Goal: Task Accomplishment & Management: Manage account settings

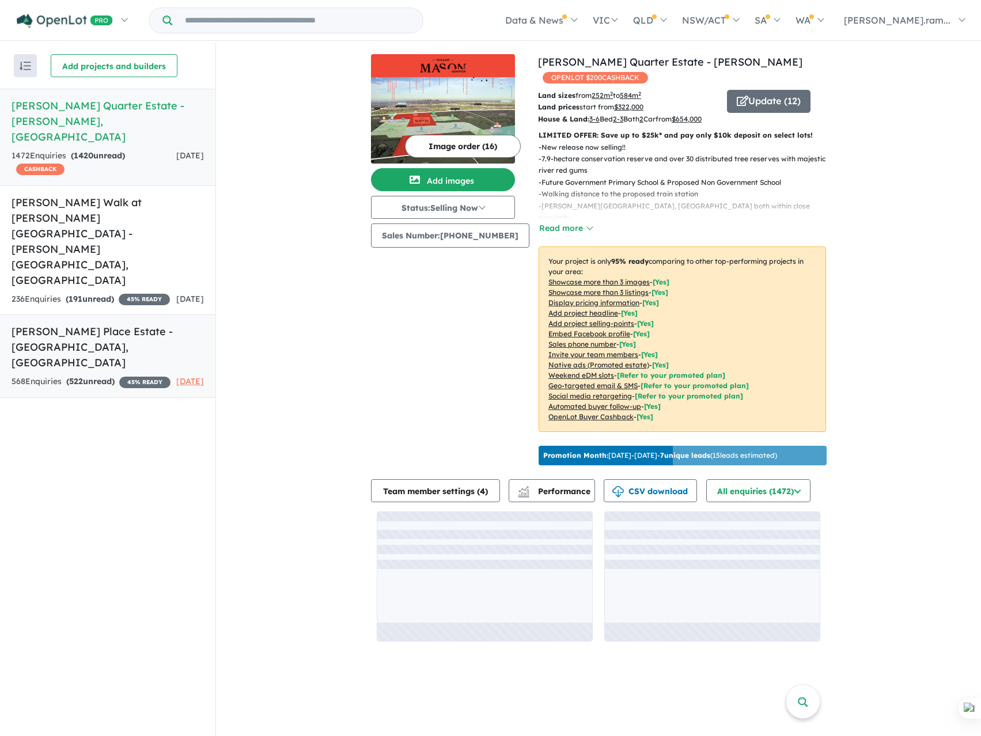
click at [123, 324] on h5 "[PERSON_NAME] Place Estate - [GEOGRAPHIC_DATA] , [GEOGRAPHIC_DATA]" at bounding box center [108, 347] width 192 height 47
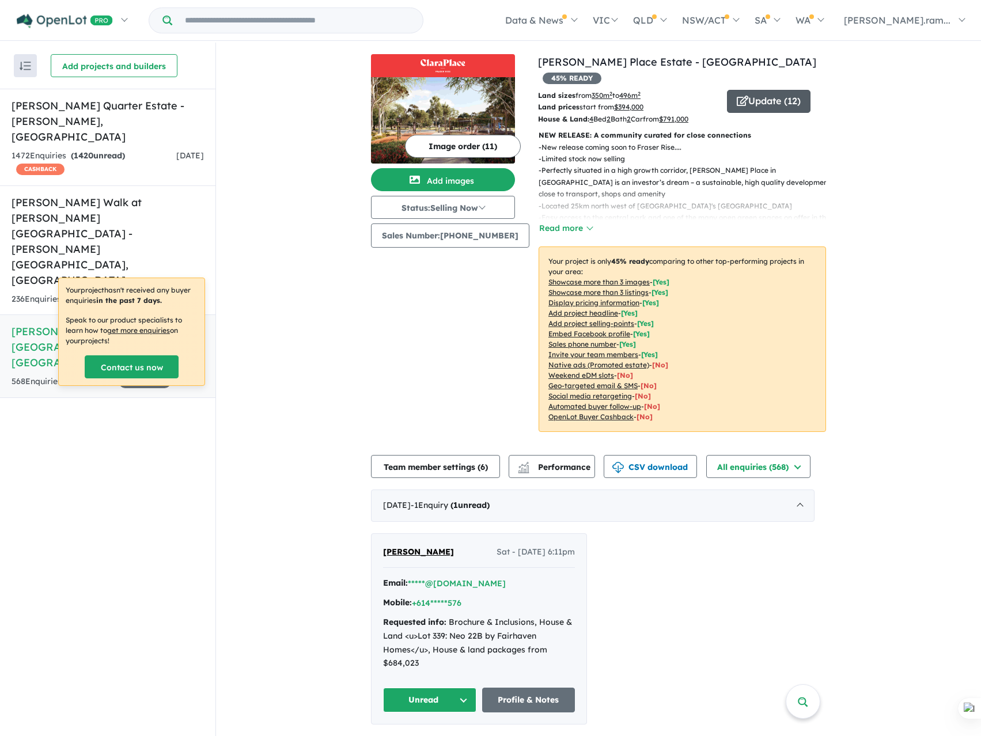
click at [776, 90] on button "Update ( 12 )" at bounding box center [769, 101] width 84 height 23
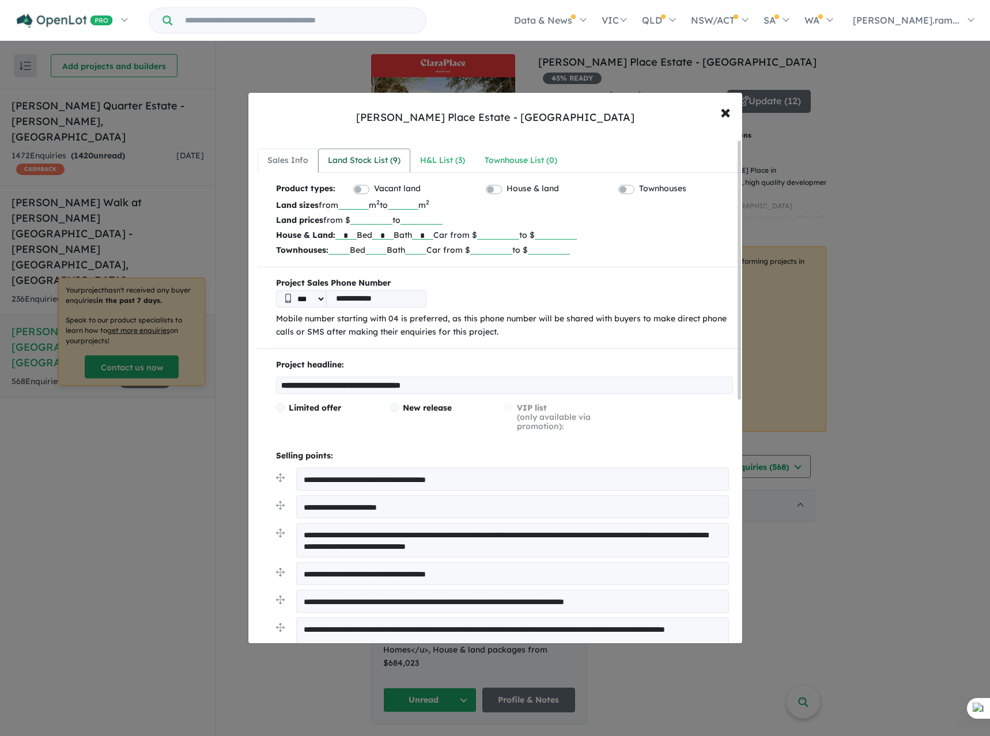
click at [391, 154] on div "Land Stock List ( 9 )" at bounding box center [364, 161] width 73 height 14
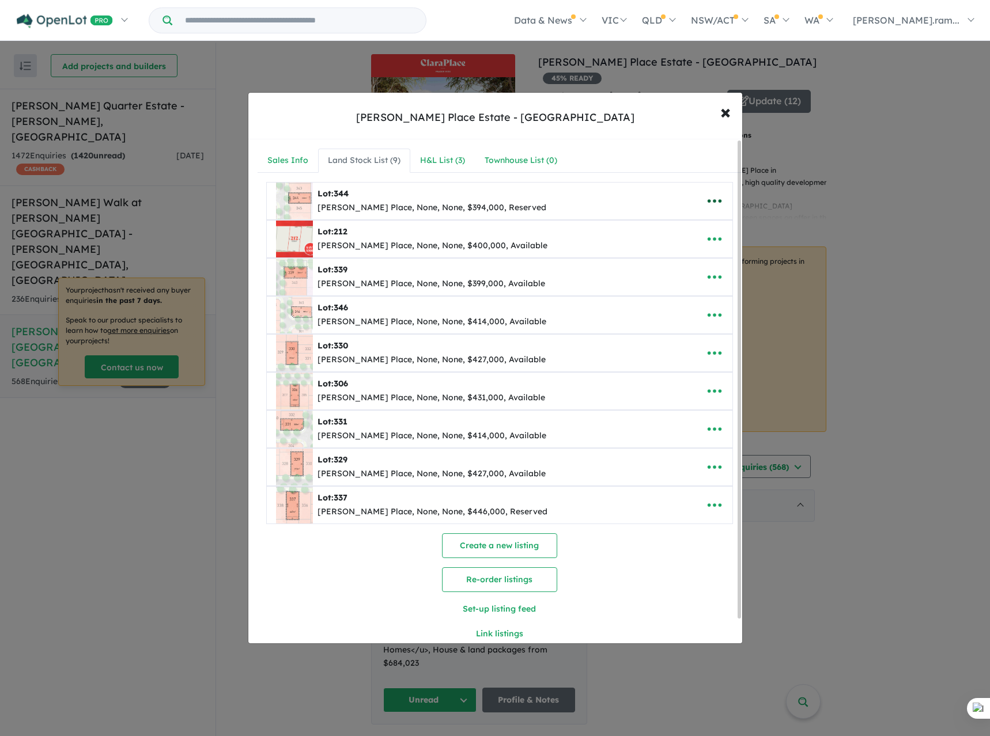
drag, startPoint x: 715, startPoint y: 195, endPoint x: 710, endPoint y: 199, distance: 6.2
click at [715, 195] on icon "button" at bounding box center [714, 200] width 17 height 17
click at [680, 253] on link "Remove" at bounding box center [688, 255] width 85 height 26
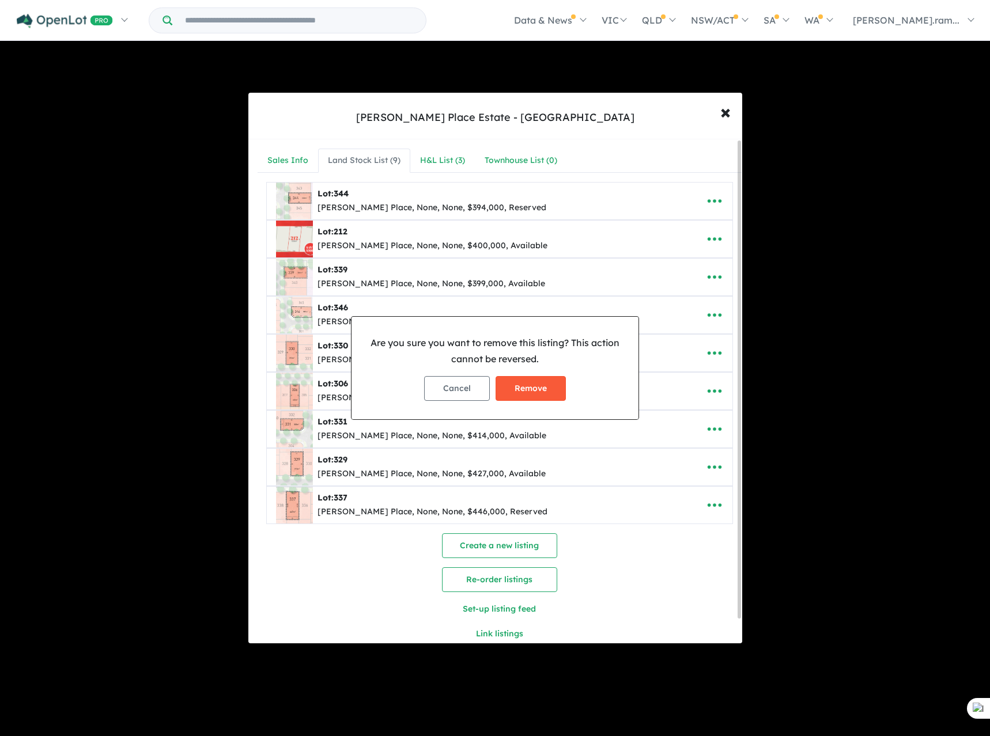
click at [530, 387] on button "Remove" at bounding box center [530, 388] width 70 height 25
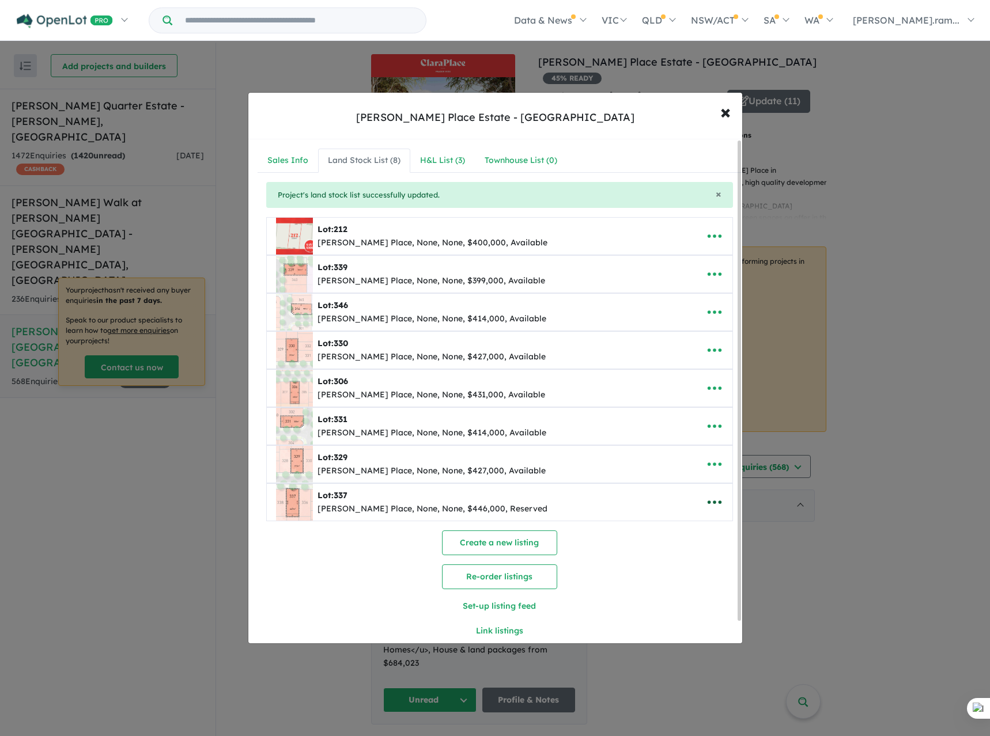
click at [717, 501] on icon "button" at bounding box center [714, 502] width 17 height 17
click at [680, 560] on link "Remove" at bounding box center [688, 557] width 85 height 26
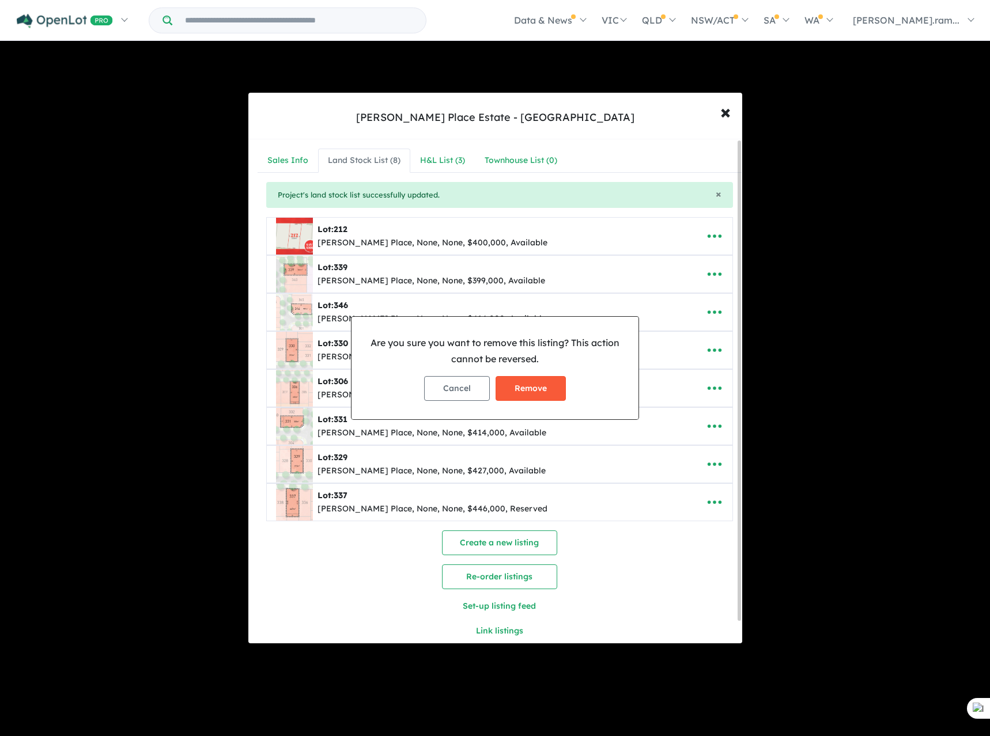
click at [549, 385] on button "Remove" at bounding box center [530, 388] width 70 height 25
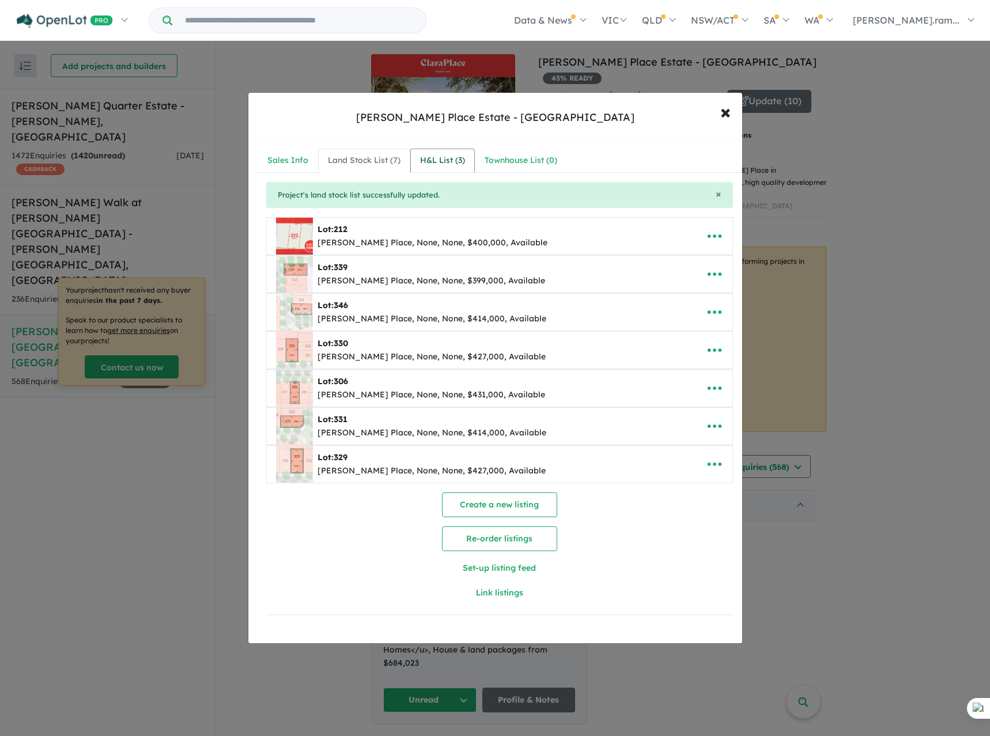
click at [435, 160] on div "H&L List ( 3 )" at bounding box center [442, 161] width 45 height 14
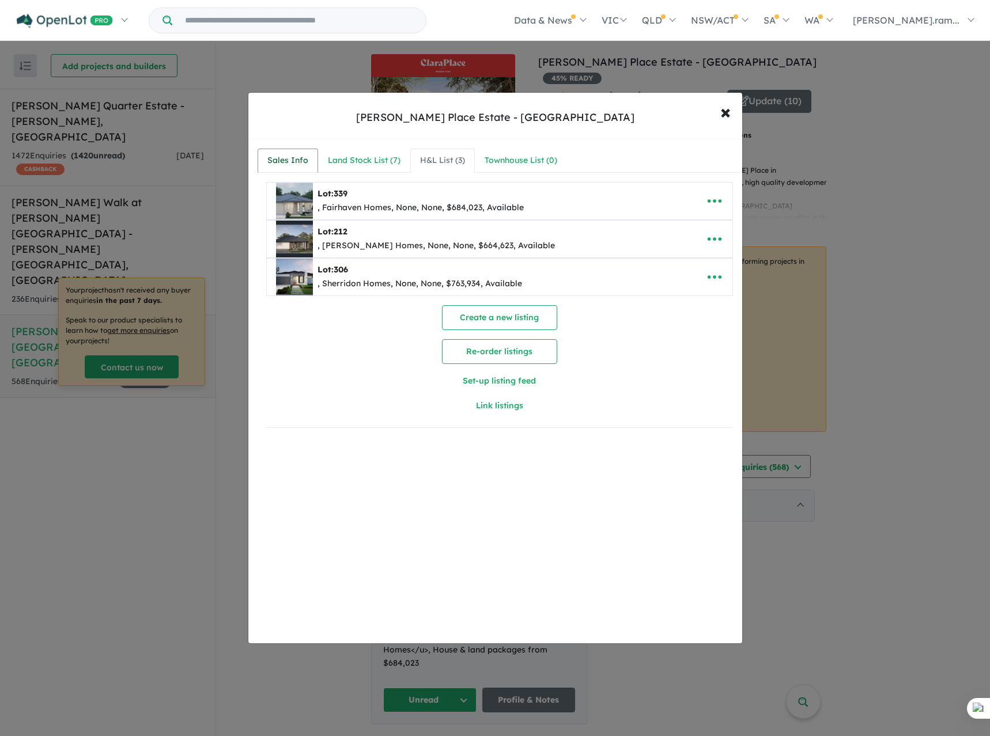
click at [276, 158] on div "Sales Info" at bounding box center [287, 161] width 41 height 14
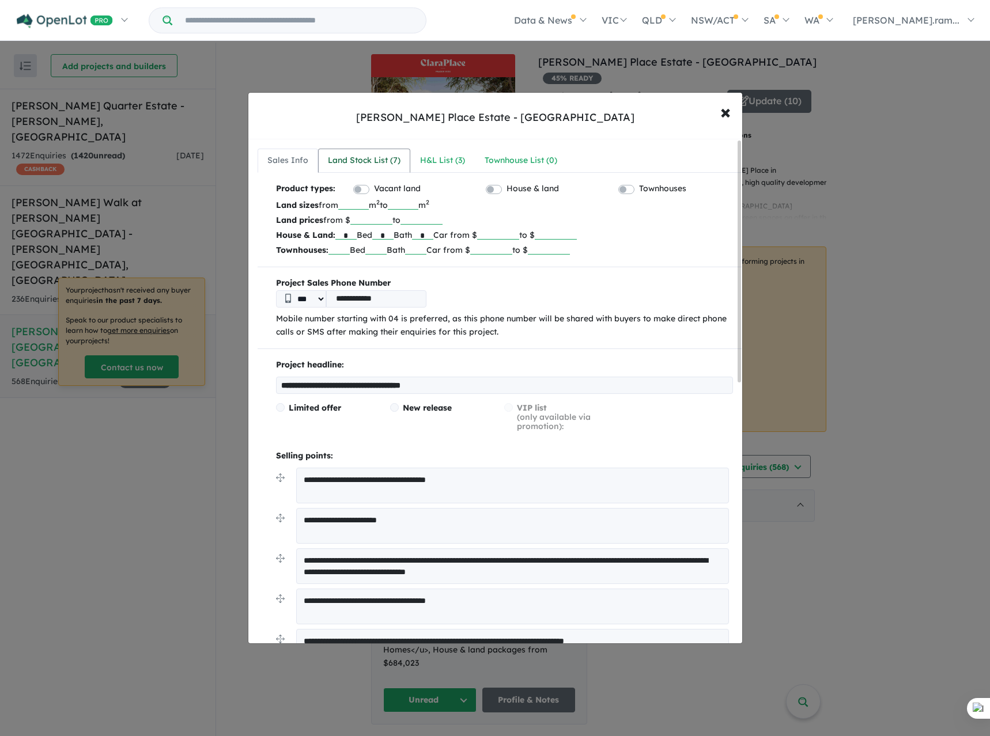
click at [345, 157] on div "Land Stock List ( 7 )" at bounding box center [364, 161] width 73 height 14
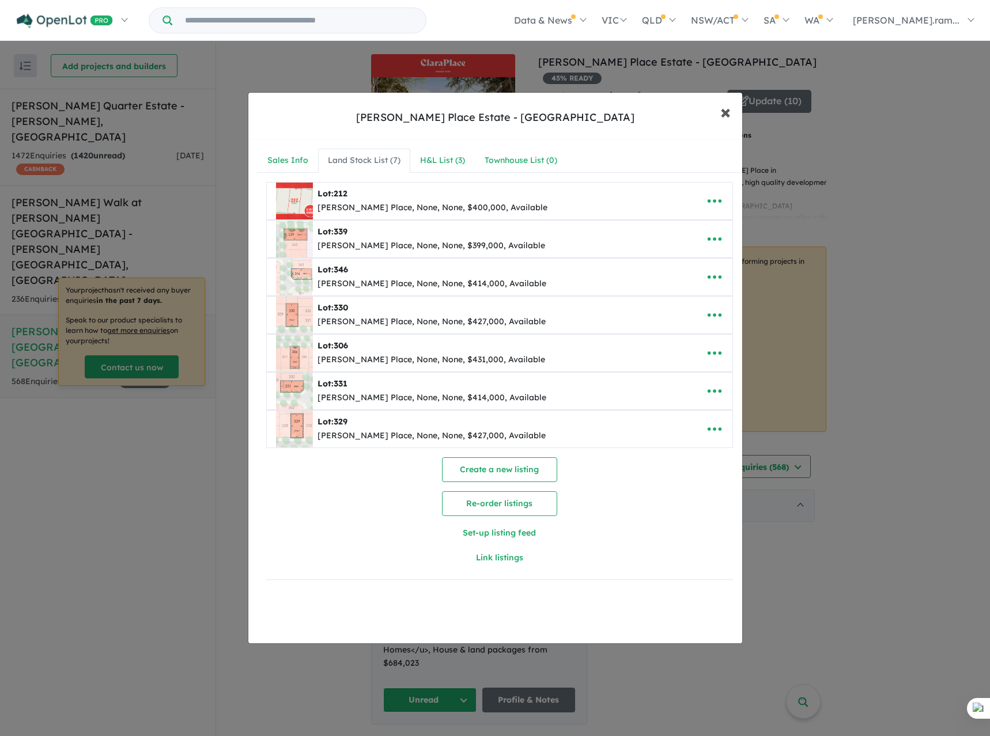
click at [727, 116] on span "×" at bounding box center [725, 111] width 10 height 25
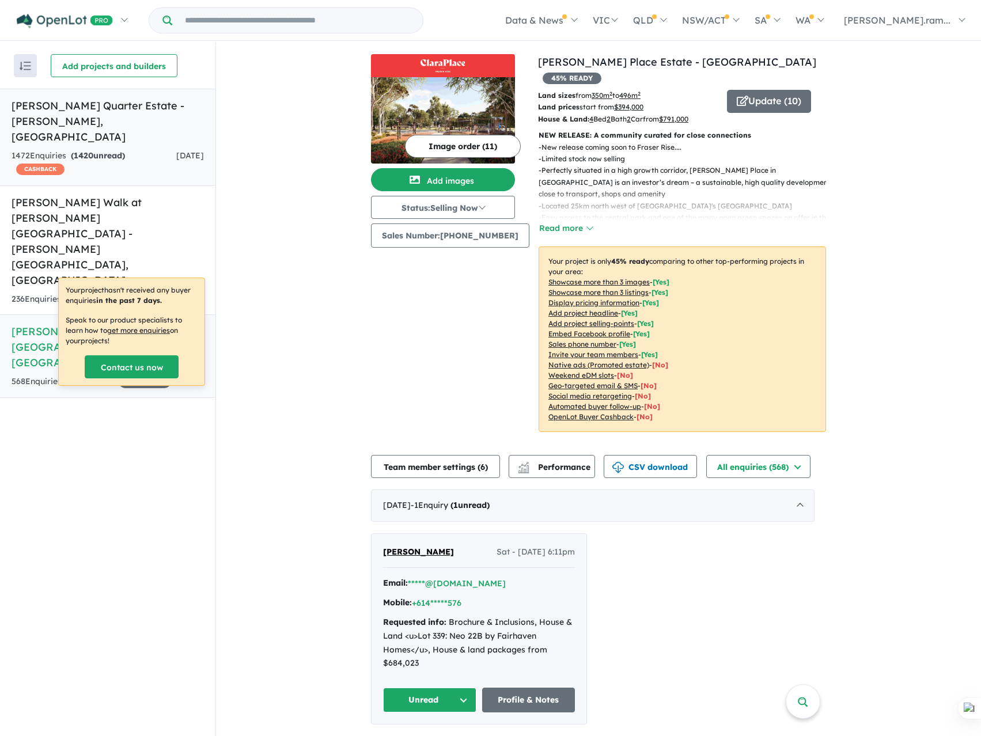
click at [141, 149] on div "1472 Enquir ies ( 1420 unread) CASHBACK" at bounding box center [94, 163] width 165 height 28
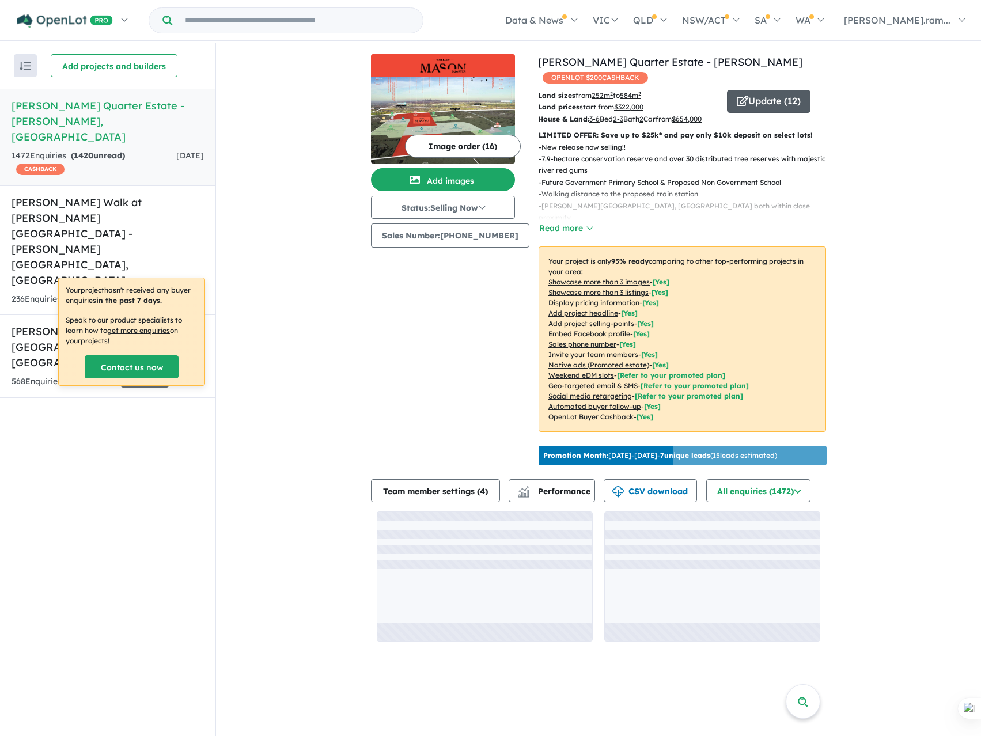
click at [787, 90] on button "Update ( 12 )" at bounding box center [769, 101] width 84 height 23
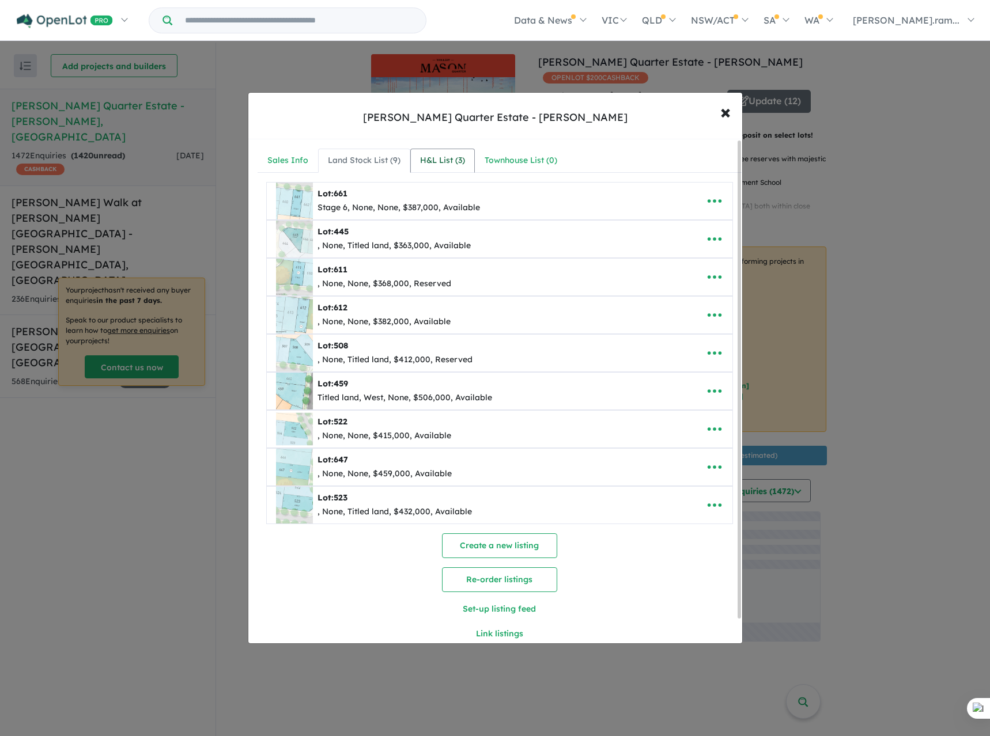
click at [452, 151] on link "H&L List ( 3 )" at bounding box center [442, 161] width 65 height 24
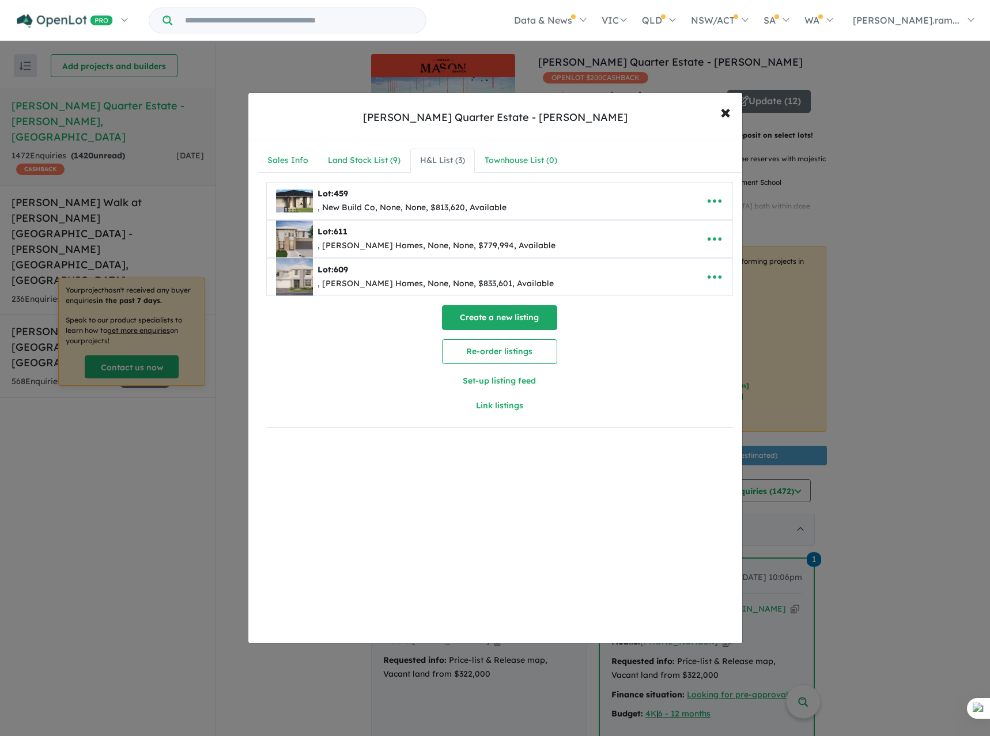
click at [459, 328] on button "Create a new listing" at bounding box center [499, 317] width 115 height 25
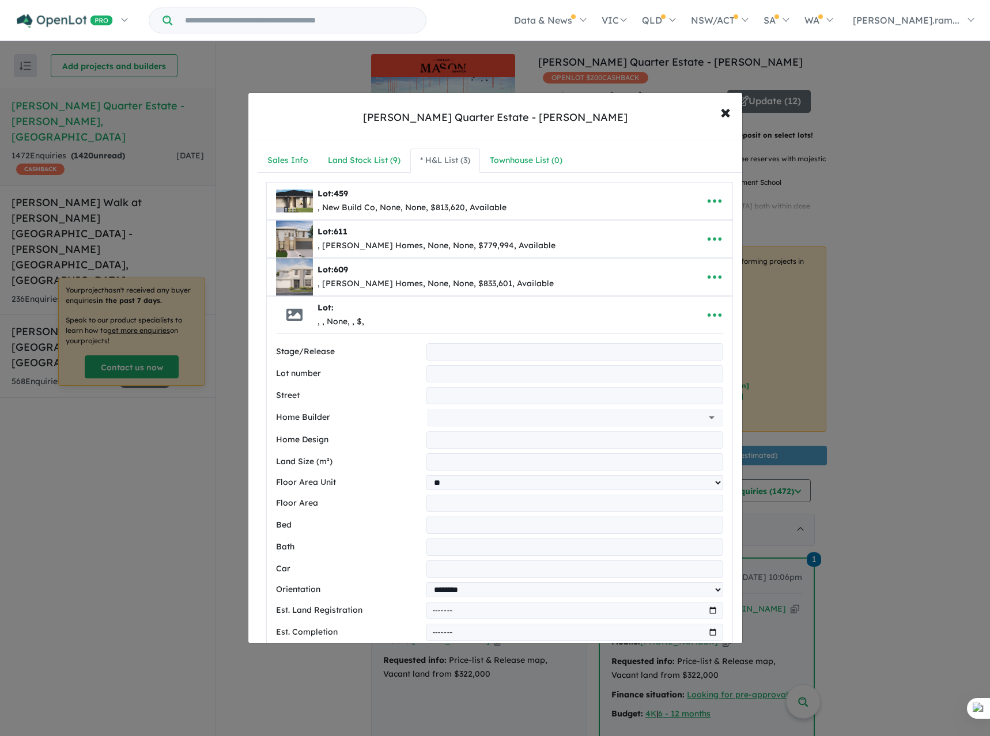
click at [469, 357] on input "text" at bounding box center [574, 351] width 296 height 17
click at [447, 375] on input "text" at bounding box center [574, 373] width 296 height 17
type input "***"
type input "**********"
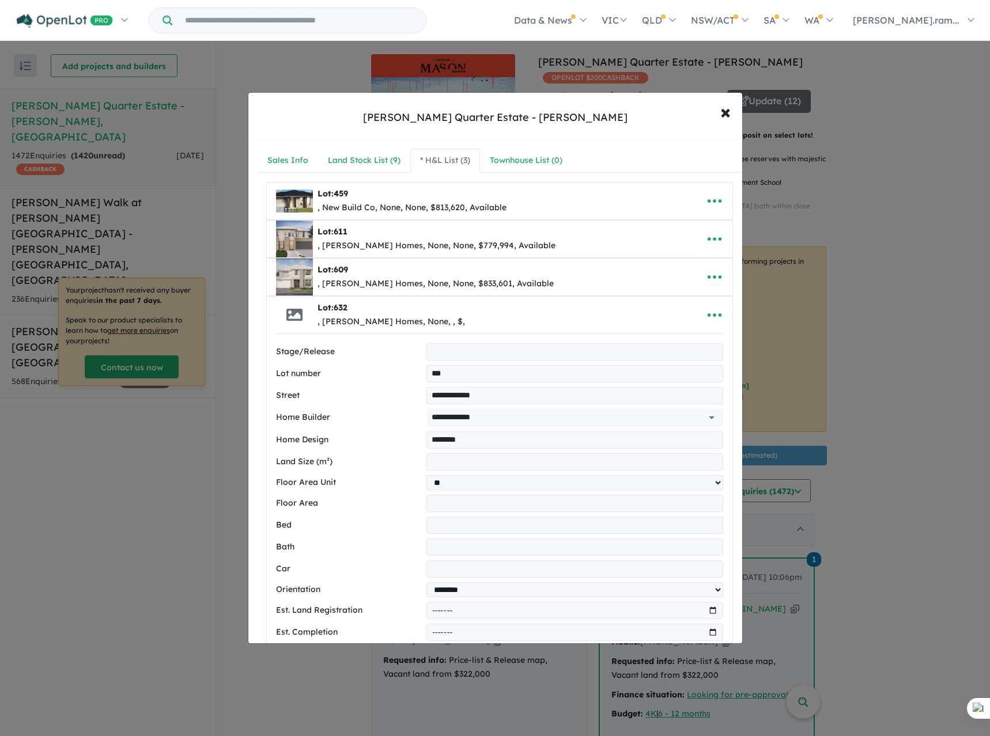
type input "********"
type input "***"
select select "**"
type input "*"
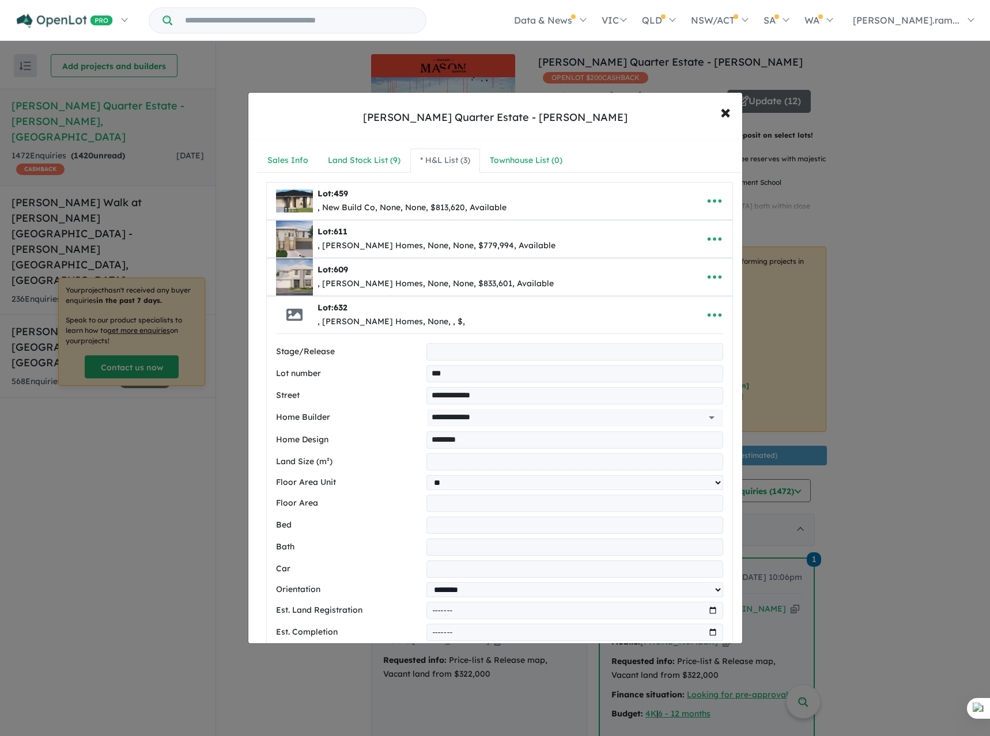
type input "*"
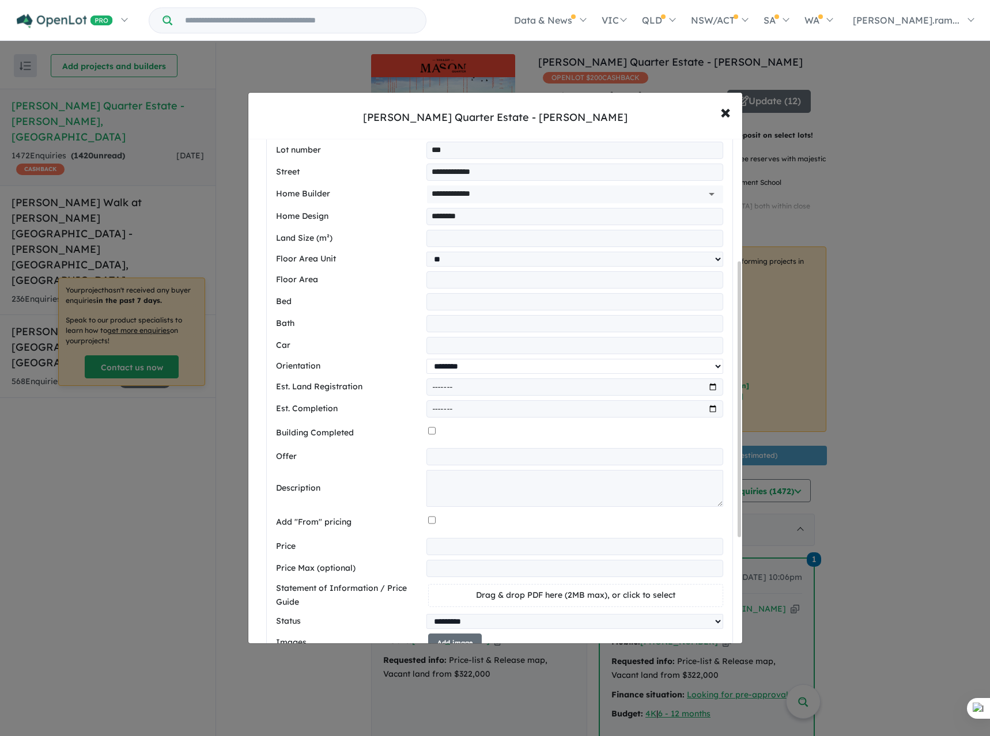
scroll to position [230, 0]
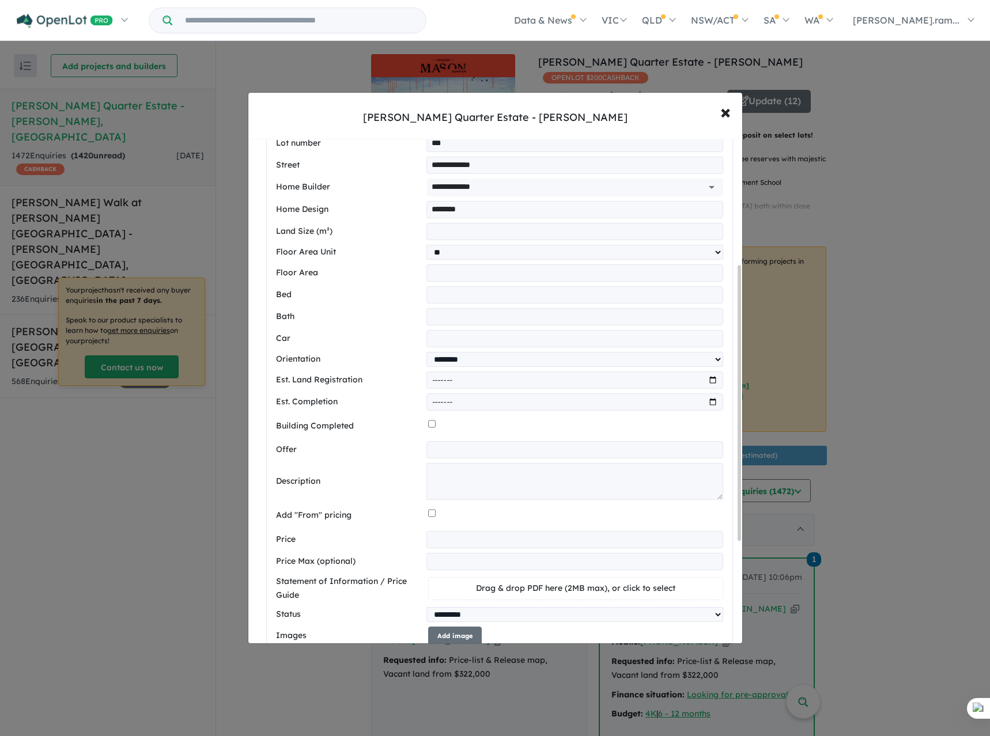
click at [466, 452] on input "text" at bounding box center [574, 449] width 296 height 17
click at [452, 457] on input "text" at bounding box center [574, 449] width 296 height 17
paste input "**********"
type input "**********"
click at [514, 481] on textarea at bounding box center [574, 481] width 296 height 37
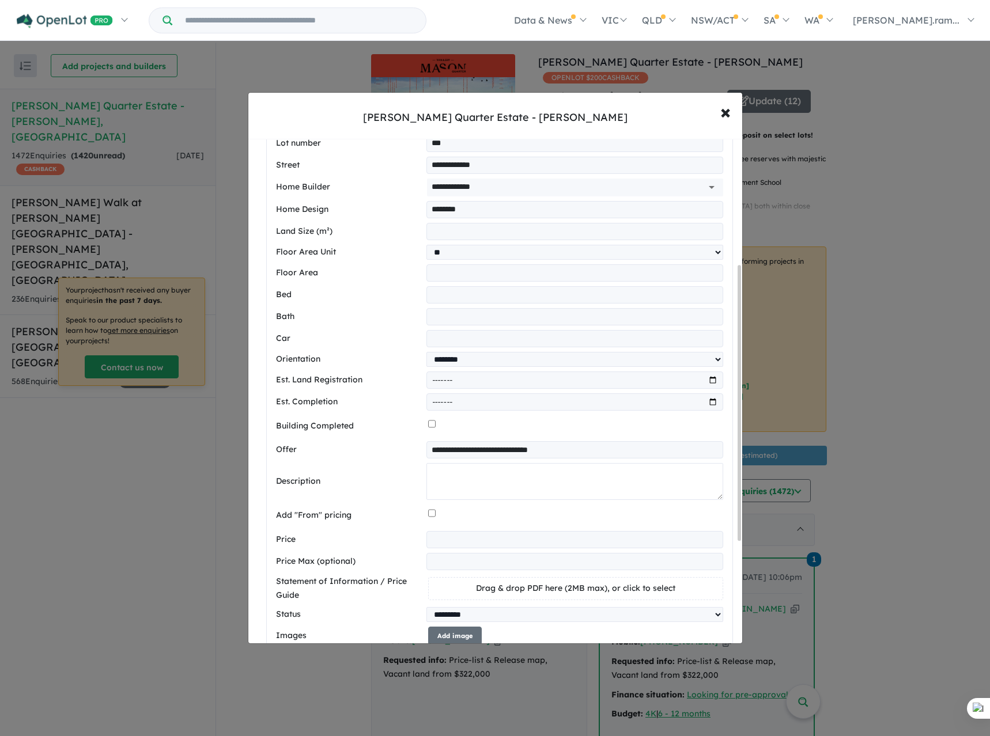
paste textarea "**********"
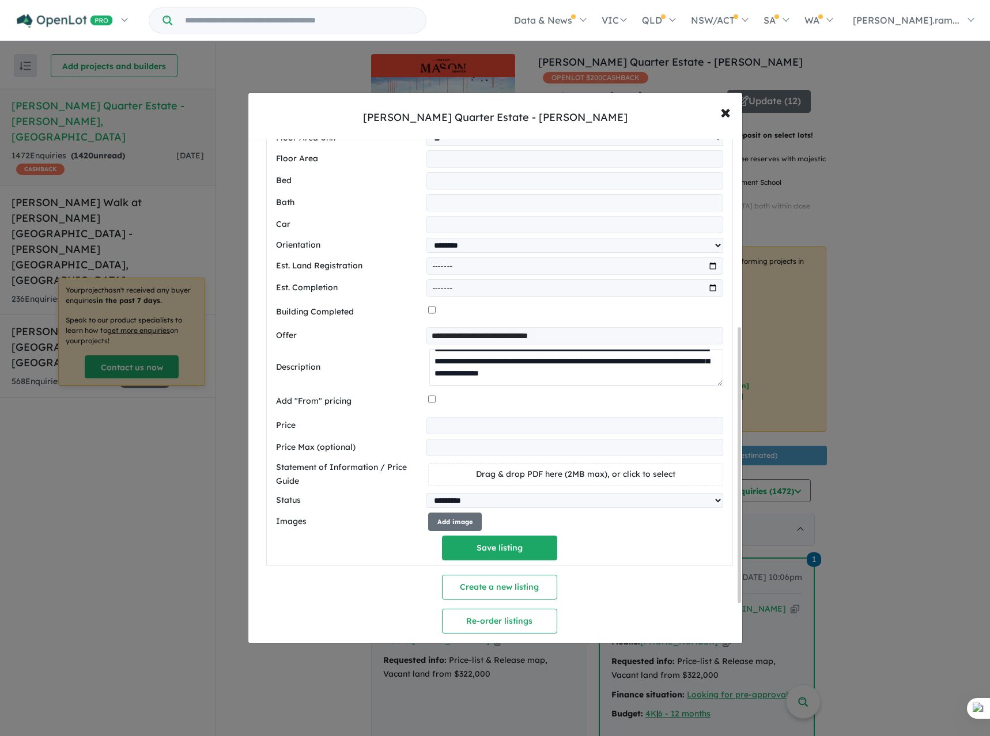
scroll to position [346, 0]
type textarea "**********"
click at [446, 431] on input "number" at bounding box center [574, 424] width 296 height 17
type input "******"
click at [457, 529] on button "Add image" at bounding box center [455, 520] width 54 height 19
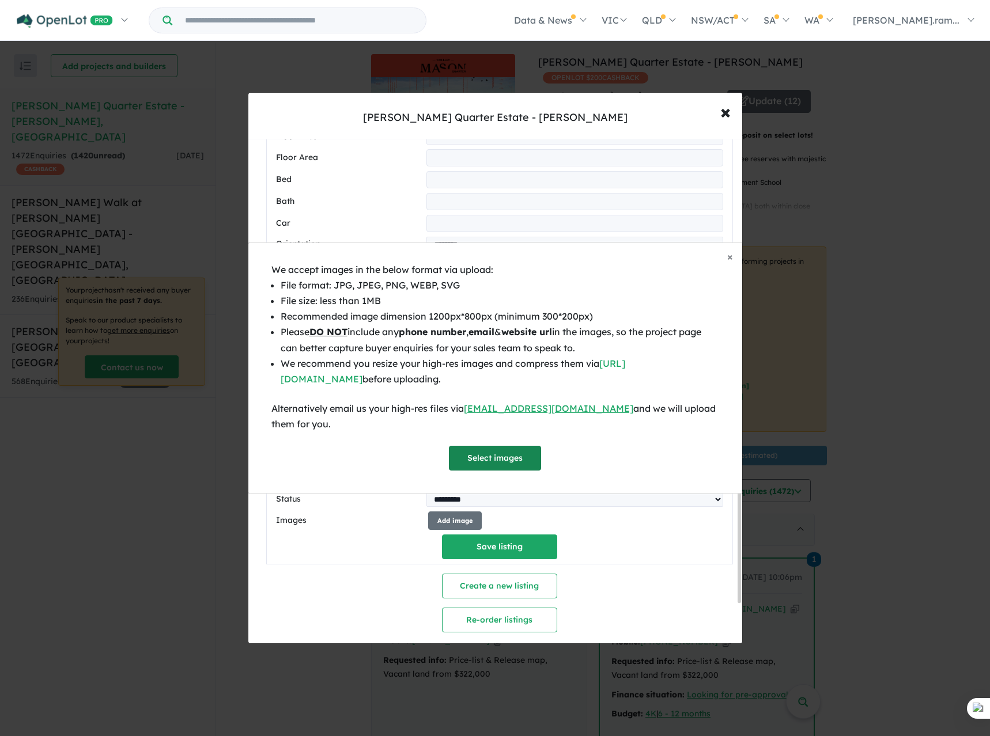
click at [483, 448] on button "Select images" at bounding box center [495, 458] width 92 height 25
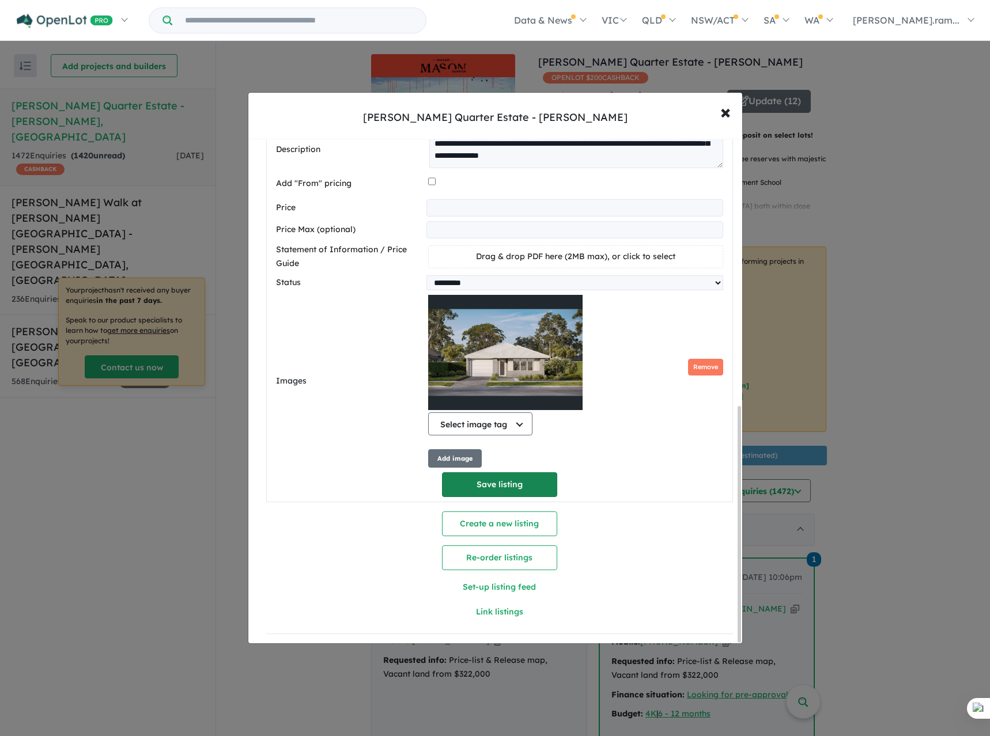
click at [488, 473] on button "Save listing" at bounding box center [499, 484] width 115 height 25
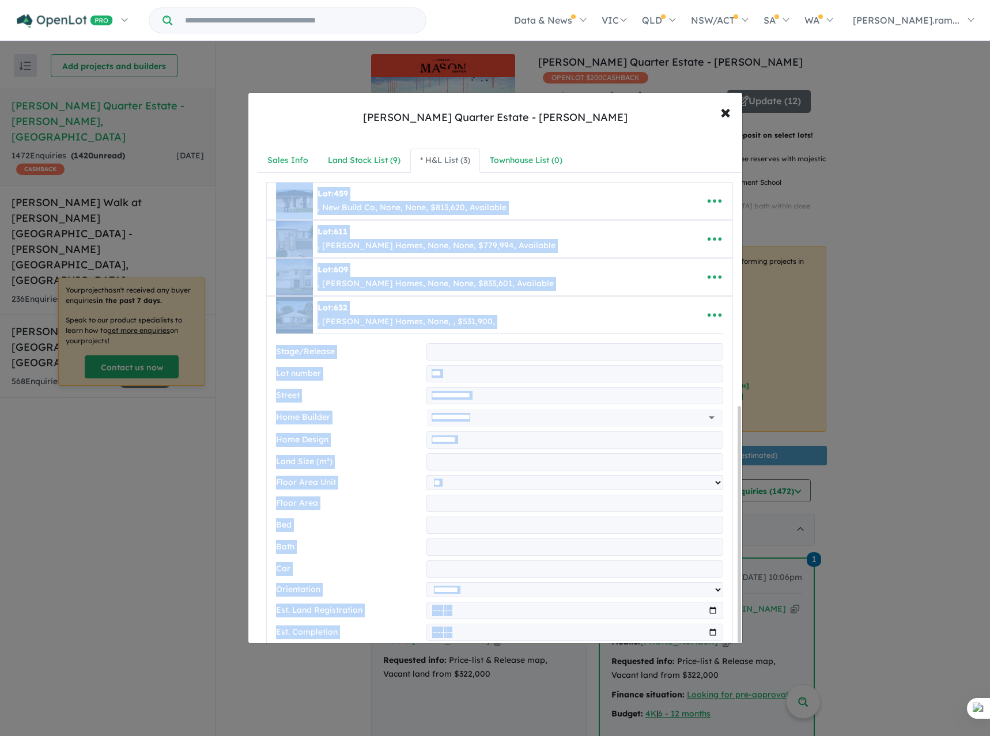
select select "**"
click at [488, 473] on div at bounding box center [495, 368] width 990 height 736
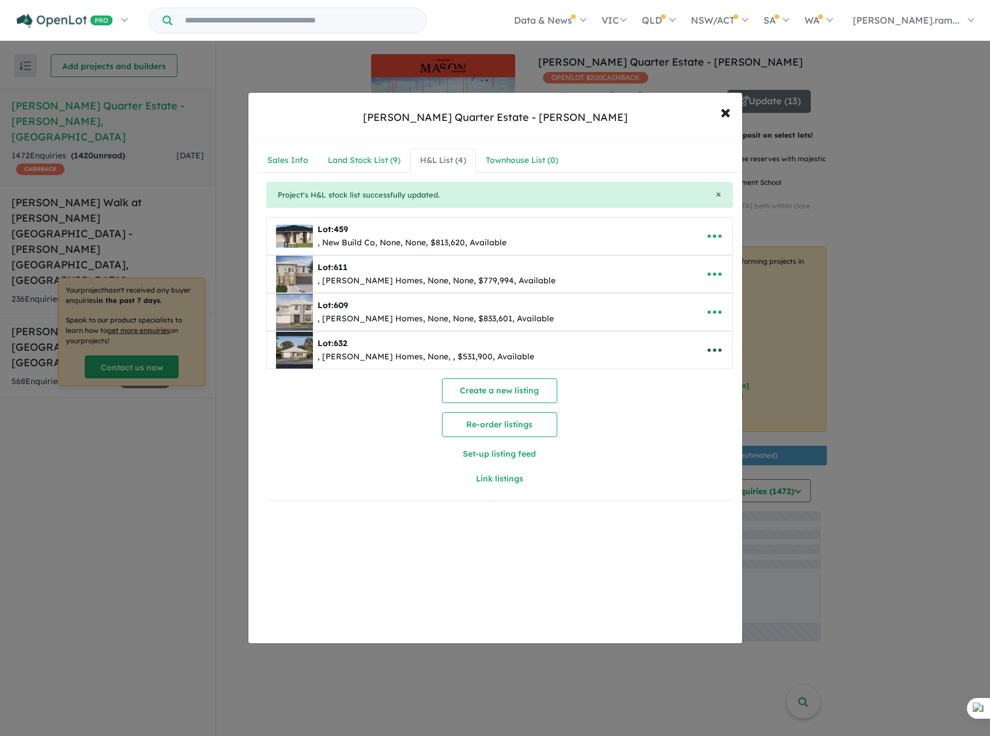
click at [710, 350] on icon "button" at bounding box center [714, 349] width 14 height 3
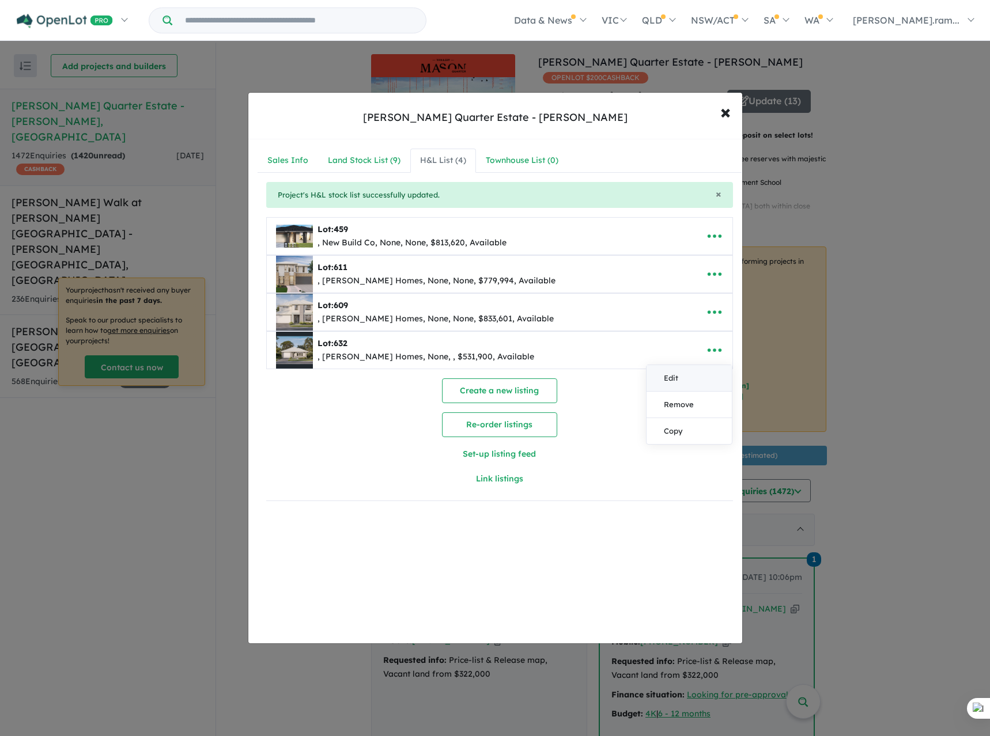
click at [683, 373] on link "Edit" at bounding box center [688, 378] width 85 height 26
select select "**"
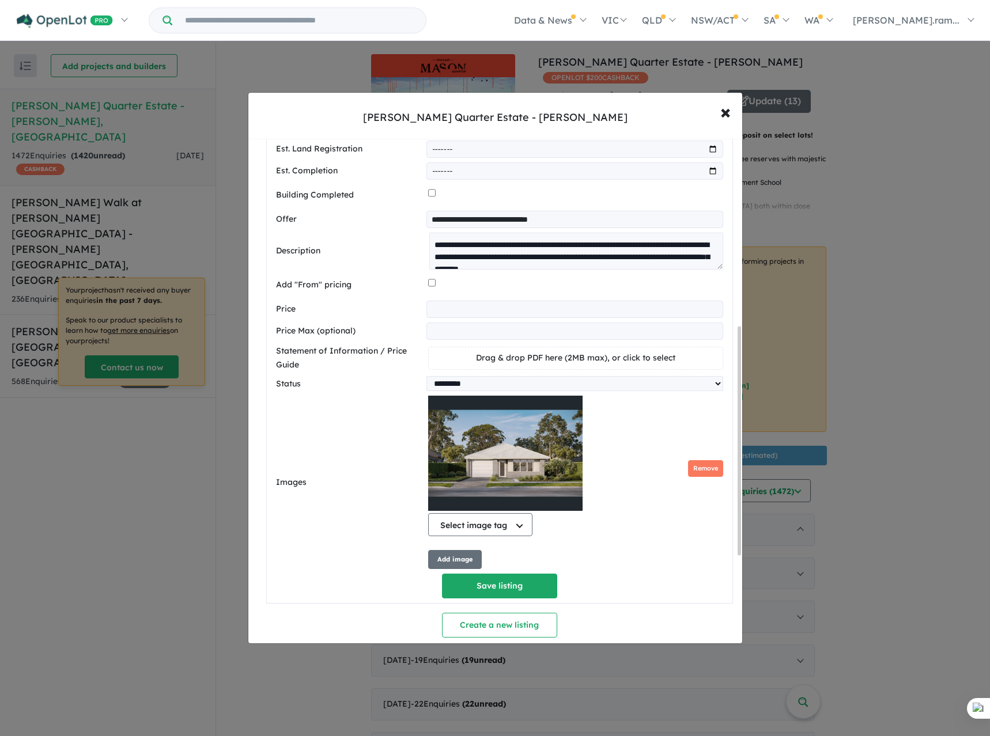
scroll to position [609, 0]
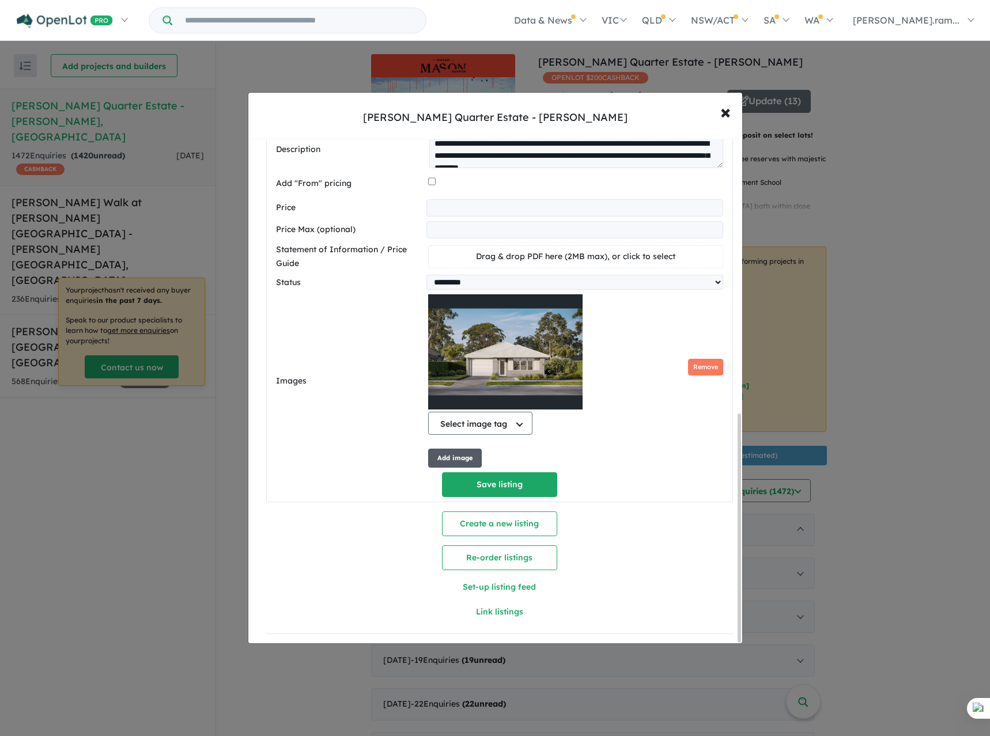
click at [472, 450] on button "Add image" at bounding box center [455, 458] width 54 height 19
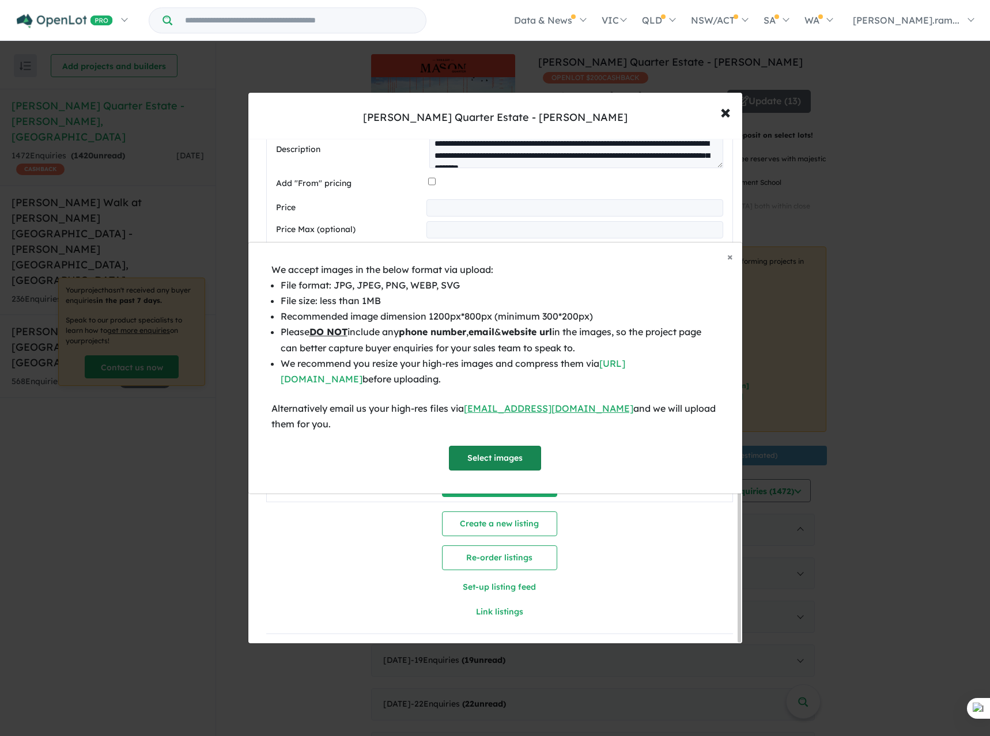
click at [476, 450] on button "Select images" at bounding box center [495, 458] width 92 height 25
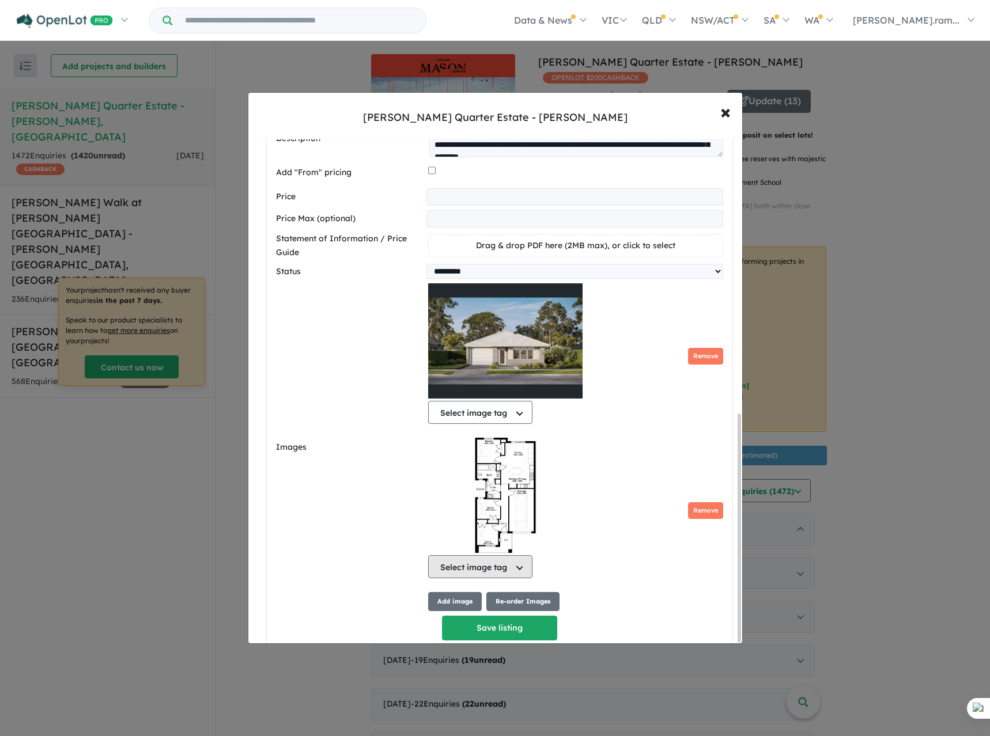
click at [474, 578] on button "Select image tag" at bounding box center [480, 566] width 104 height 23
click at [477, 615] on button "Floorplan" at bounding box center [486, 620] width 115 height 26
click at [507, 423] on button "Select image tag" at bounding box center [480, 412] width 104 height 23
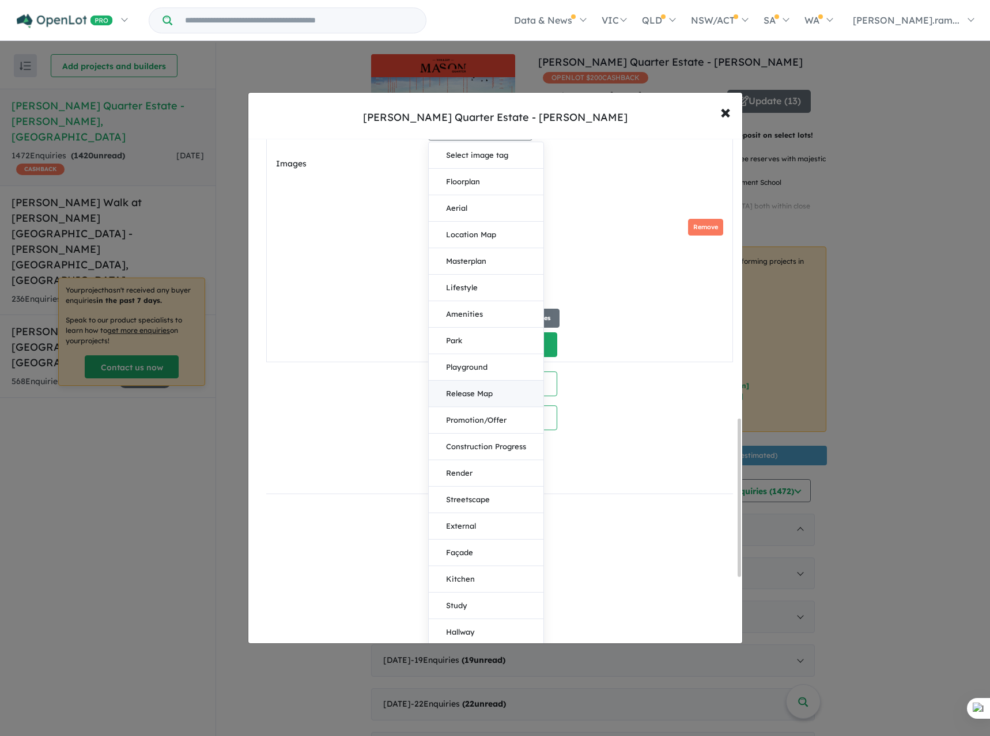
scroll to position [897, 0]
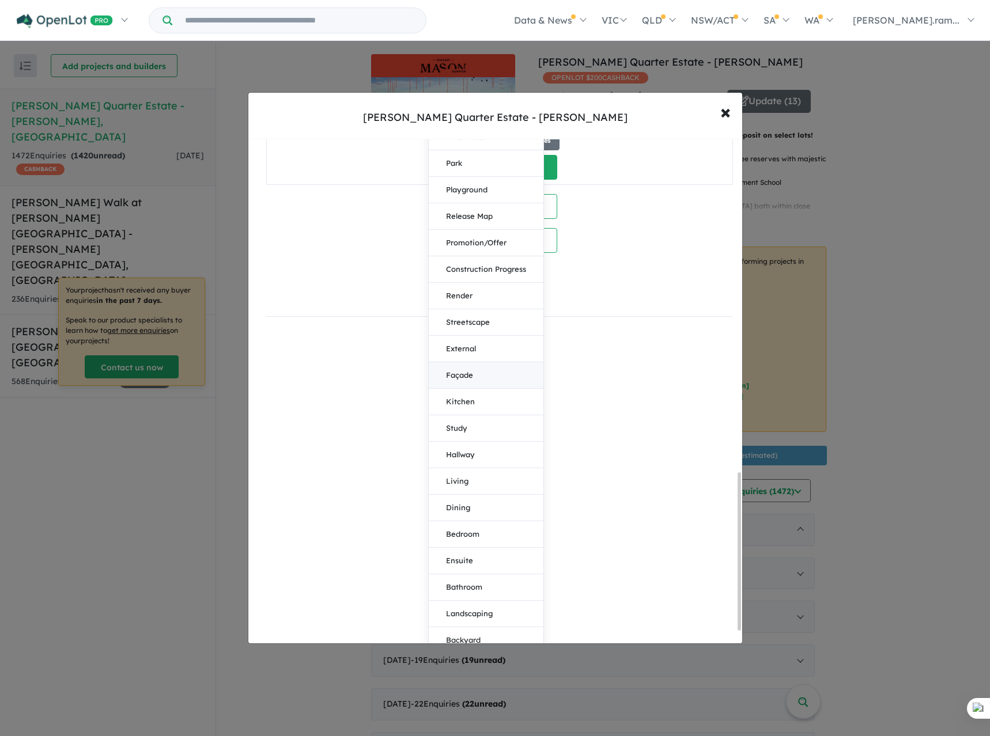
click at [475, 389] on button "Façade" at bounding box center [486, 375] width 115 height 26
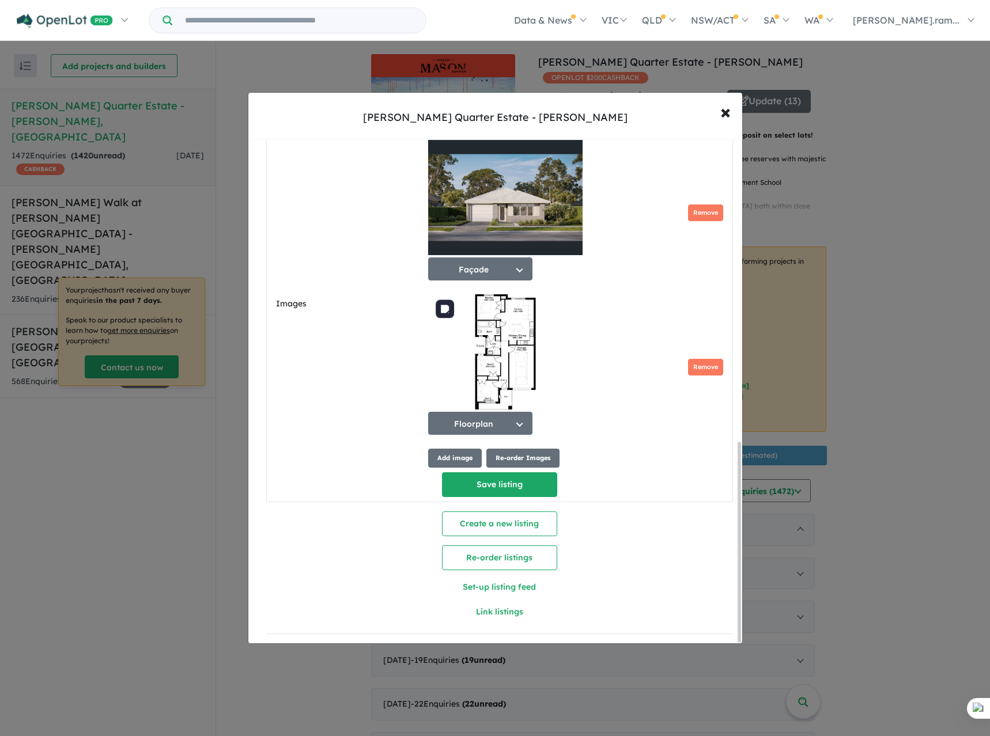
scroll to position [763, 0]
click at [348, 416] on div "Images Façade Select image tag Floorplan Aerial Location Map Masterplan Lifesty…" at bounding box center [499, 304] width 447 height 328
click at [688, 206] on button "Remove" at bounding box center [705, 212] width 35 height 17
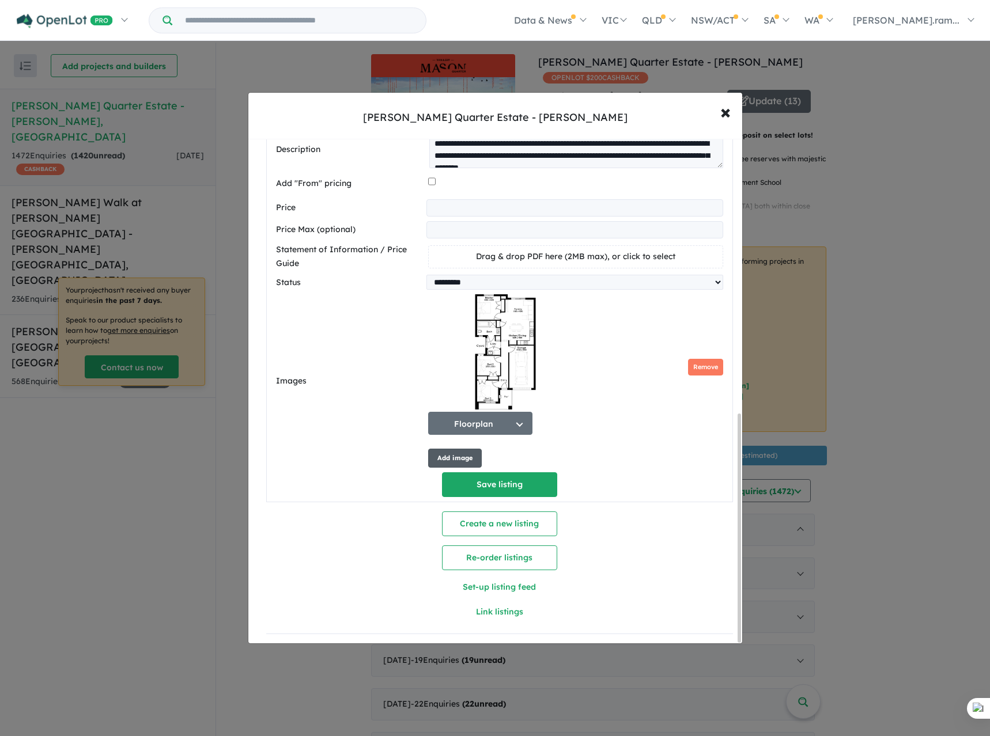
click at [456, 455] on button "Add image" at bounding box center [455, 458] width 54 height 19
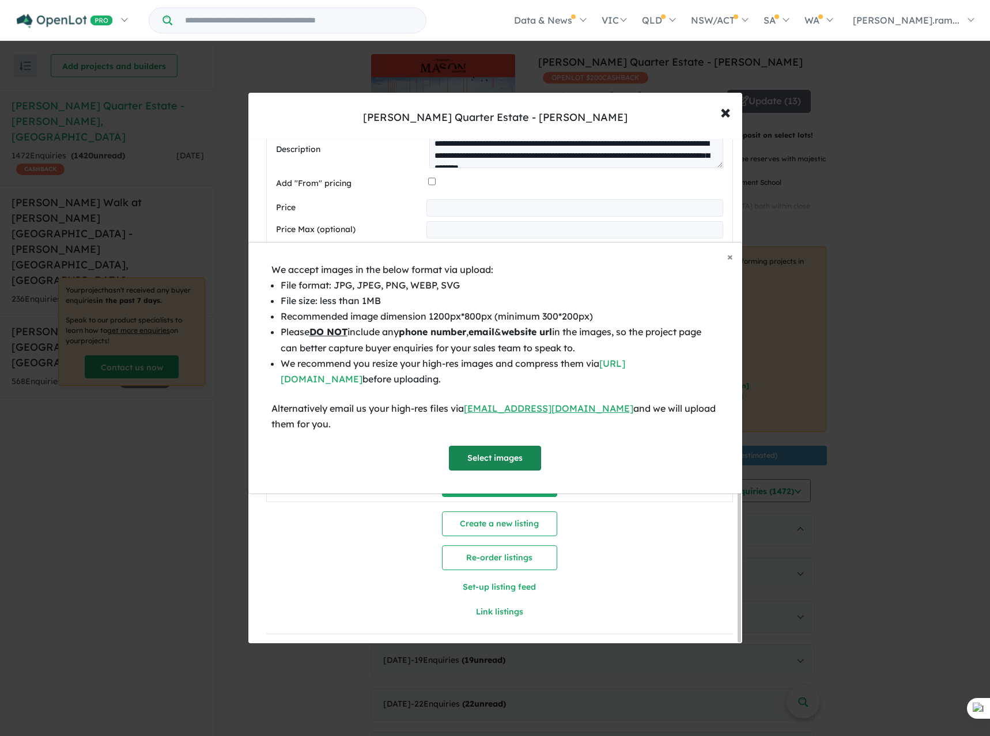
click at [473, 454] on button "Select images" at bounding box center [495, 458] width 92 height 25
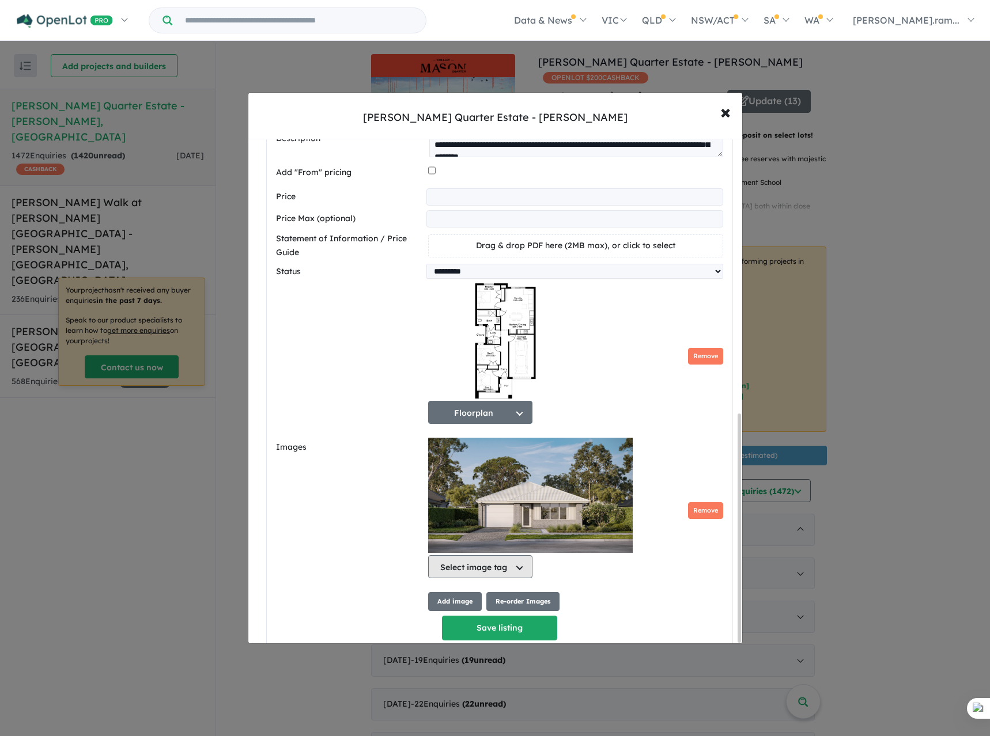
click at [501, 573] on button "Select image tag" at bounding box center [480, 566] width 104 height 23
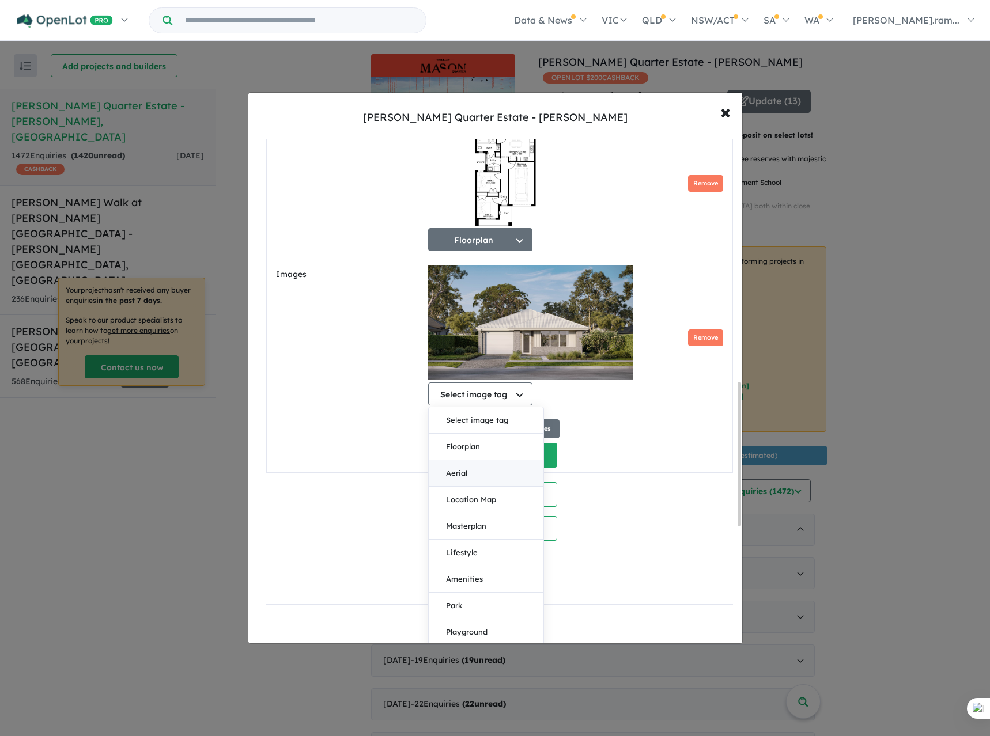
scroll to position [1127, 0]
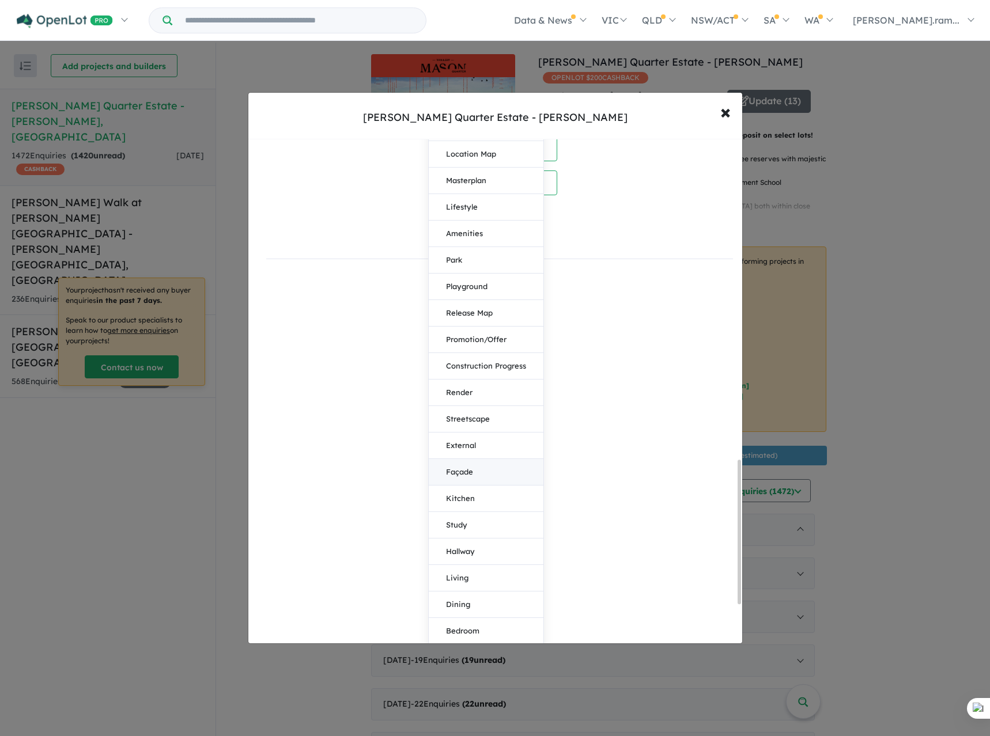
click at [471, 483] on button "Façade" at bounding box center [486, 472] width 115 height 26
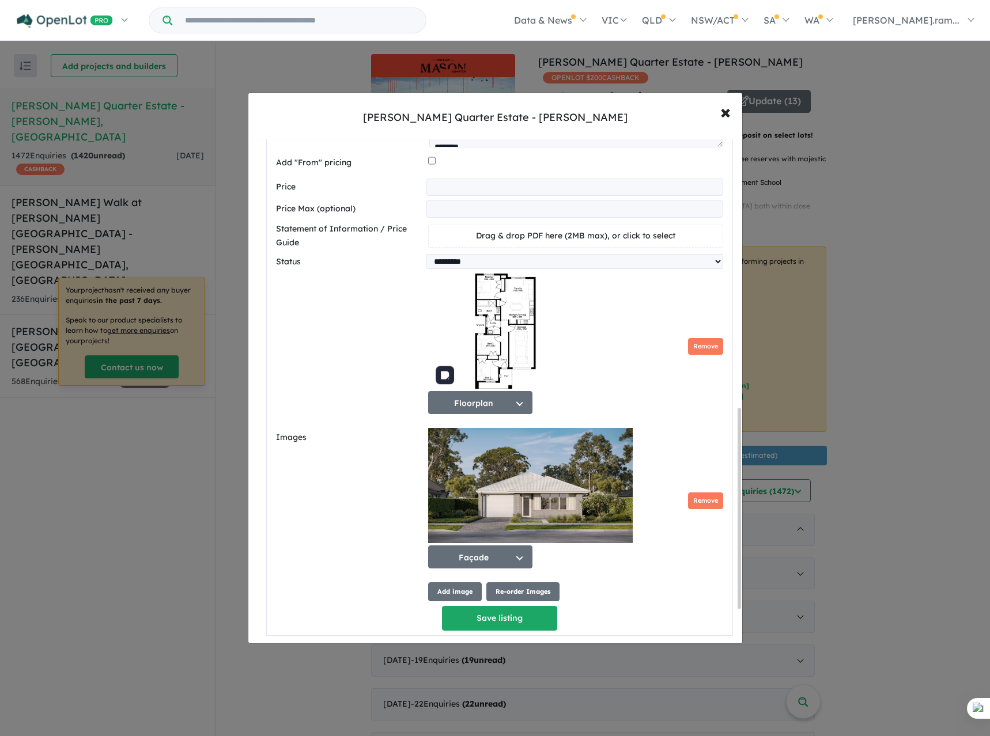
scroll to position [590, 0]
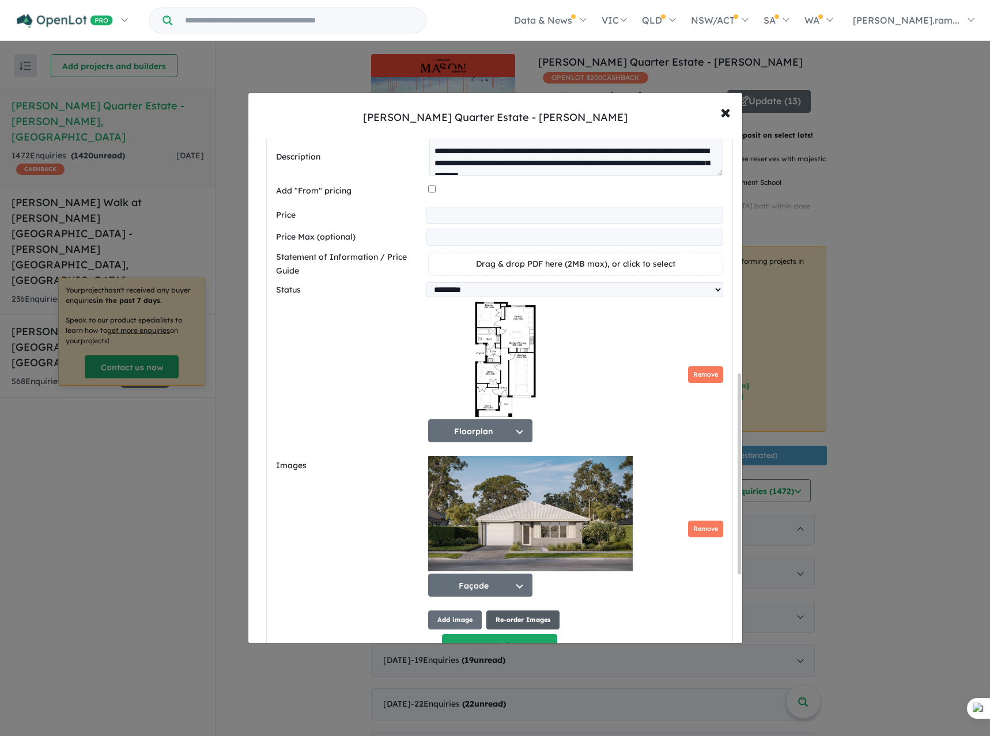
click at [509, 623] on button "Re-order Images" at bounding box center [522, 620] width 73 height 19
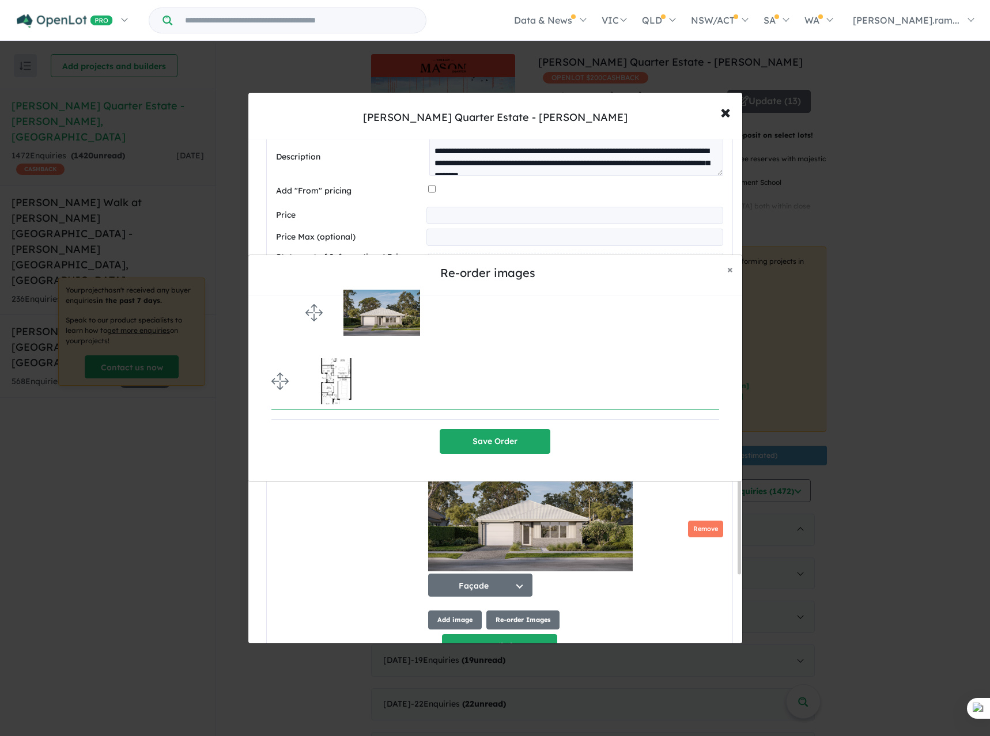
drag, startPoint x: 276, startPoint y: 377, endPoint x: 299, endPoint y: 308, distance: 72.1
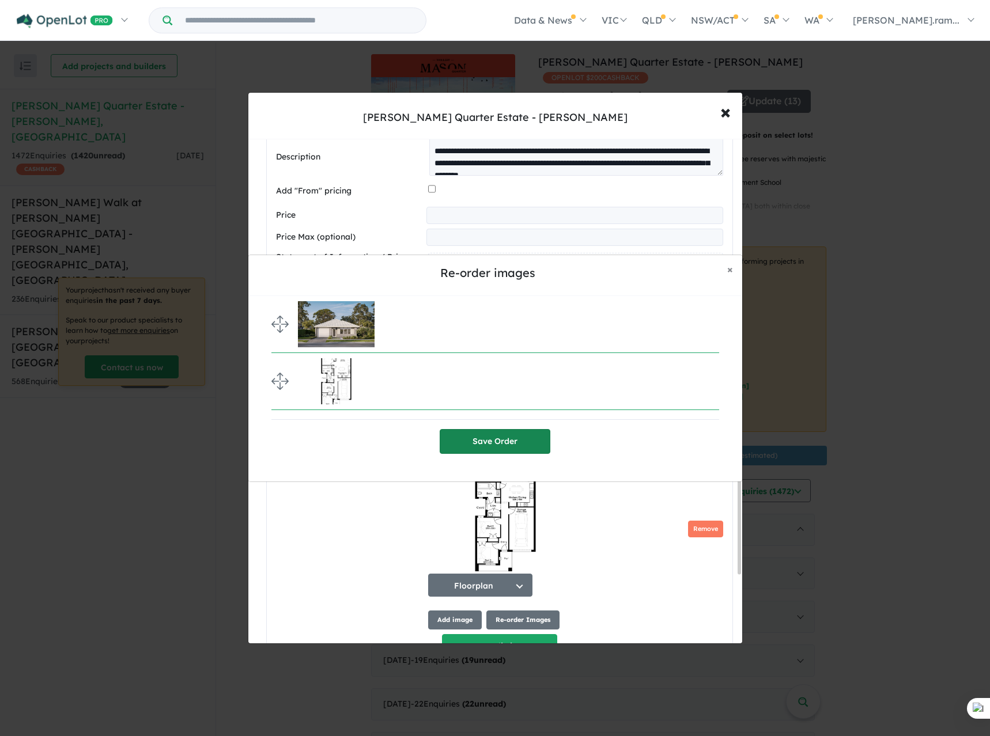
click at [520, 442] on button "Save Order" at bounding box center [494, 441] width 111 height 25
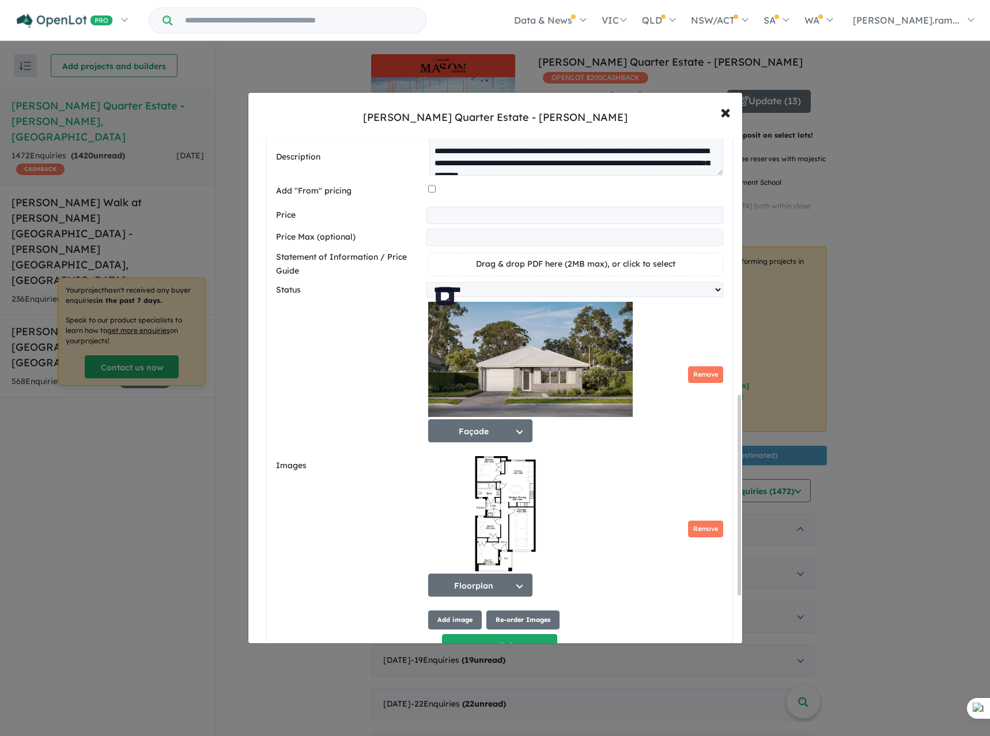
scroll to position [763, 0]
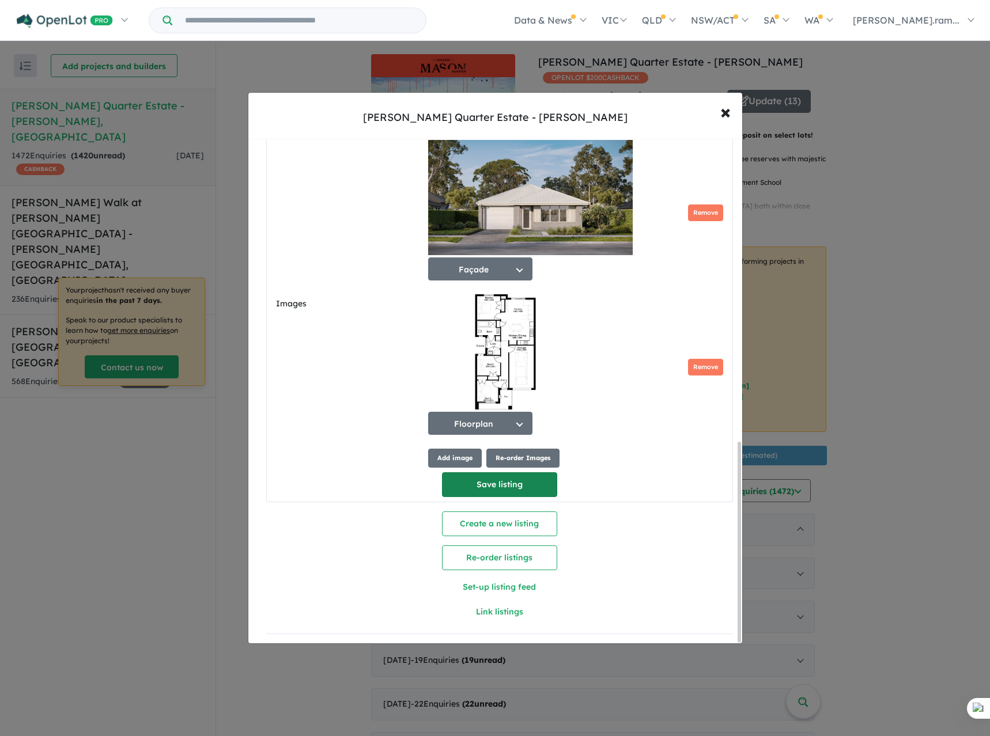
click at [488, 473] on button "Save listing" at bounding box center [499, 484] width 115 height 25
select select "**"
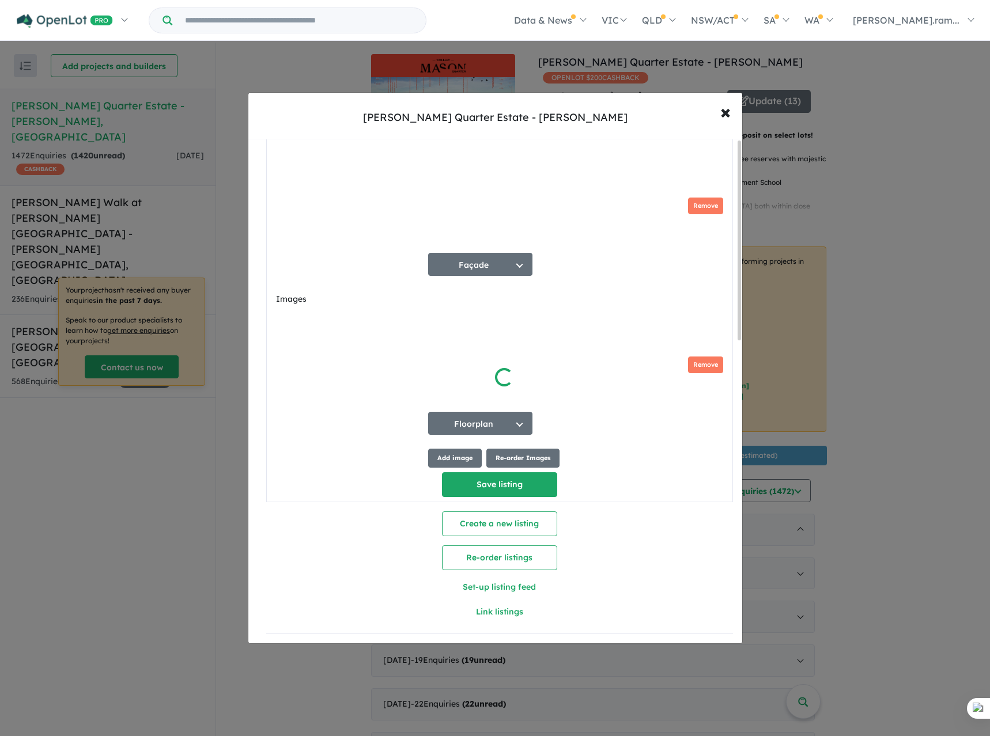
type input "**********"
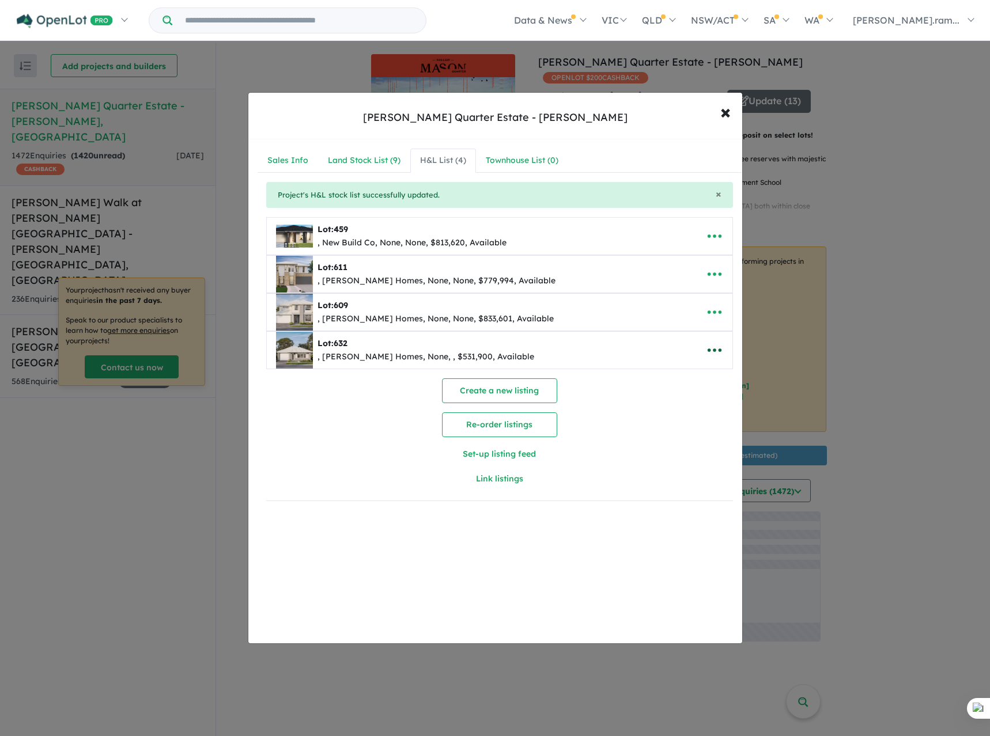
click at [712, 345] on icon "button" at bounding box center [714, 350] width 17 height 17
click at [682, 439] on link "Copy" at bounding box center [688, 431] width 85 height 26
select select "**"
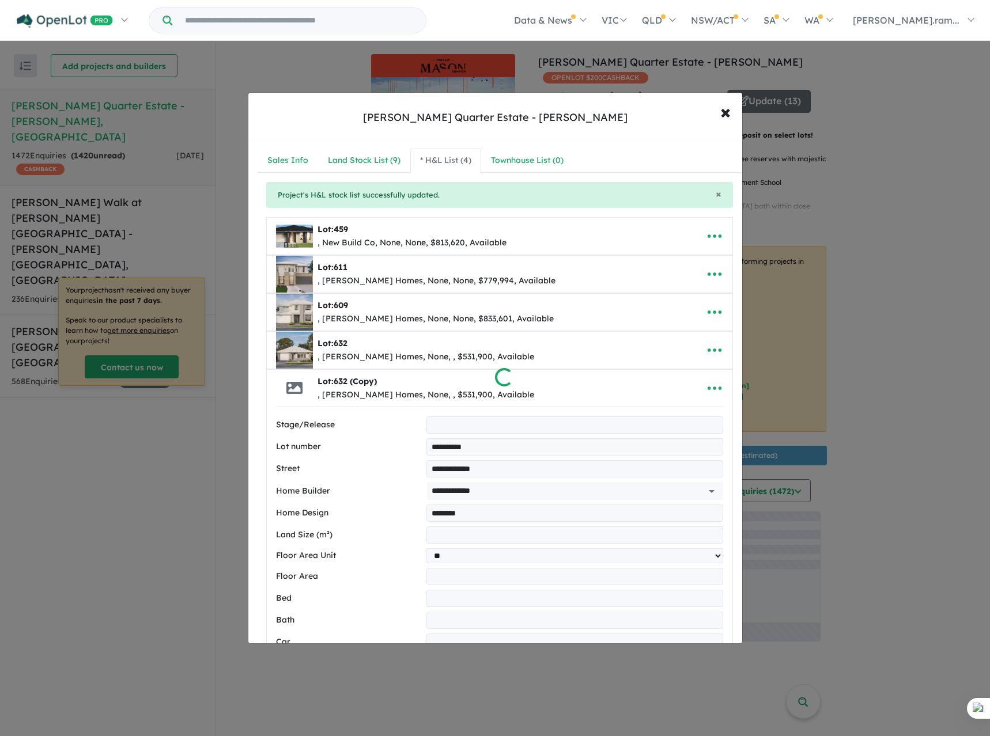
select select "**"
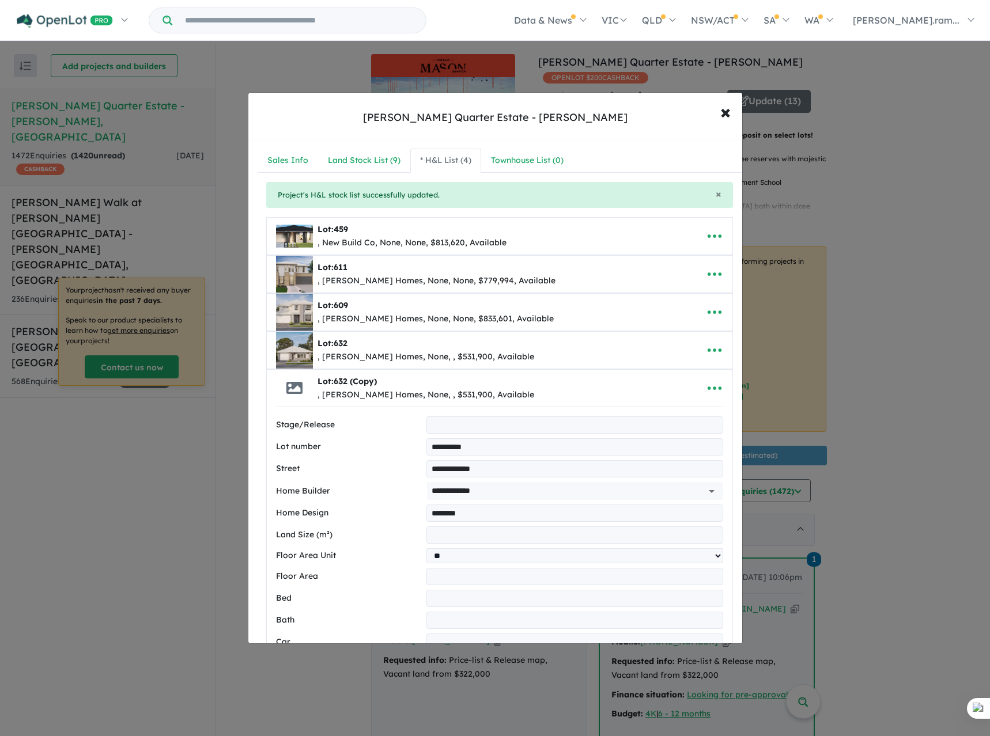
drag, startPoint x: 491, startPoint y: 446, endPoint x: 261, endPoint y: 446, distance: 229.8
click at [261, 446] on div "**********" at bounding box center [499, 649] width 484 height 934
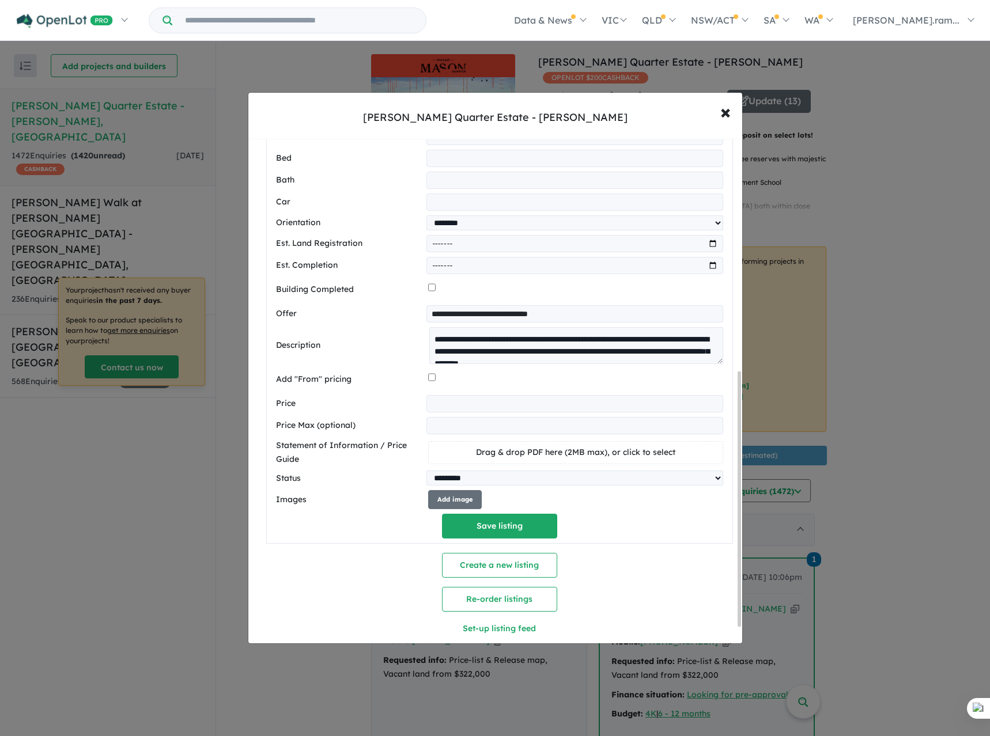
scroll to position [461, 0]
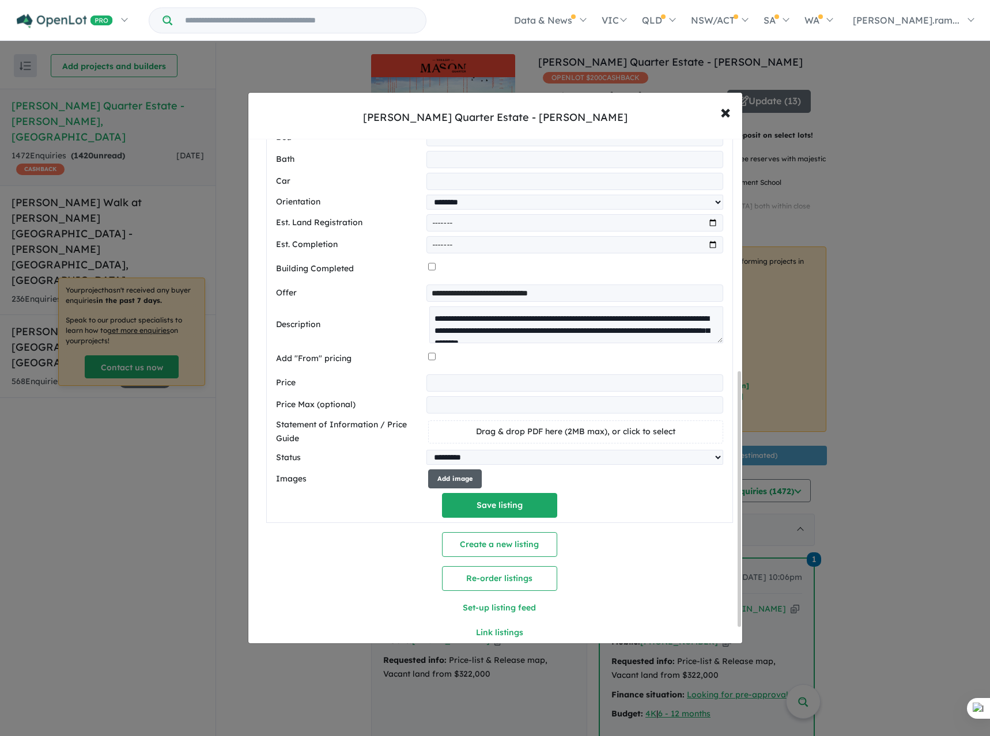
type input "***"
click at [452, 482] on button "Add image" at bounding box center [455, 478] width 54 height 19
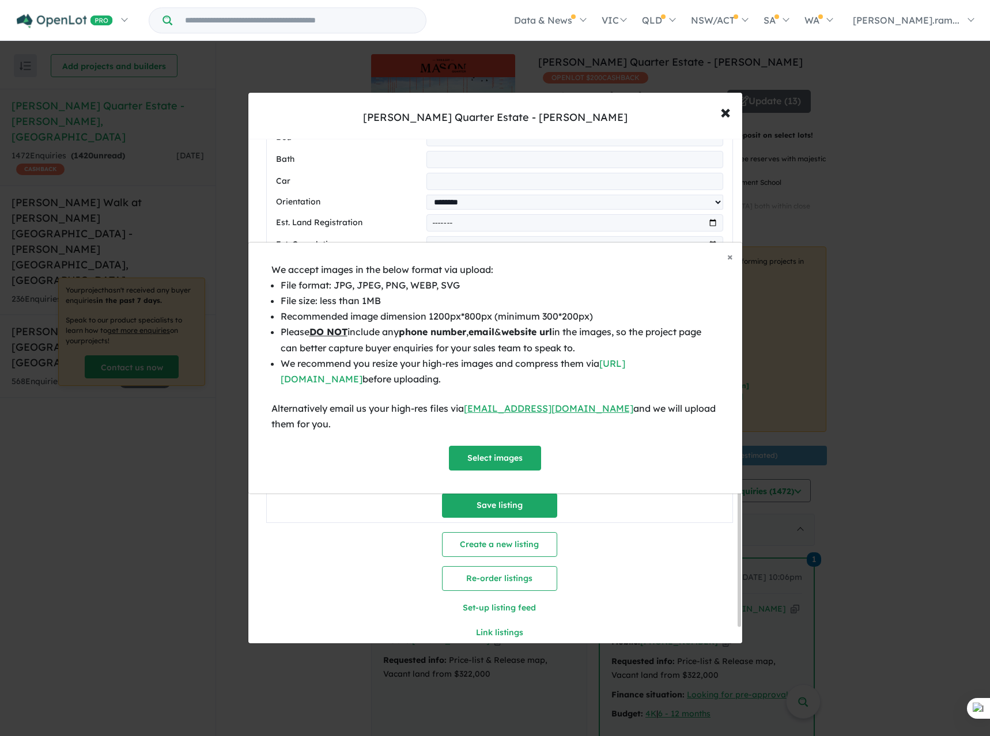
click at [465, 444] on div "We accept images in the below format via upload: File format: JPG, JPEG, PNG, W…" at bounding box center [495, 366] width 448 height 209
click at [467, 455] on button "Select images" at bounding box center [495, 458] width 92 height 25
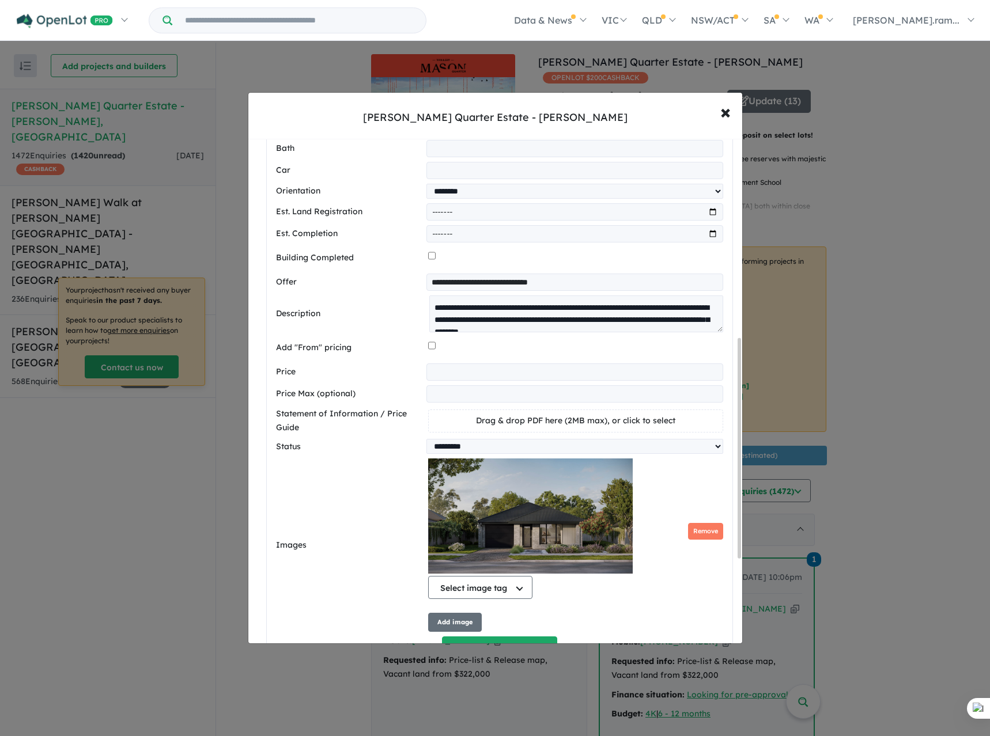
scroll to position [647, 0]
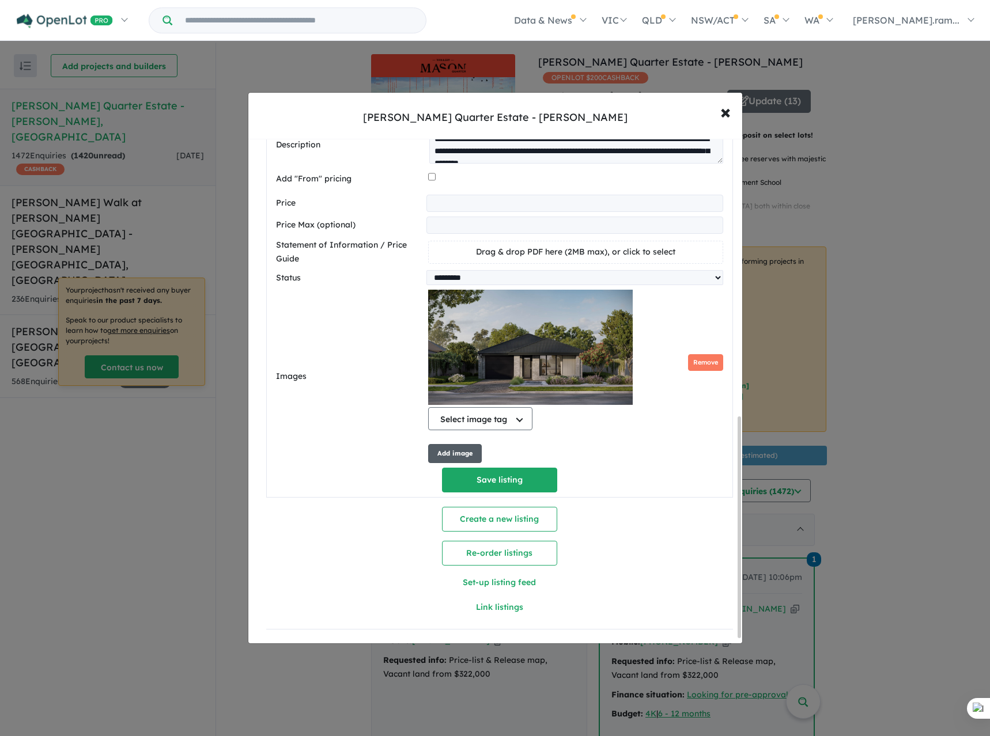
click at [461, 455] on button "Add image" at bounding box center [455, 453] width 54 height 19
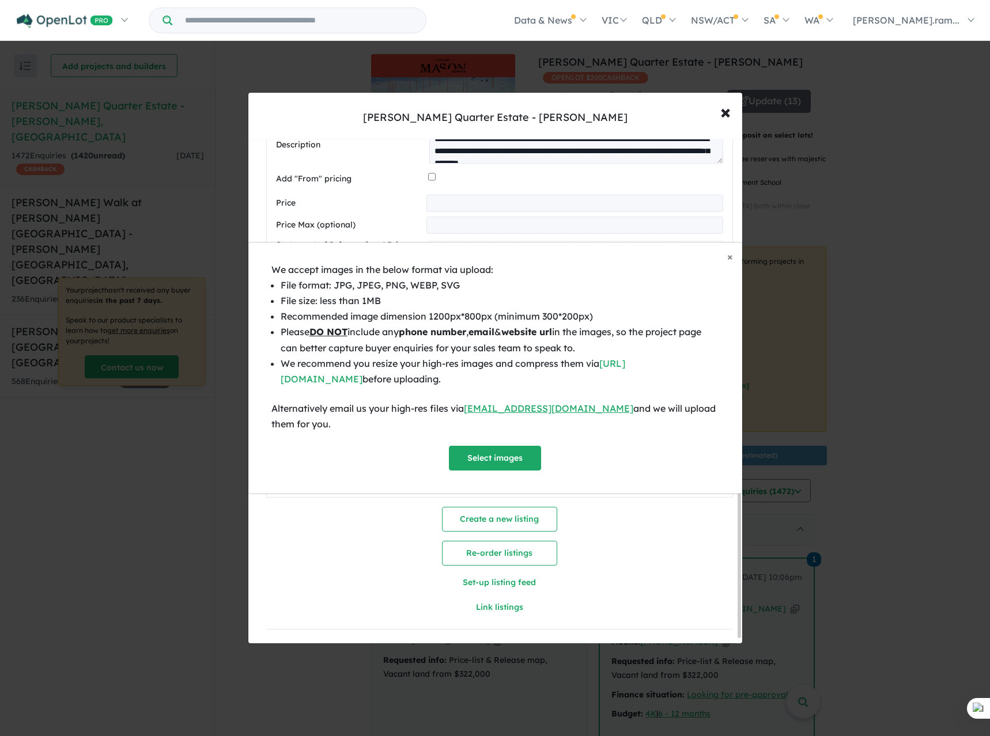
click at [486, 475] on div "We accept images in the below format via upload: File format: JPG, JPEG, PNG, W…" at bounding box center [495, 378] width 494 height 232
click at [499, 453] on button "Select images" at bounding box center [495, 458] width 92 height 25
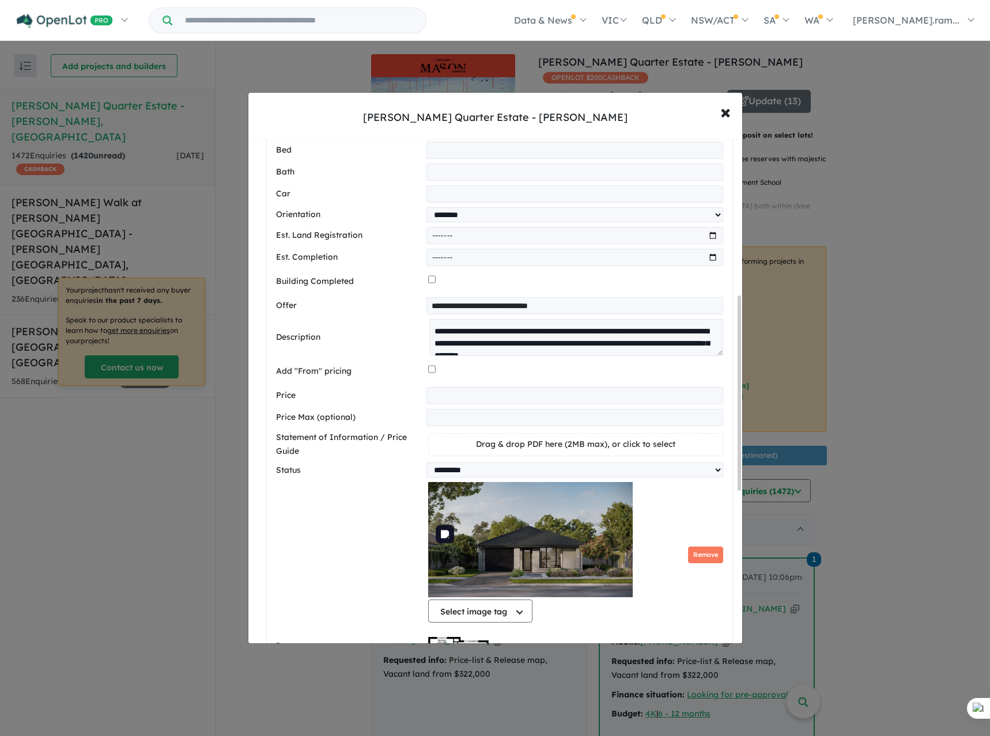
scroll to position [416, 0]
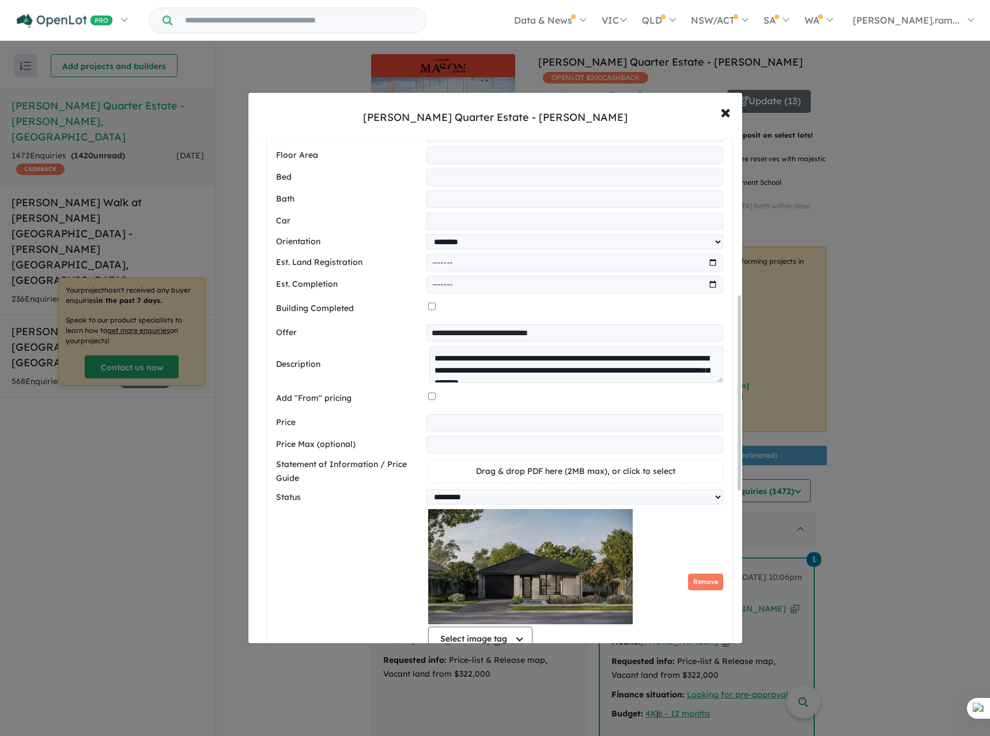
drag, startPoint x: 463, startPoint y: 429, endPoint x: 397, endPoint y: 429, distance: 65.7
click at [397, 429] on div "Price ******" at bounding box center [499, 422] width 447 height 17
type input "******"
click at [395, 430] on label "Price" at bounding box center [349, 423] width 146 height 14
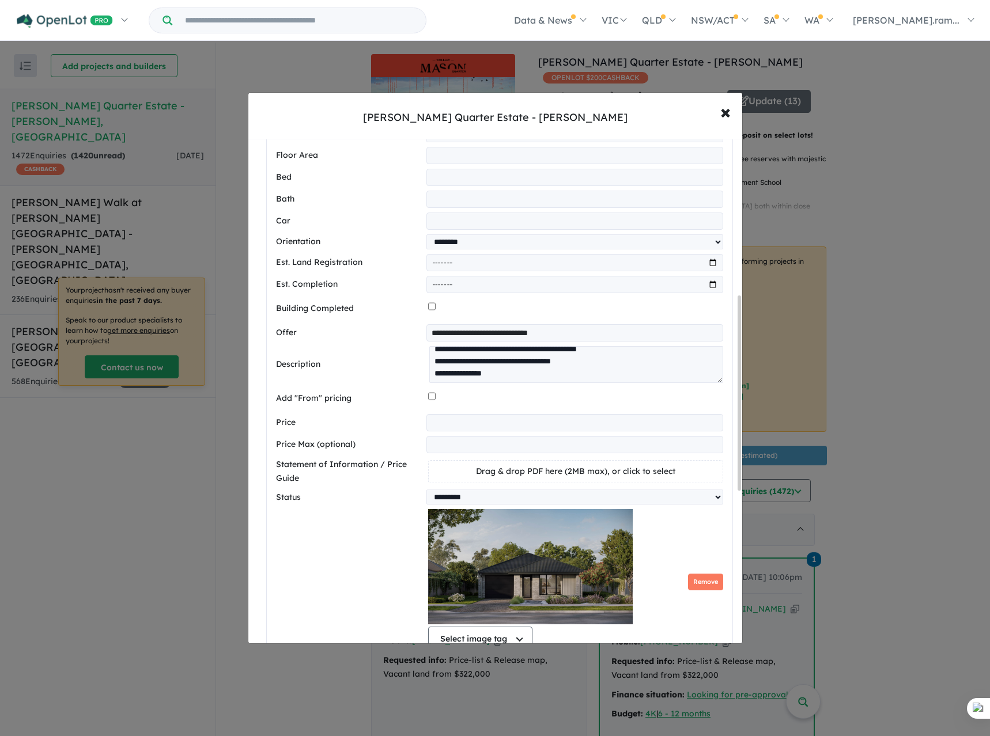
scroll to position [214, 0]
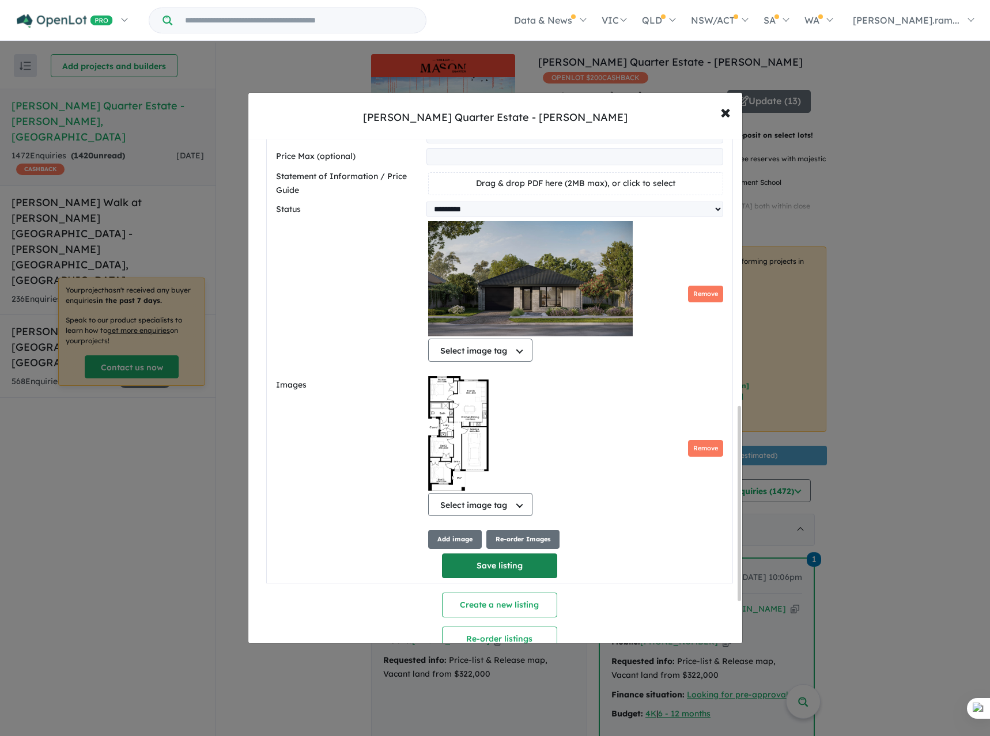
click at [498, 564] on button "Save listing" at bounding box center [499, 566] width 115 height 25
select select "**"
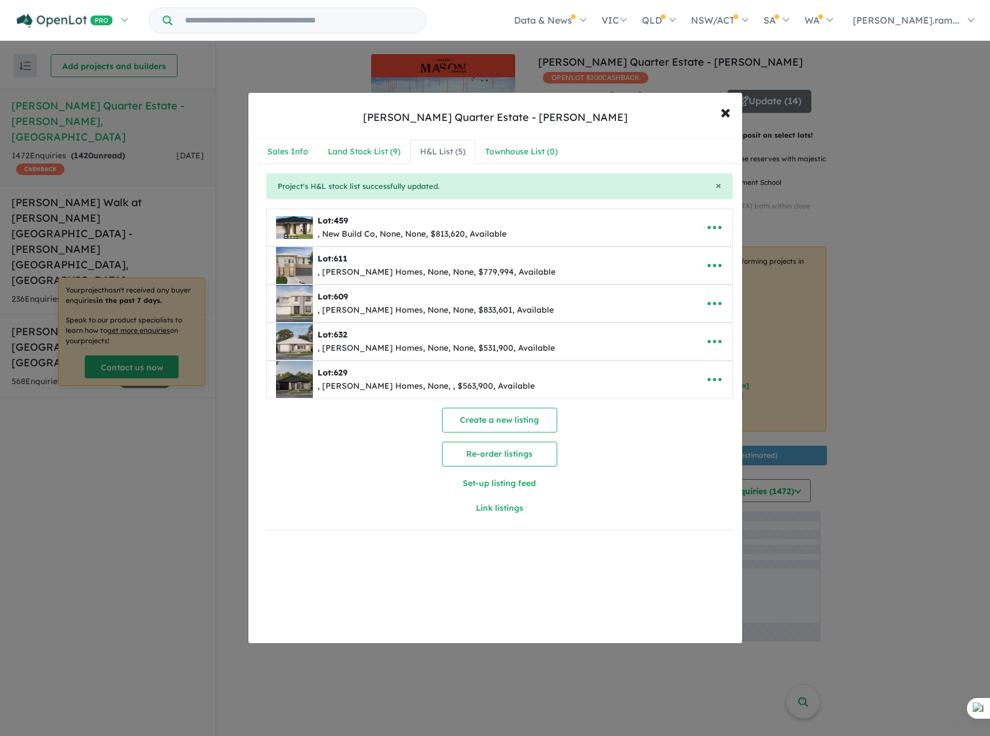
scroll to position [0, 0]
click at [710, 365] on div "Lot: 629 , Simonds Homes, None, , $563,900, Available" at bounding box center [499, 379] width 465 height 37
click at [711, 368] on button "button" at bounding box center [714, 379] width 36 height 26
click at [669, 464] on link "Copy" at bounding box center [688, 461] width 85 height 26
select select "**"
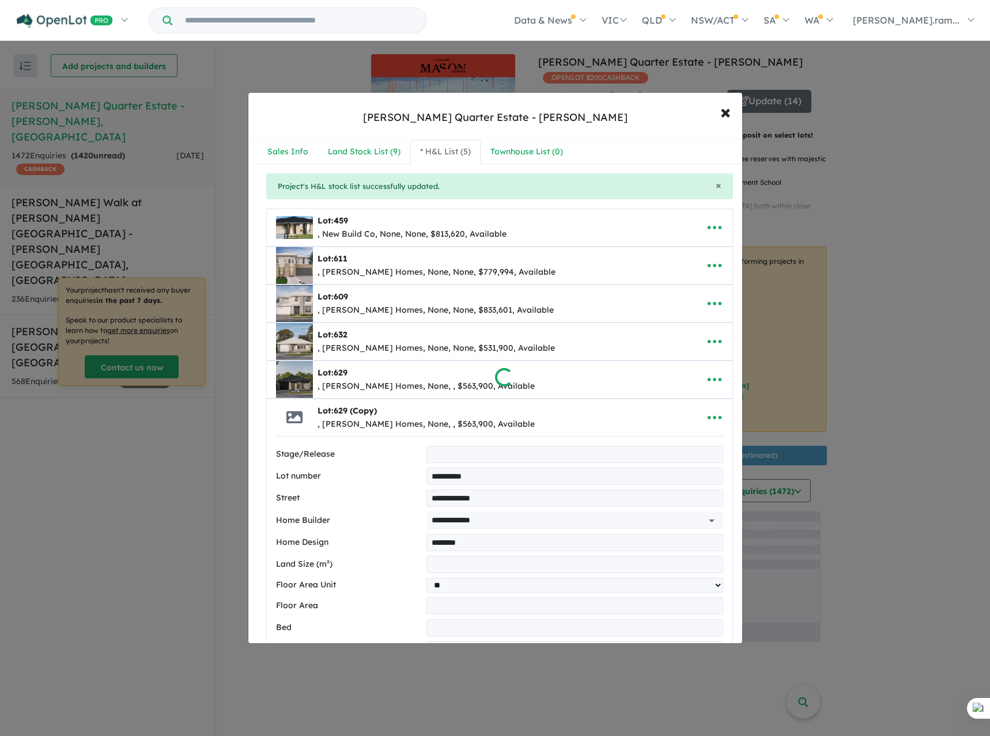
select select "**"
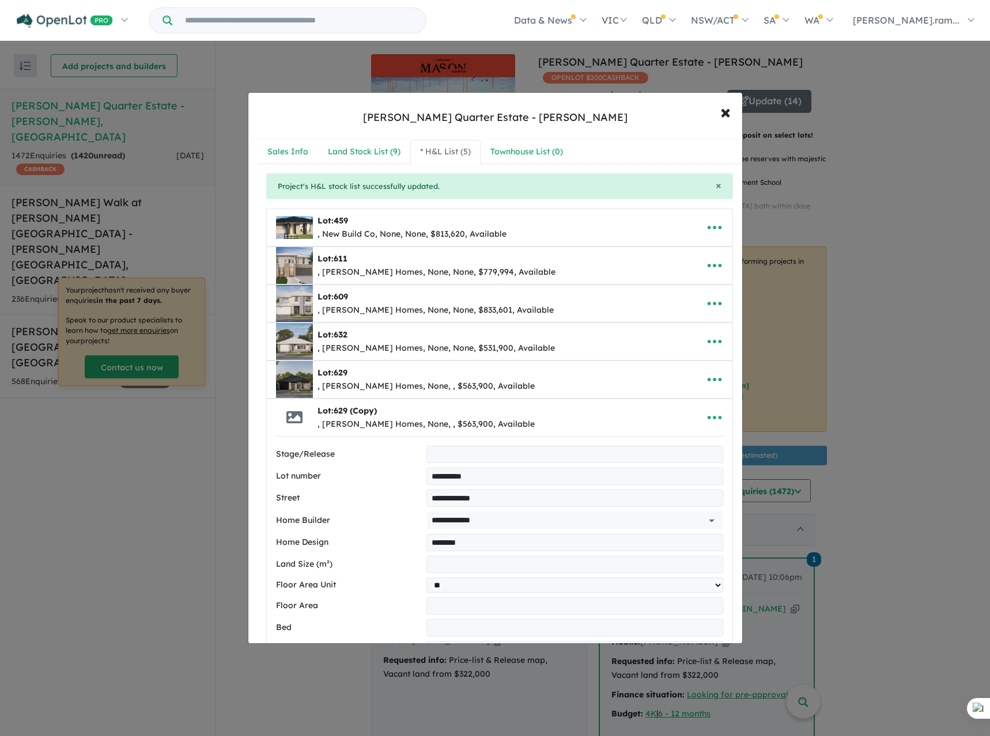
drag, startPoint x: 434, startPoint y: 476, endPoint x: 604, endPoint y: 477, distance: 169.3
click at [604, 477] on input "**********" at bounding box center [574, 476] width 296 height 17
type input "***"
click at [340, 480] on label "Lot number" at bounding box center [349, 476] width 146 height 14
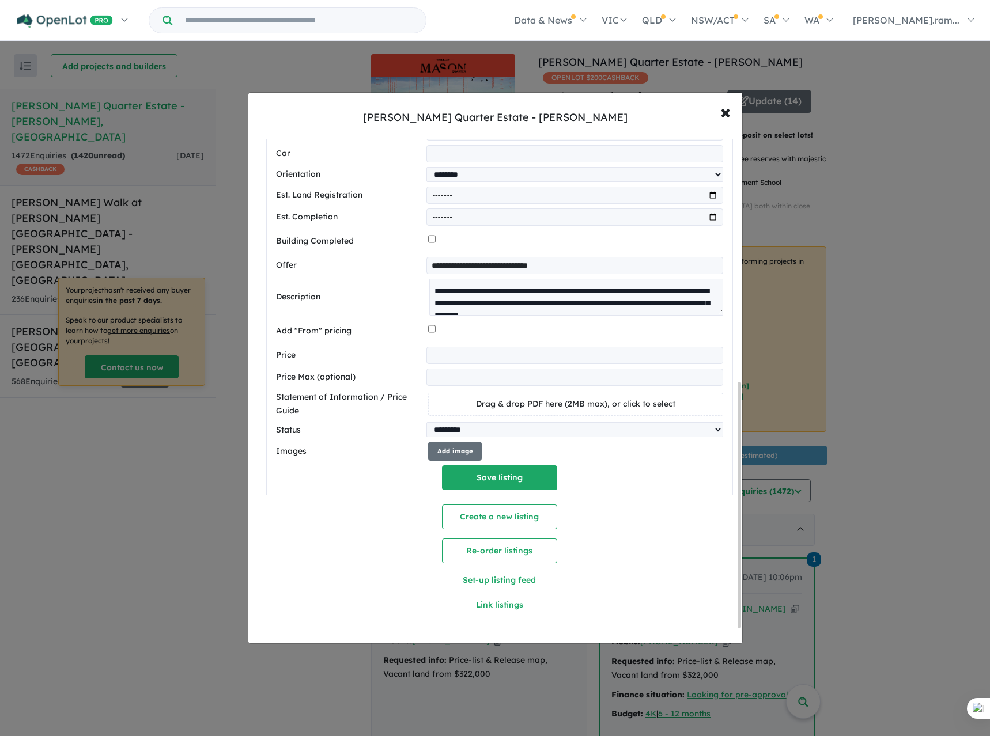
scroll to position [518, 0]
drag, startPoint x: 487, startPoint y: 366, endPoint x: 408, endPoint y: 366, distance: 79.5
click at [408, 363] on div "Price ******" at bounding box center [499, 354] width 447 height 17
type input "******"
click at [407, 362] on label "Price" at bounding box center [349, 355] width 146 height 14
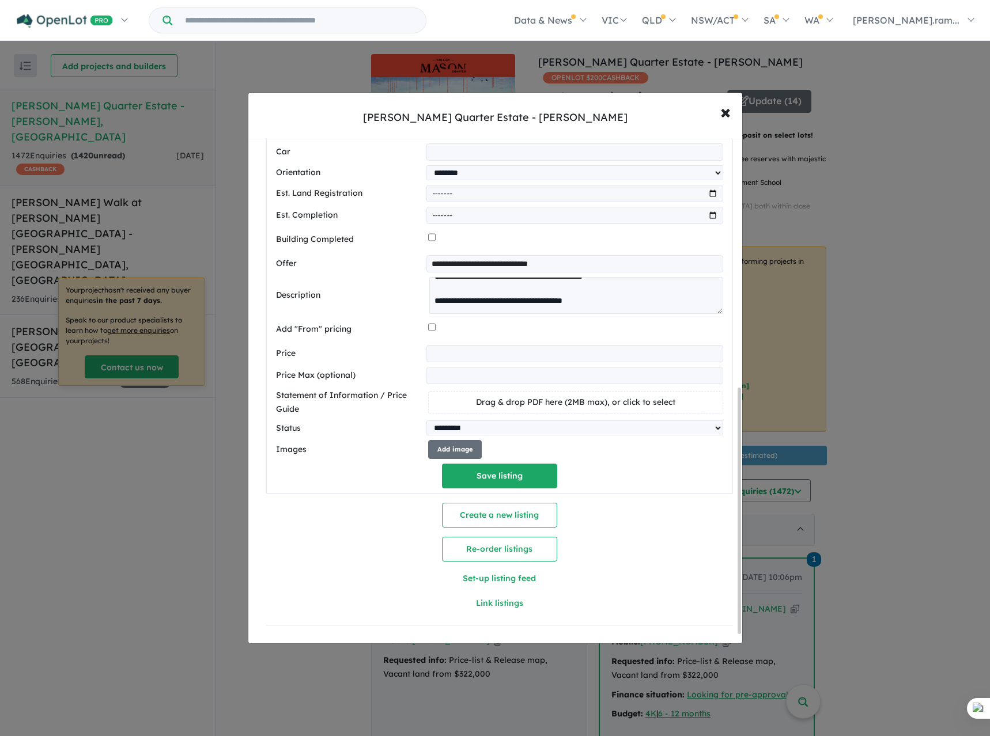
scroll to position [387, 0]
click at [442, 444] on button "Add image" at bounding box center [455, 449] width 54 height 19
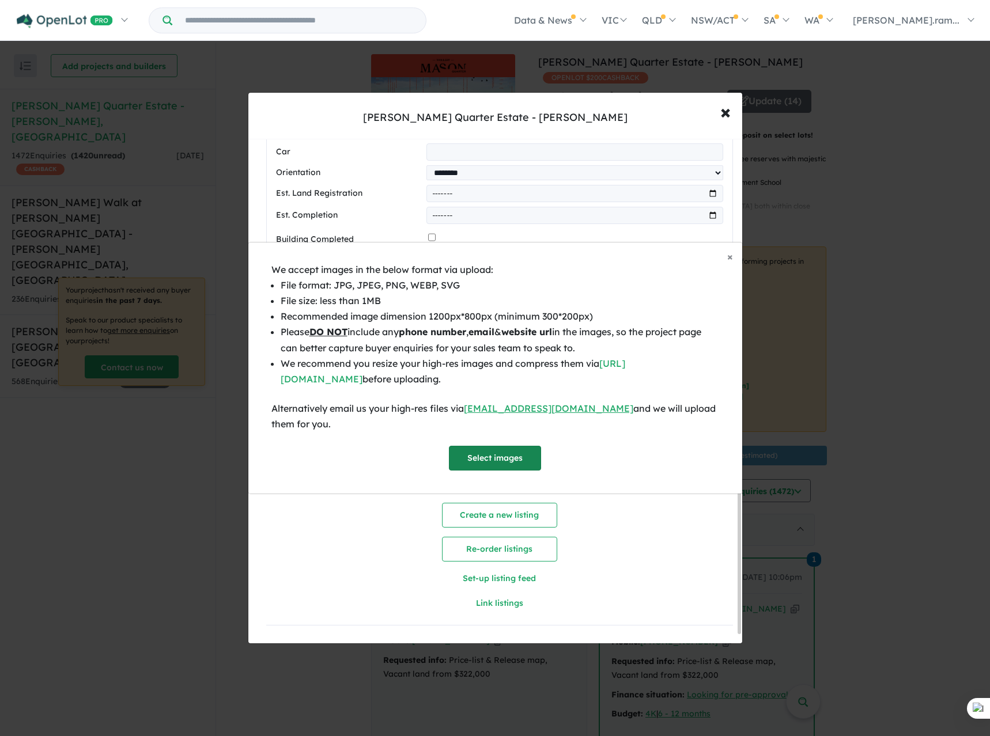
click at [471, 452] on button "Select images" at bounding box center [495, 458] width 92 height 25
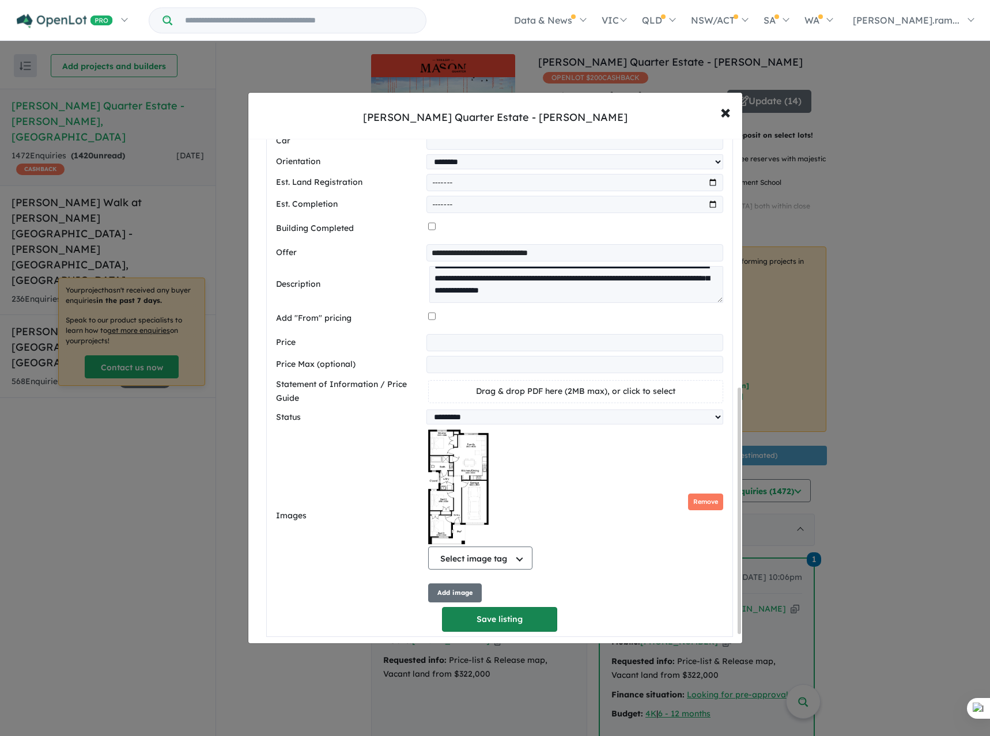
click at [485, 630] on button "Save listing" at bounding box center [499, 619] width 115 height 25
select select "**"
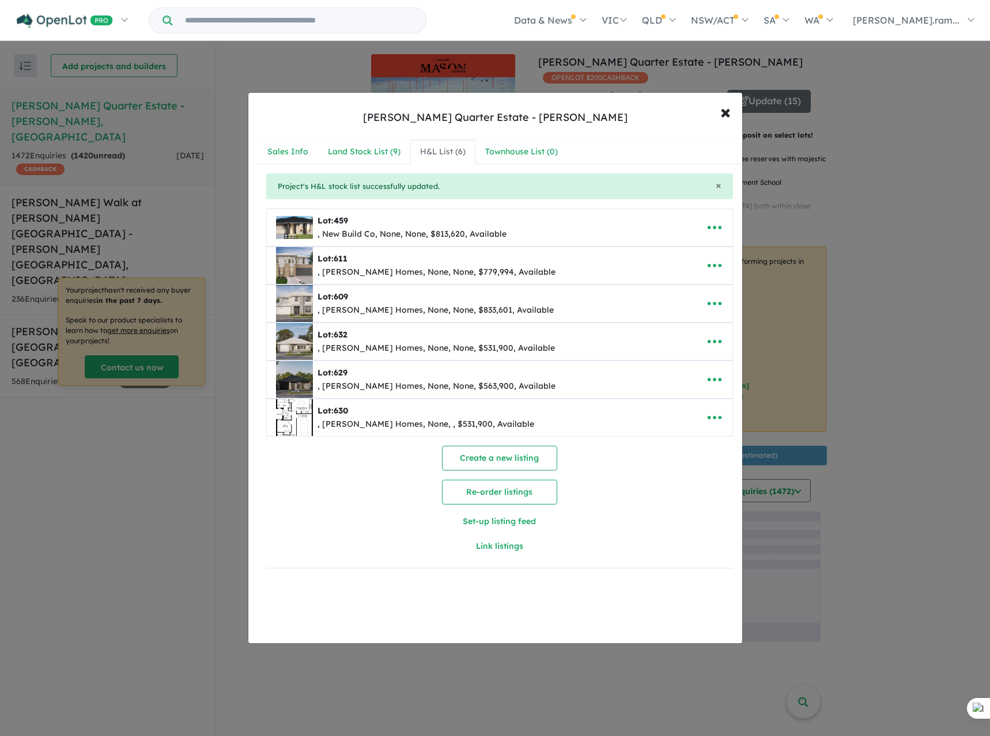
scroll to position [0, 0]
click at [706, 418] on icon "button" at bounding box center [714, 417] width 17 height 17
click at [678, 445] on link "Edit" at bounding box center [688, 446] width 85 height 26
select select "**"
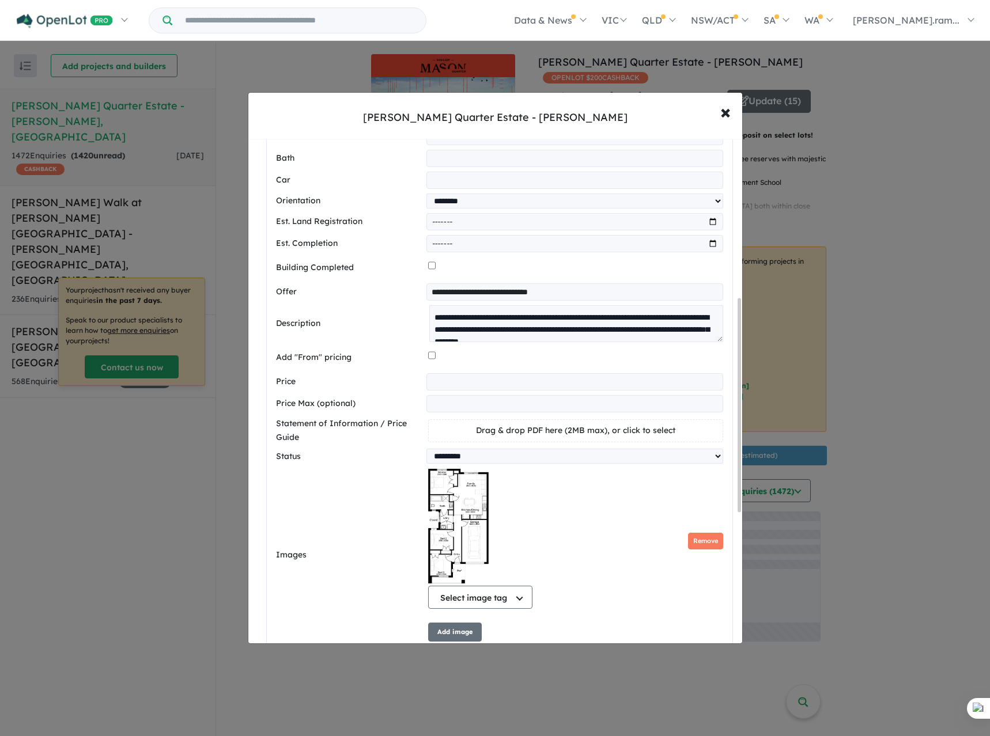
scroll to position [518, 0]
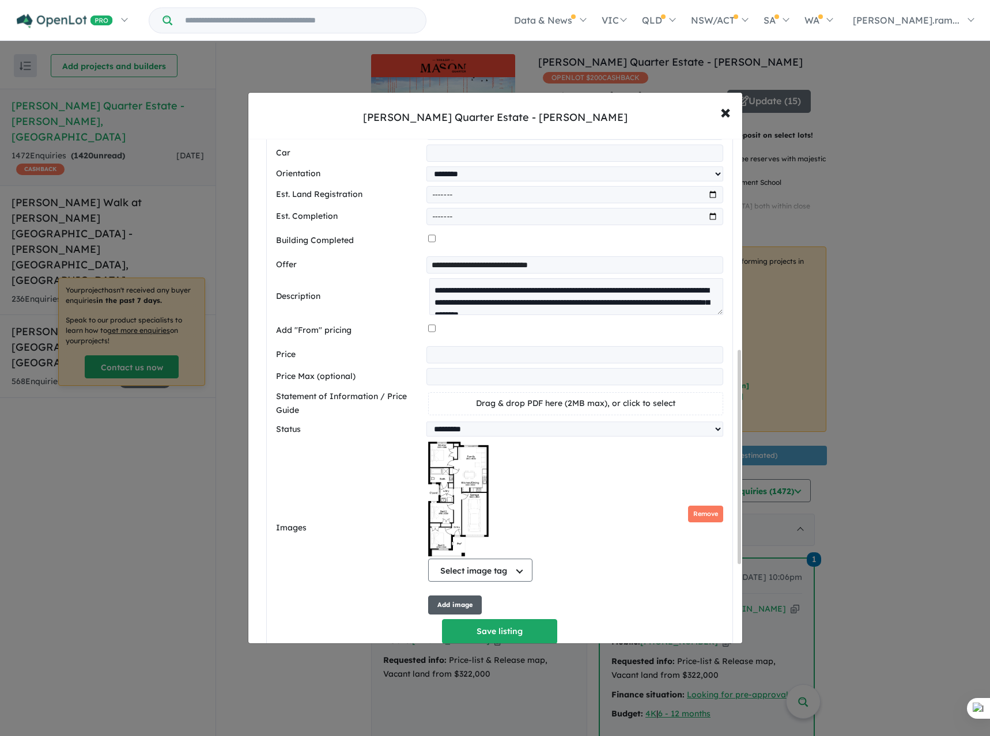
click at [463, 608] on button "Add image" at bounding box center [455, 605] width 54 height 19
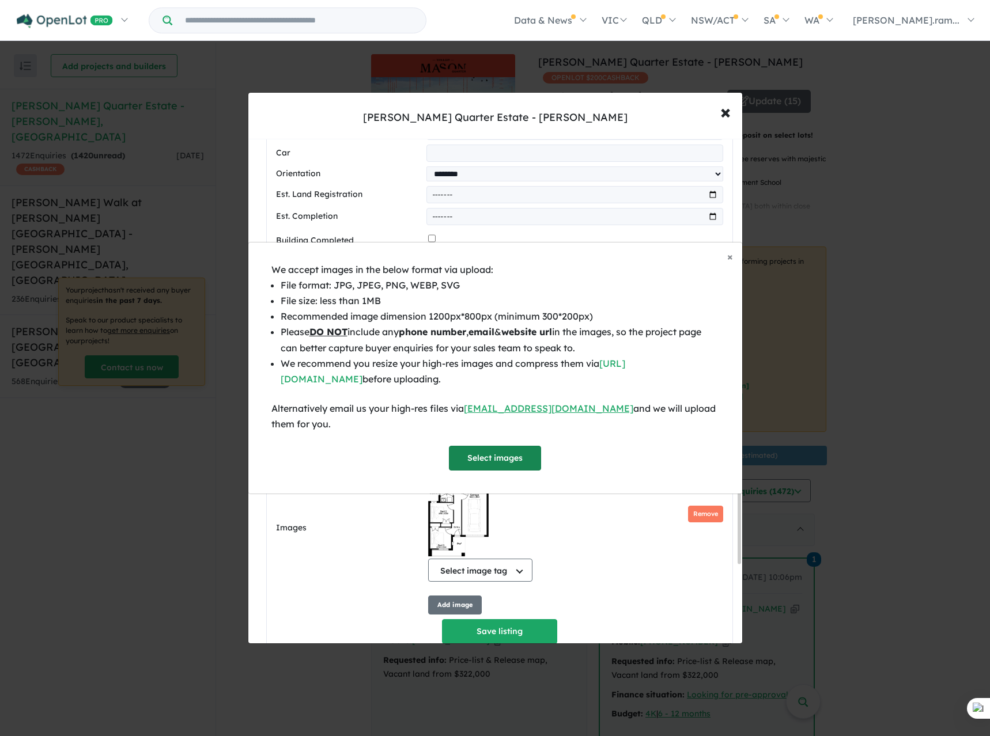
click at [491, 463] on button "Select images" at bounding box center [495, 458] width 92 height 25
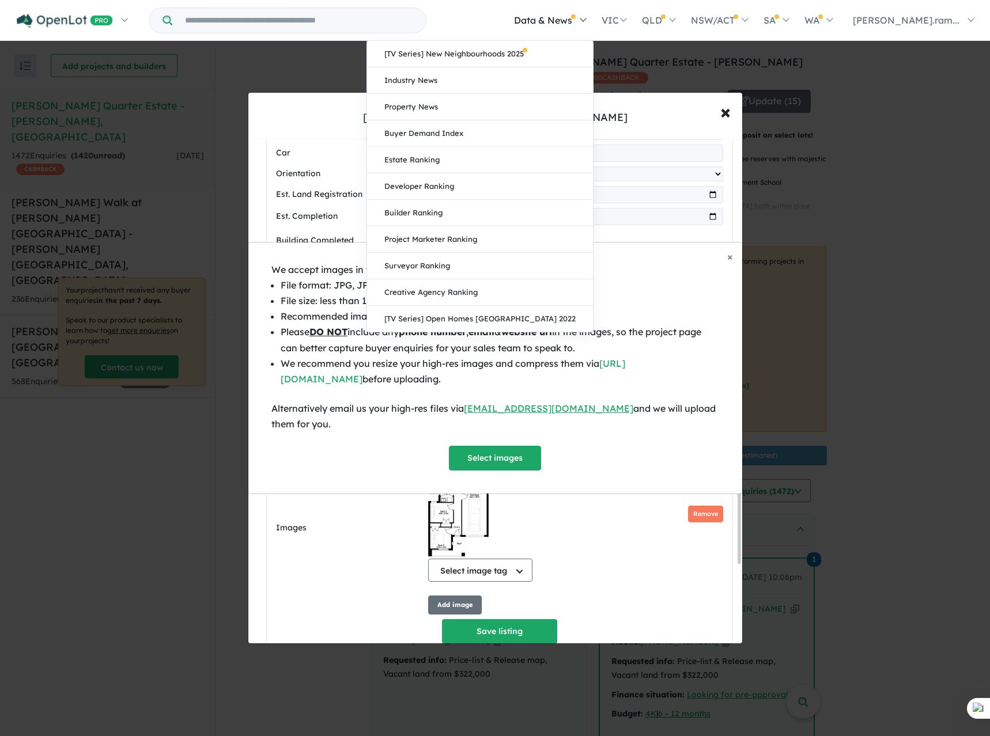
scroll to position [839, 0]
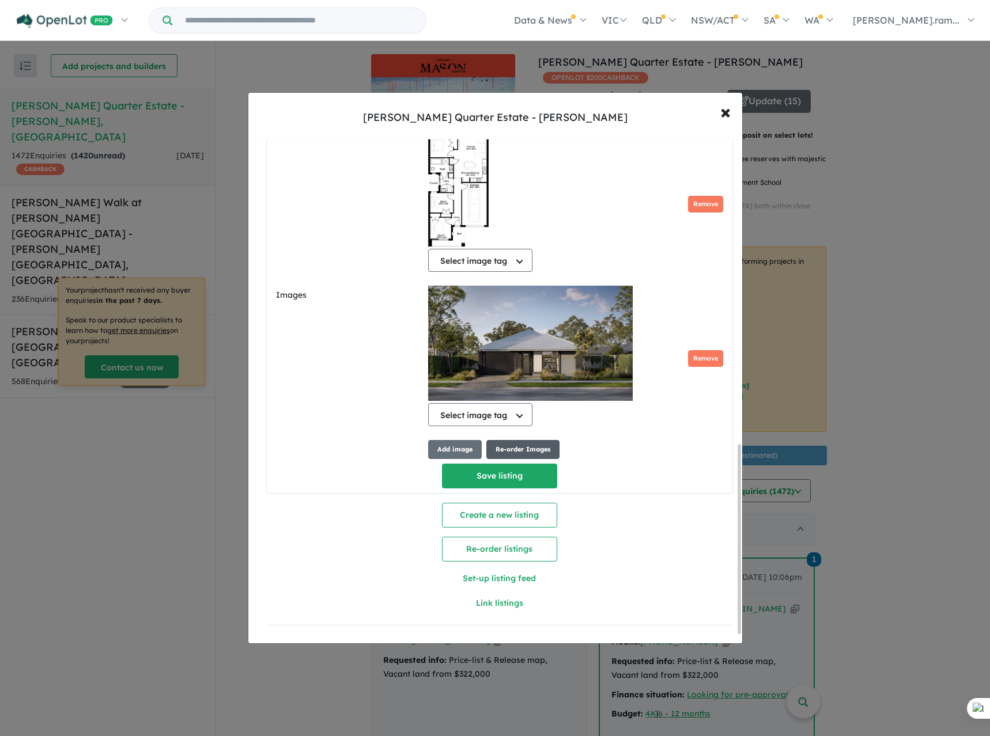
click at [508, 446] on button "Re-order Images" at bounding box center [522, 449] width 73 height 19
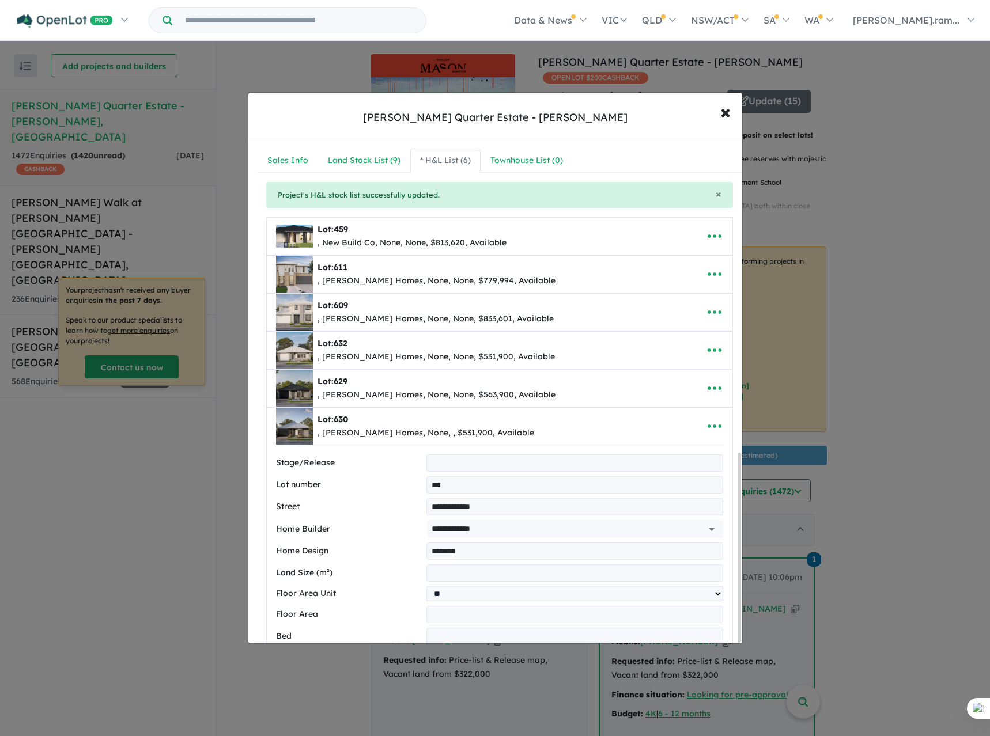
select select "**"
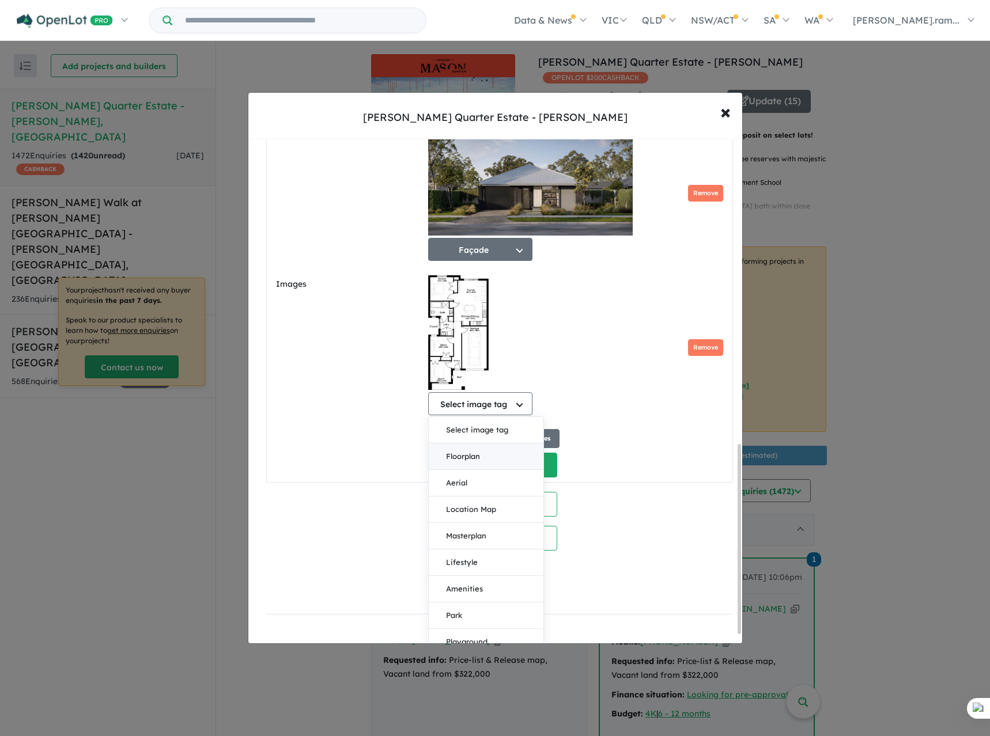
click at [477, 468] on button "Floorplan" at bounding box center [486, 457] width 115 height 26
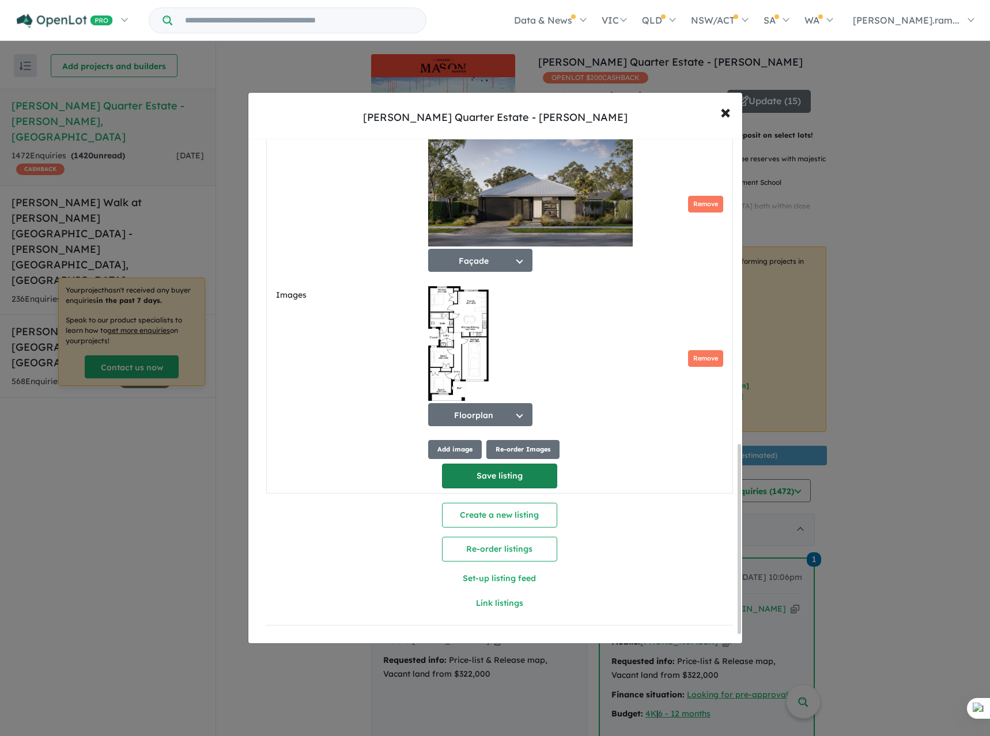
click at [520, 474] on button "Save listing" at bounding box center [499, 476] width 115 height 25
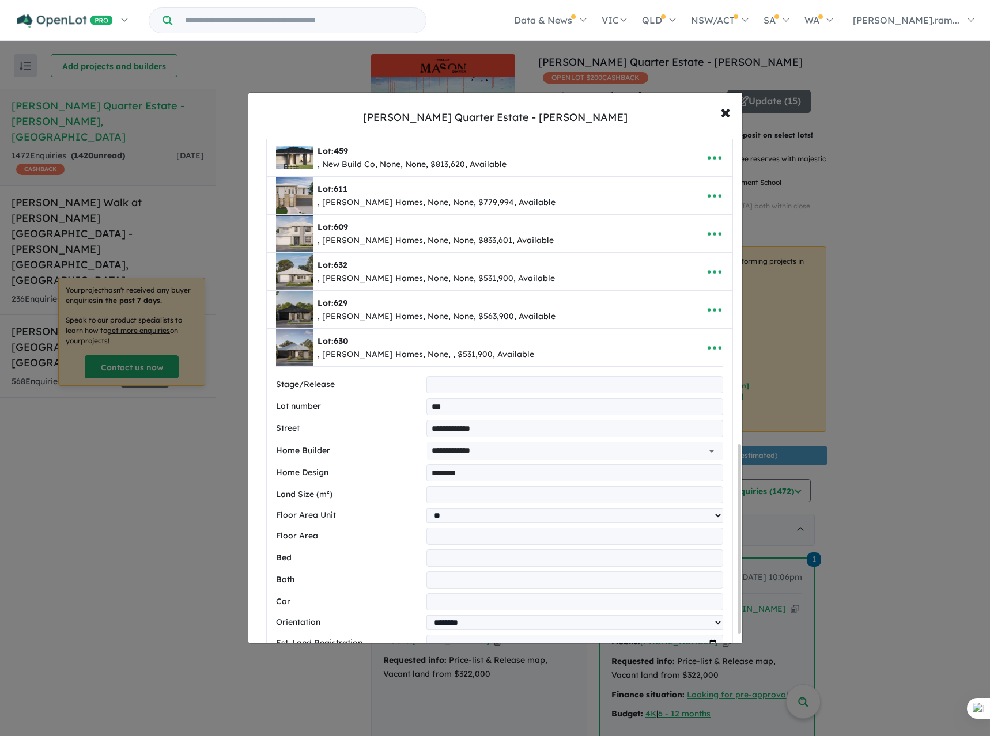
select select "**"
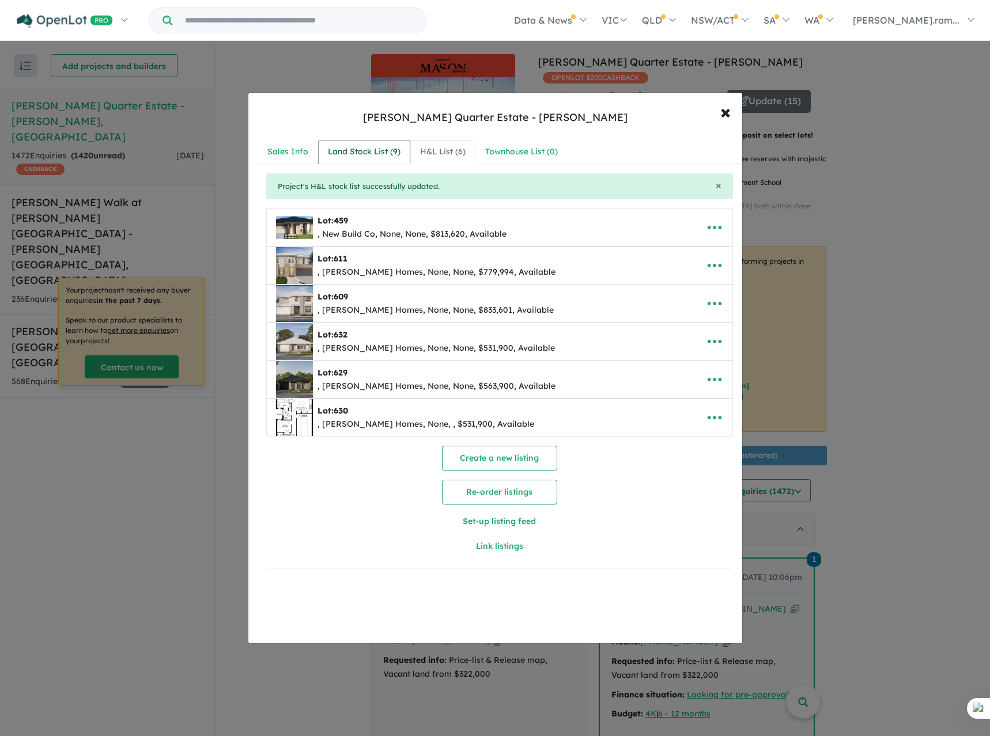
click at [340, 153] on div "Land Stock List ( 9 )" at bounding box center [364, 152] width 73 height 14
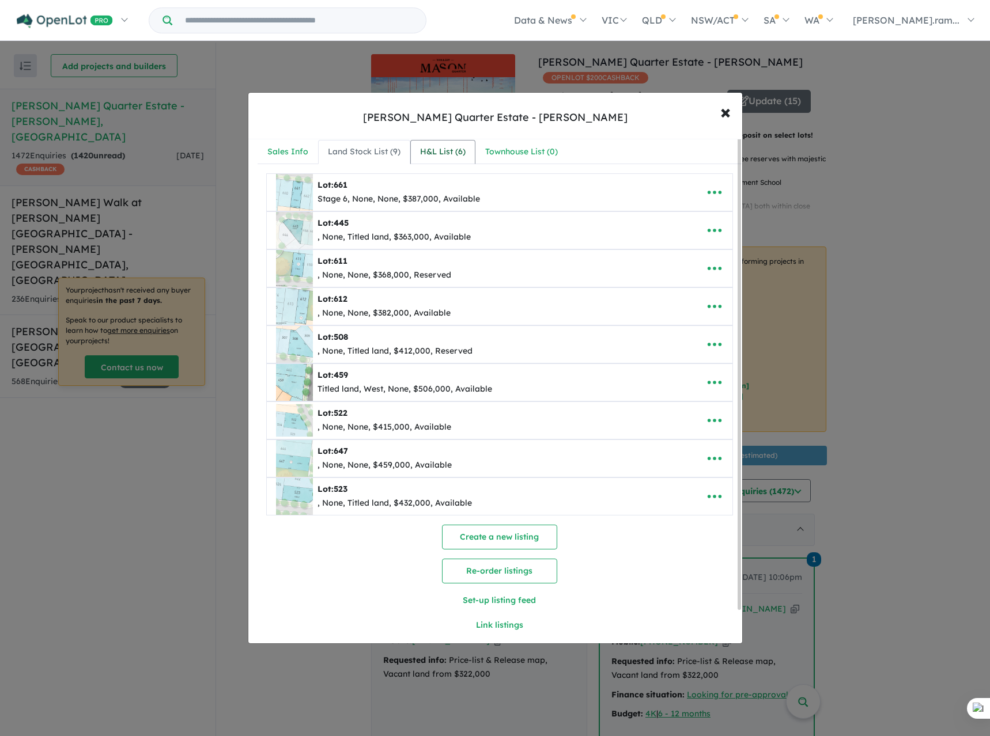
click at [434, 145] on div "H&L List ( 6 )" at bounding box center [443, 152] width 46 height 14
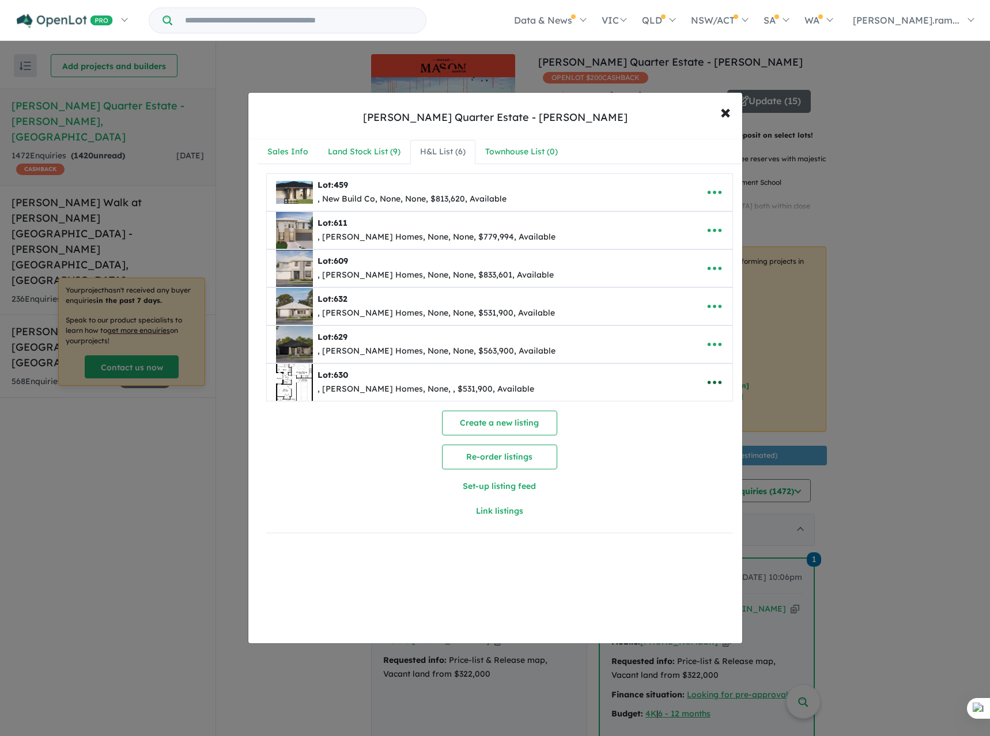
click at [721, 380] on button "button" at bounding box center [714, 382] width 36 height 26
click at [683, 412] on link "Edit" at bounding box center [688, 410] width 85 height 26
select select "**"
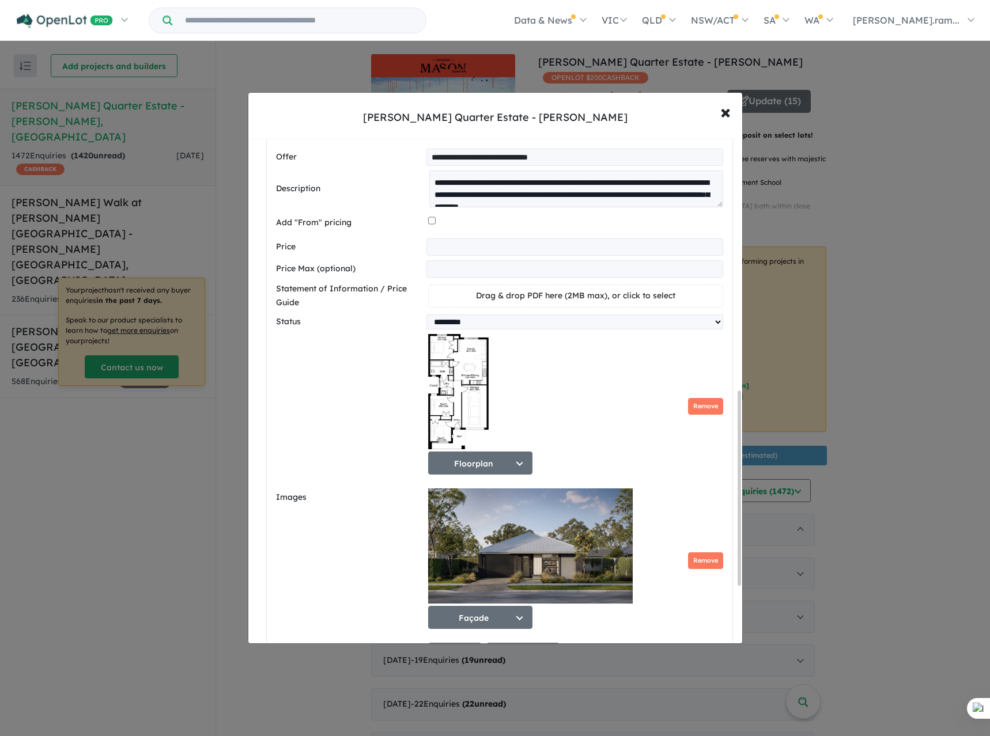
scroll to position [691, 0]
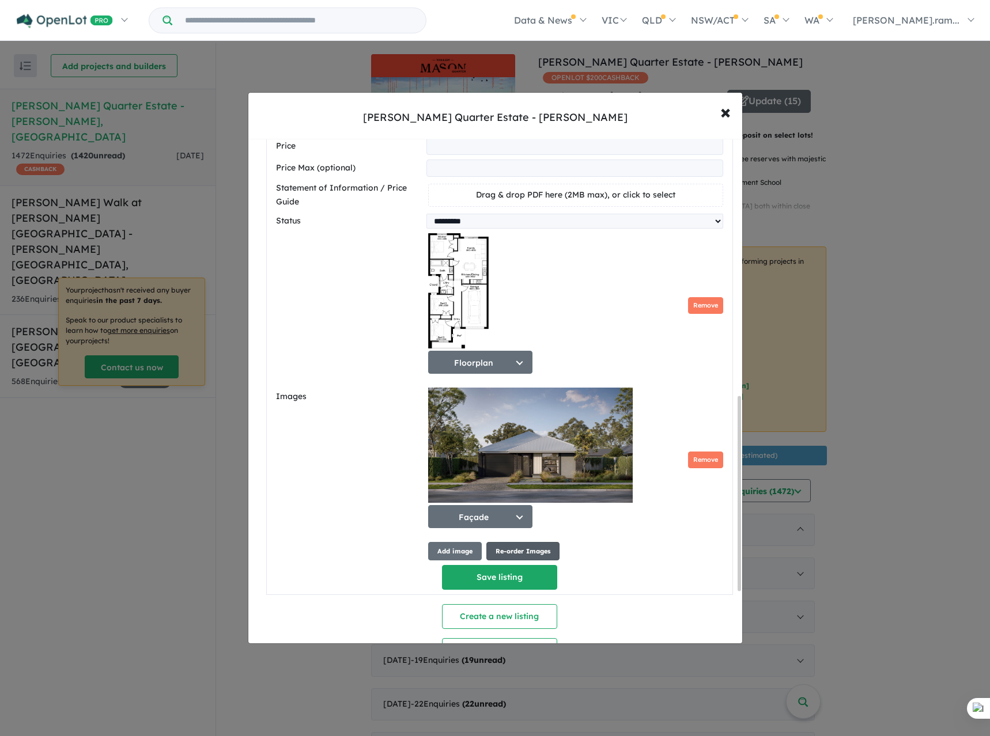
click at [517, 558] on button "Re-order Images" at bounding box center [522, 551] width 73 height 19
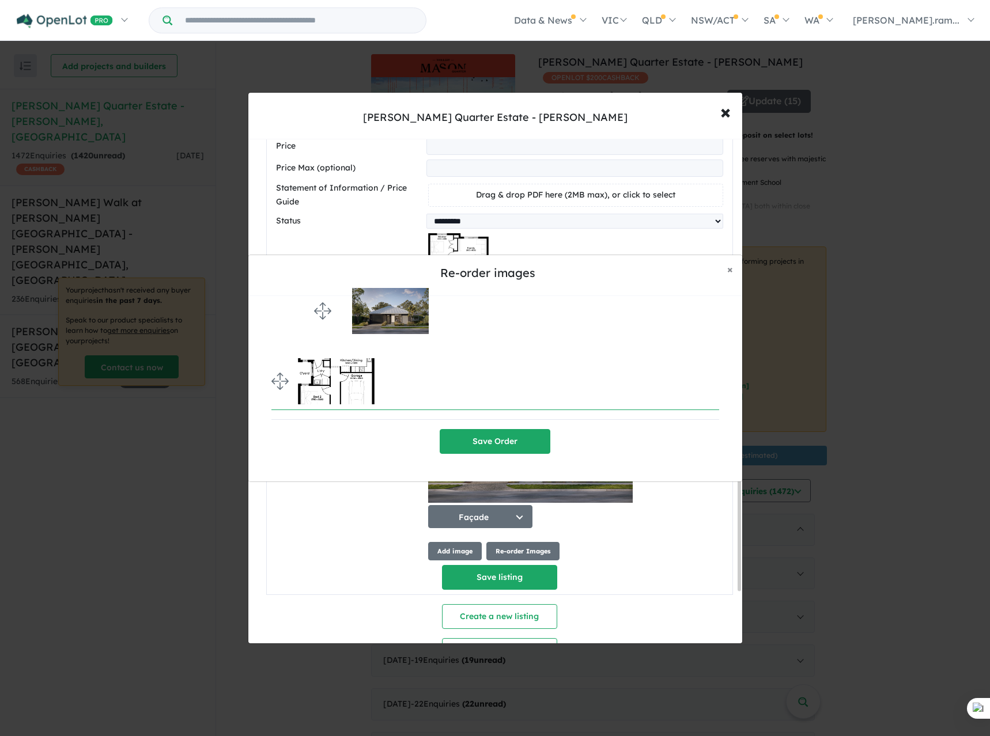
drag, startPoint x: 281, startPoint y: 376, endPoint x: 300, endPoint y: 304, distance: 74.5
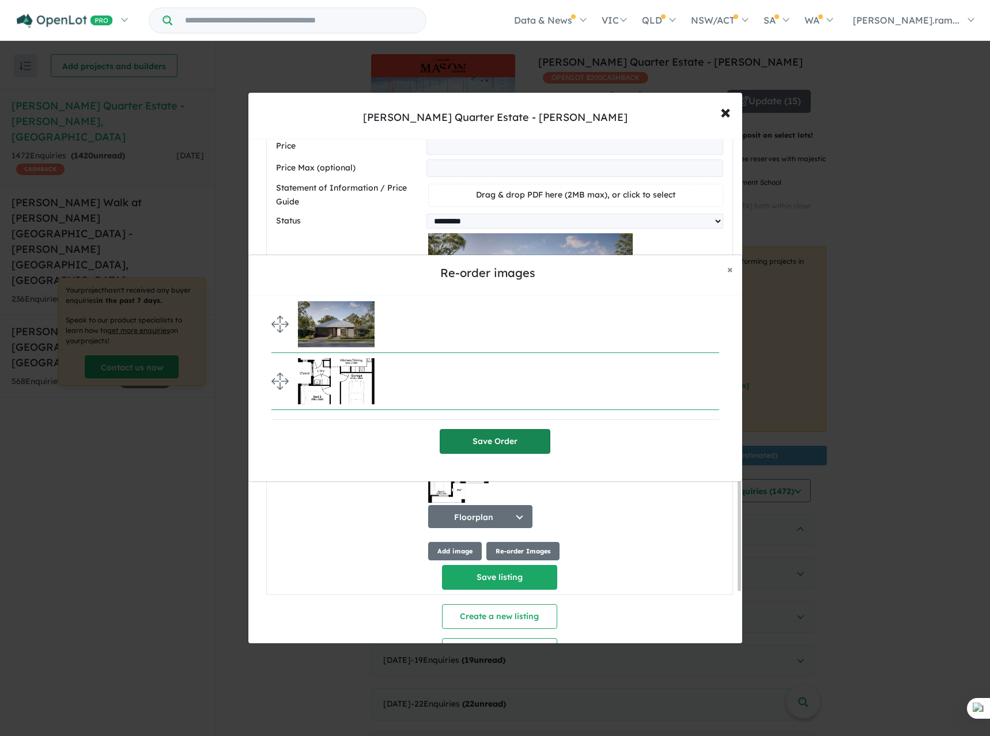
click at [518, 439] on button "Save Order" at bounding box center [494, 441] width 111 height 25
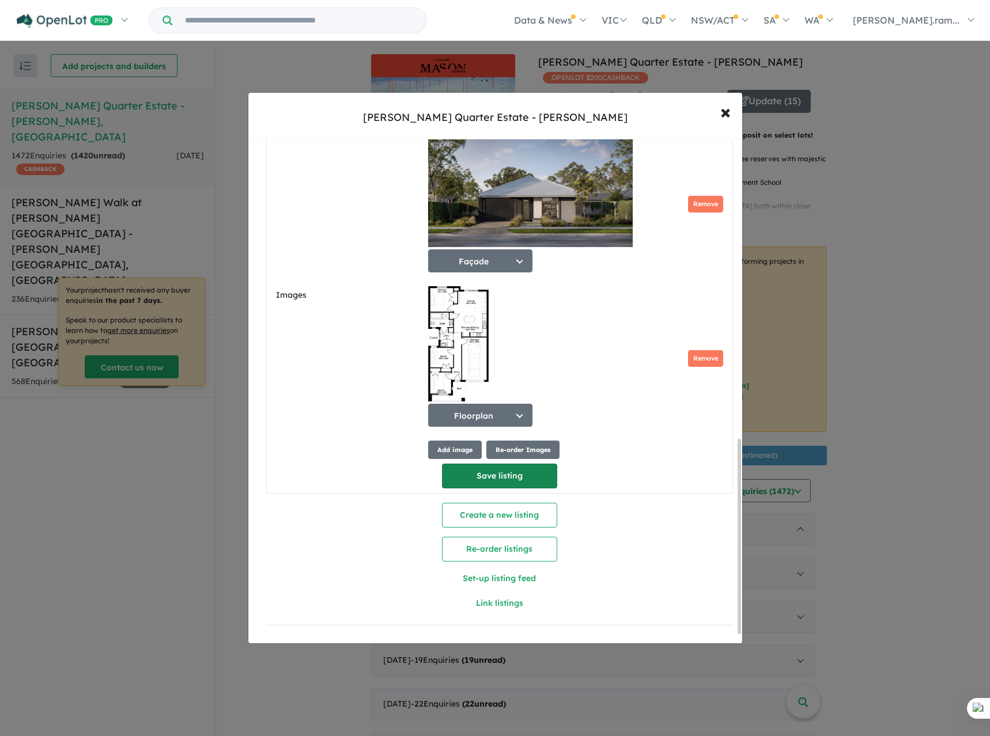
click at [494, 474] on button "Save listing" at bounding box center [499, 476] width 115 height 25
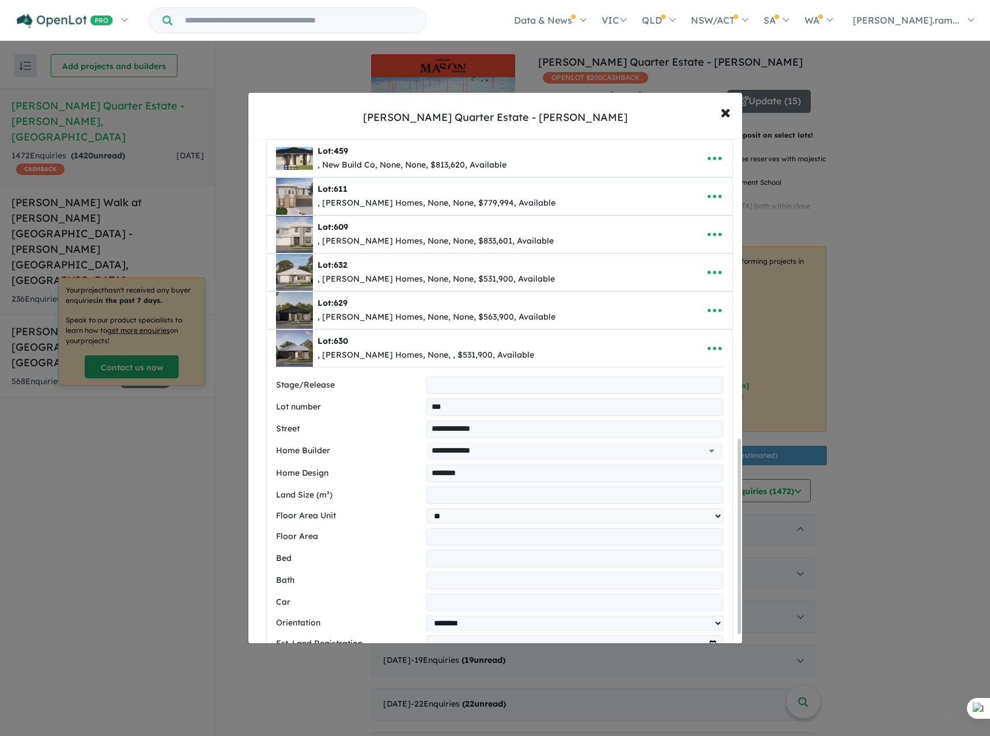
select select "**"
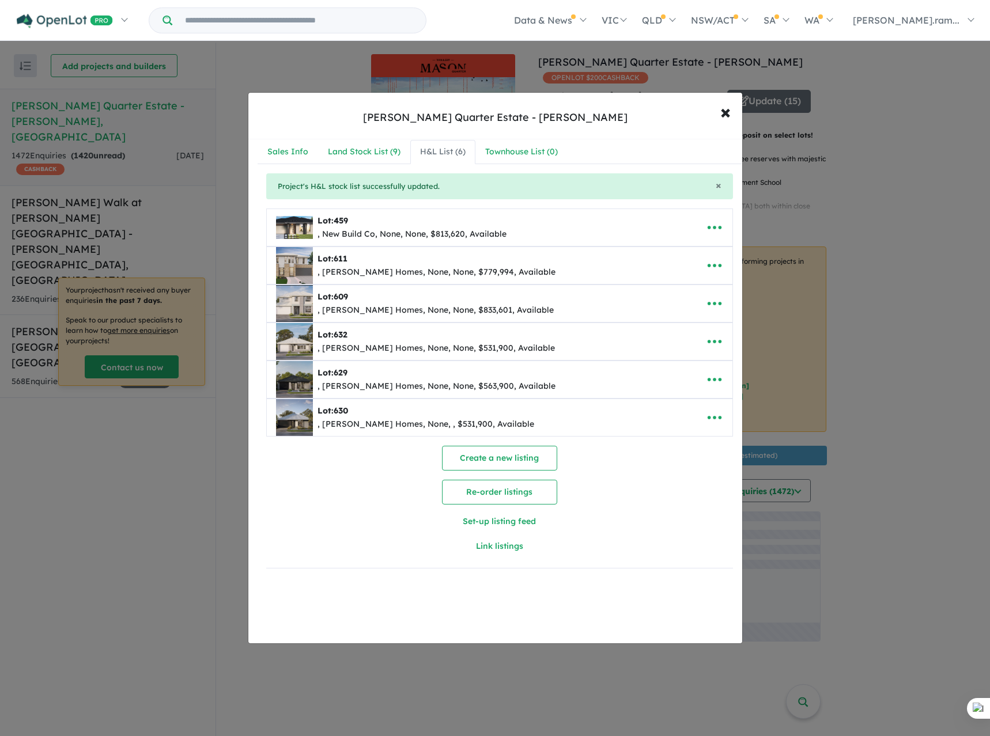
click at [464, 477] on div "Create a new listing Re-order listings Set-up listing feed Link listings" at bounding box center [499, 502] width 467 height 113
click at [462, 487] on button "Re-order listings" at bounding box center [499, 492] width 115 height 25
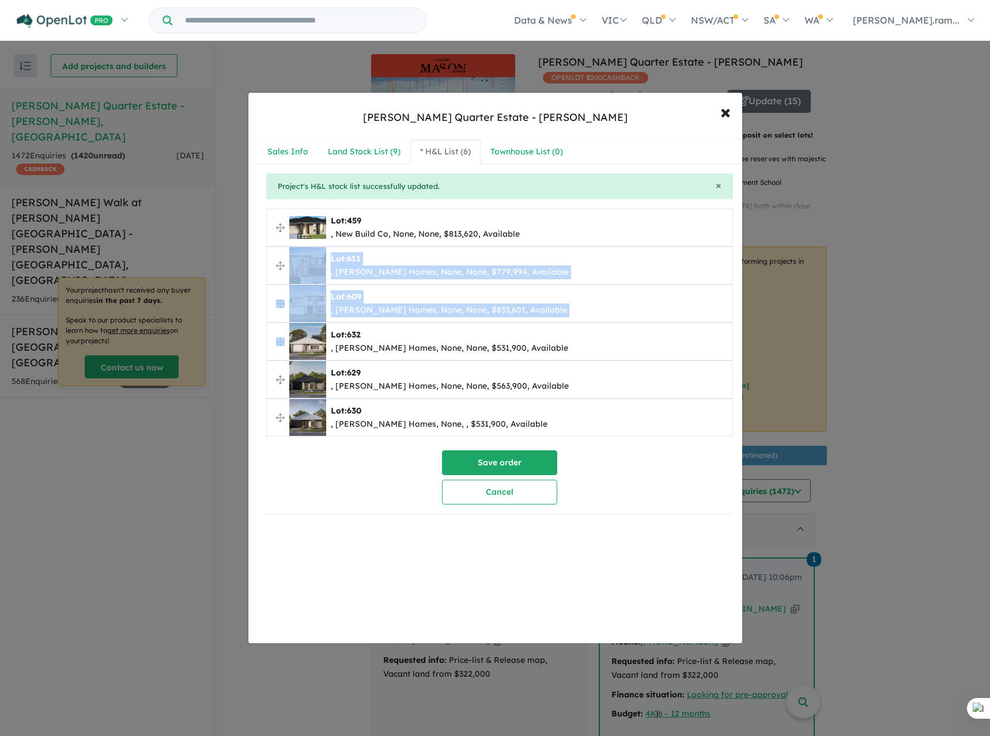
drag, startPoint x: 274, startPoint y: 338, endPoint x: 277, endPoint y: 250, distance: 87.6
click at [277, 250] on ul "**********" at bounding box center [499, 323] width 467 height 228
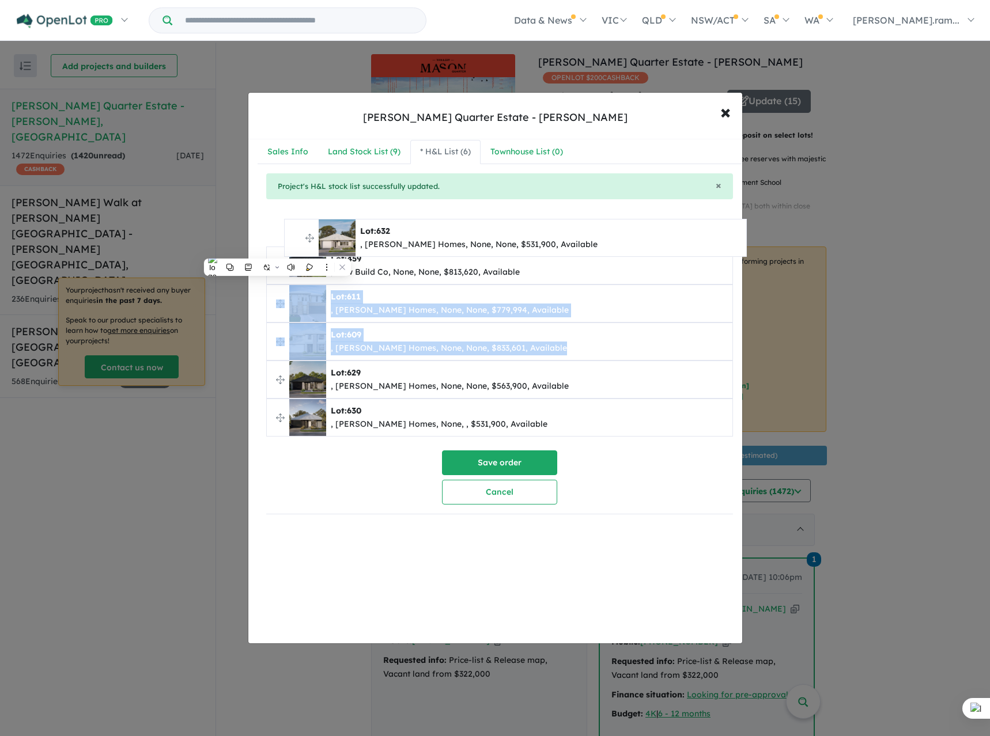
drag, startPoint x: 275, startPoint y: 342, endPoint x: 283, endPoint y: 235, distance: 107.4
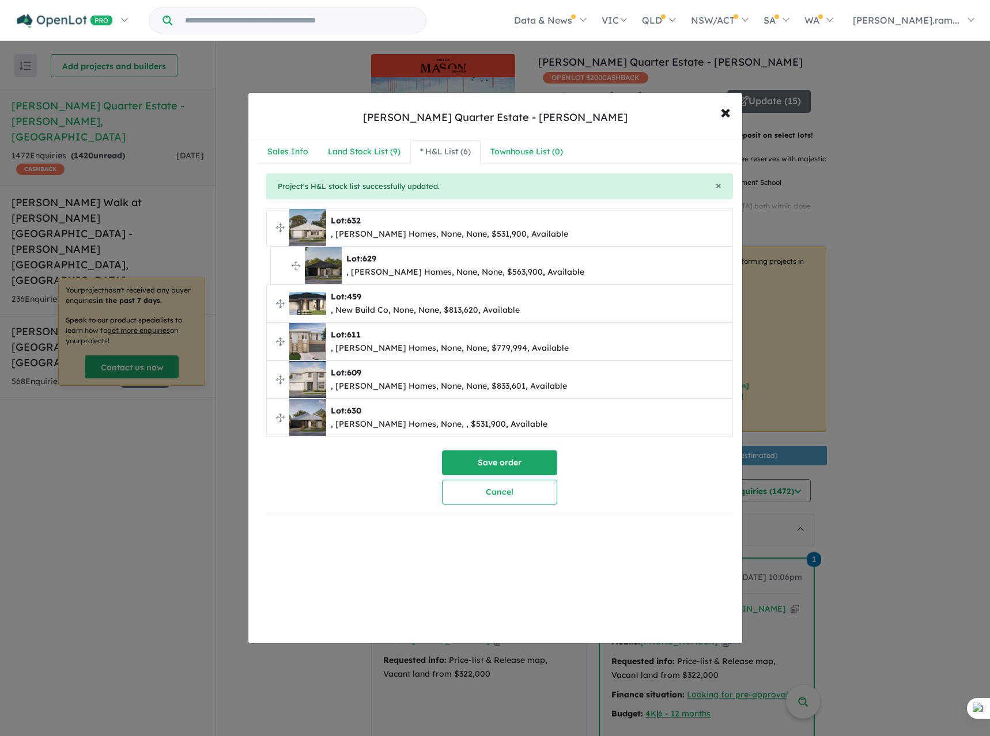
drag, startPoint x: 281, startPoint y: 381, endPoint x: 283, endPoint y: 275, distance: 106.6
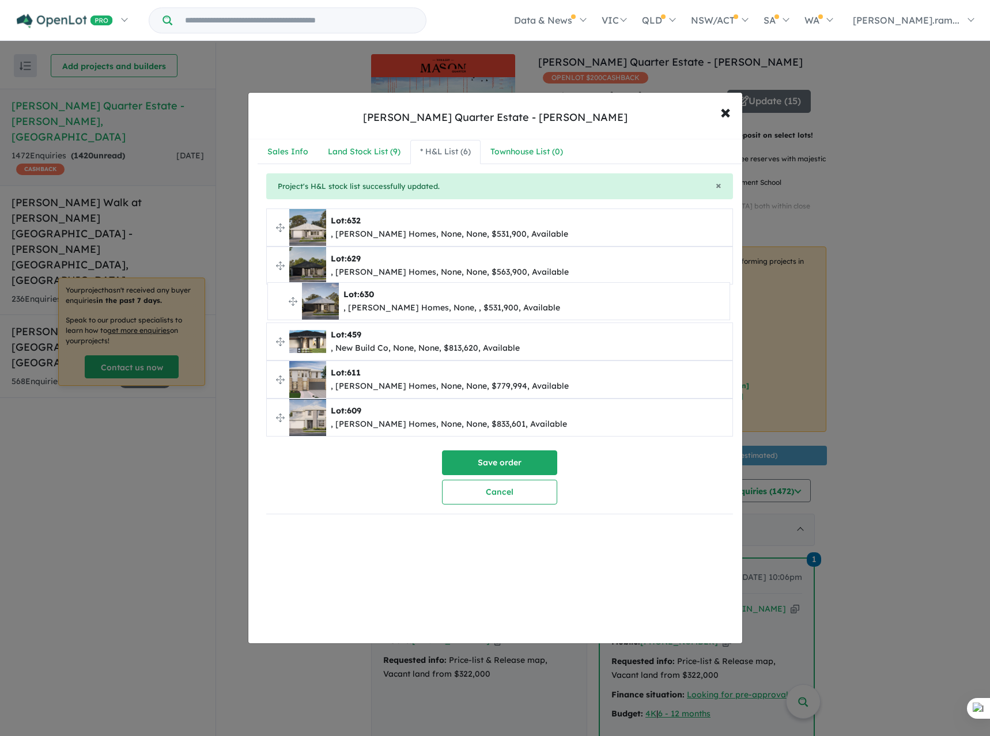
drag, startPoint x: 279, startPoint y: 418, endPoint x: 278, endPoint y: 303, distance: 114.6
click at [501, 454] on button "Save order" at bounding box center [499, 462] width 115 height 25
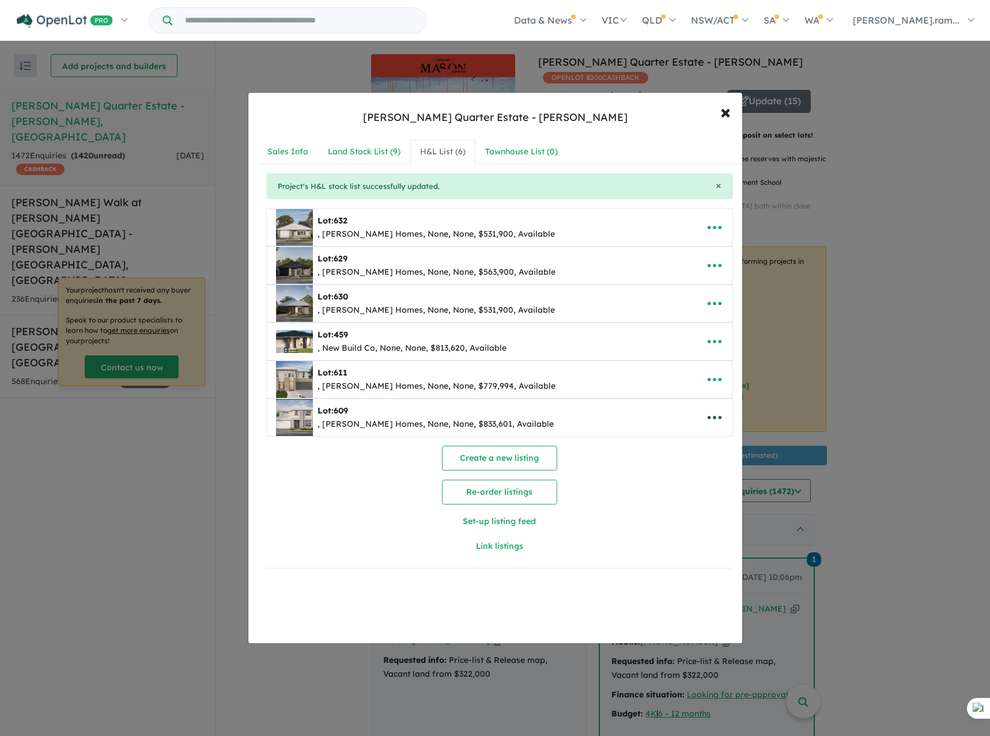
click at [717, 424] on icon "button" at bounding box center [714, 417] width 17 height 17
click at [673, 480] on link "Remove" at bounding box center [688, 472] width 85 height 26
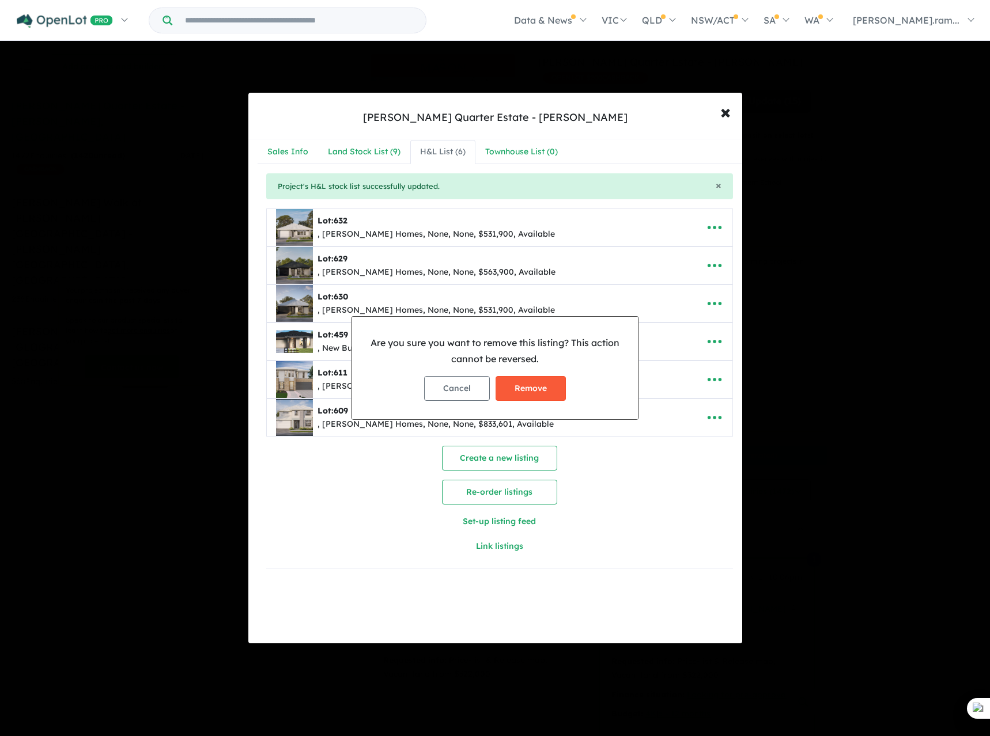
click at [541, 383] on button "Remove" at bounding box center [530, 388] width 70 height 25
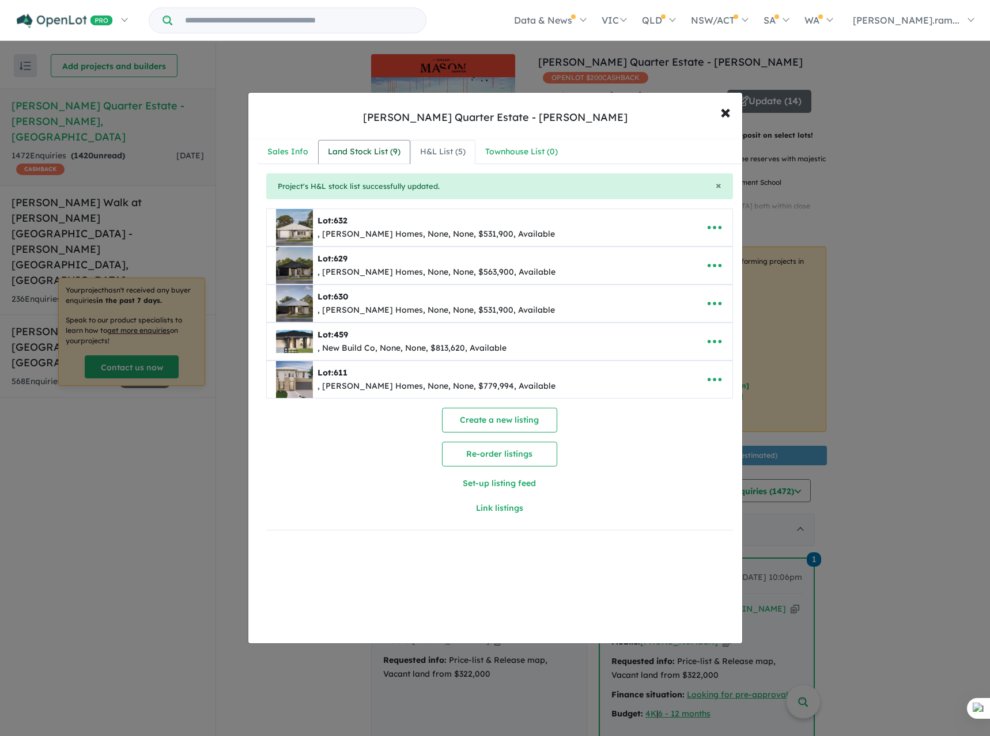
click at [381, 149] on div "Land Stock List ( 9 )" at bounding box center [364, 152] width 73 height 14
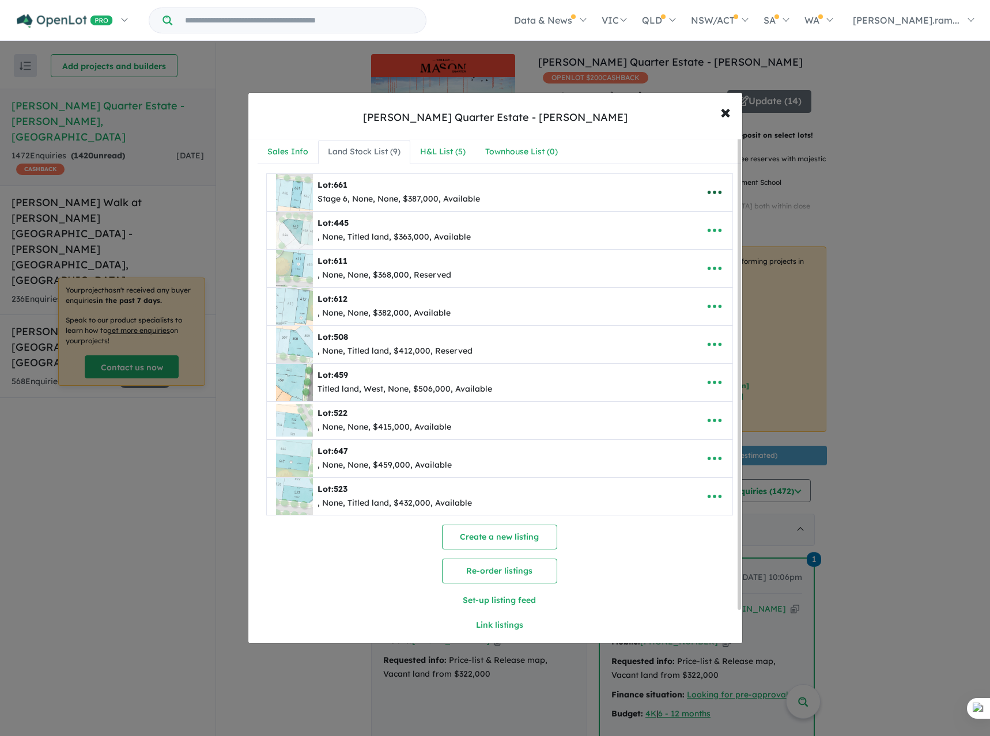
click at [710, 192] on icon "button" at bounding box center [714, 192] width 14 height 3
click at [556, 215] on div "Lot: 445 , None, Titled land, $363,000, Available" at bounding box center [481, 230] width 411 height 37
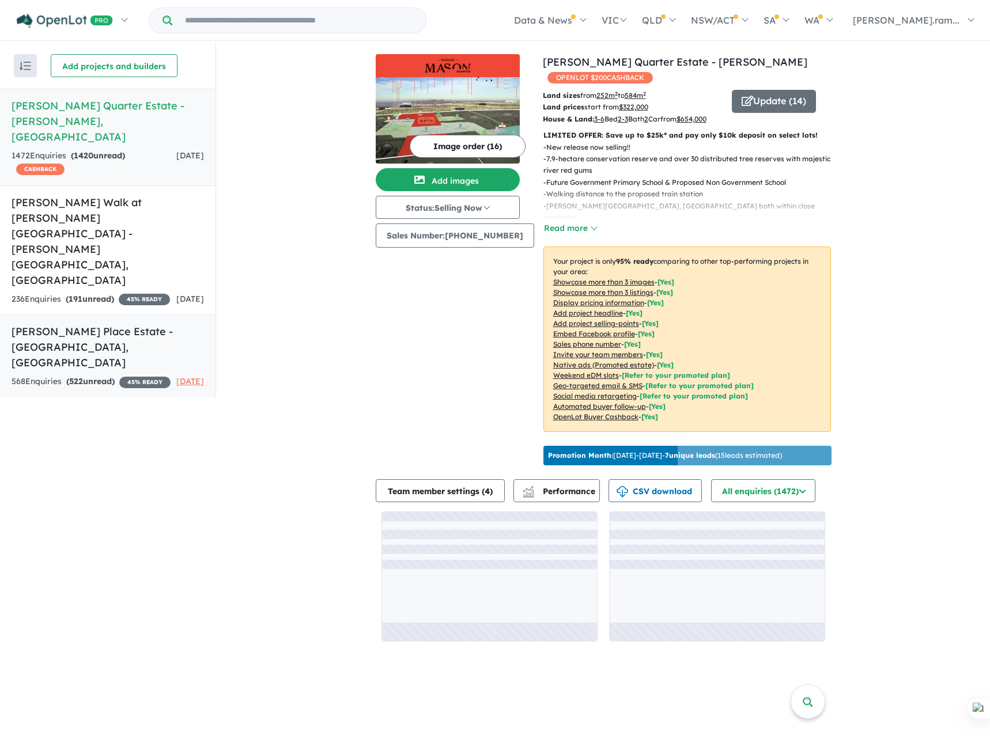
click at [97, 376] on strong "( 522 unread)" at bounding box center [90, 381] width 48 height 10
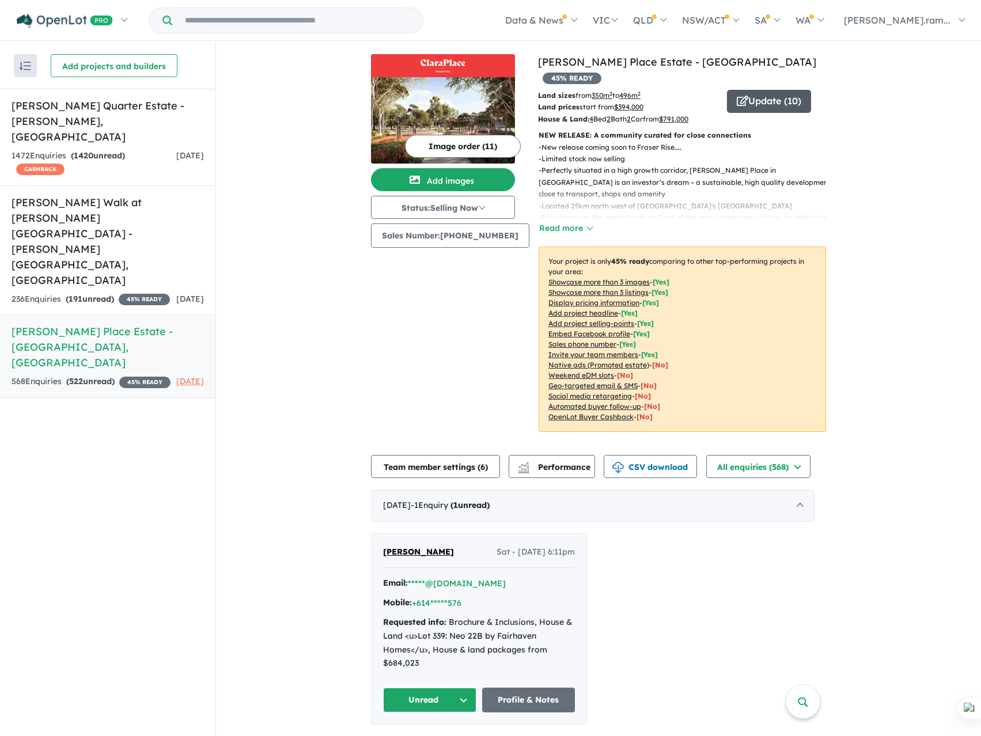
click at [784, 90] on button "Update ( 10 )" at bounding box center [769, 101] width 84 height 23
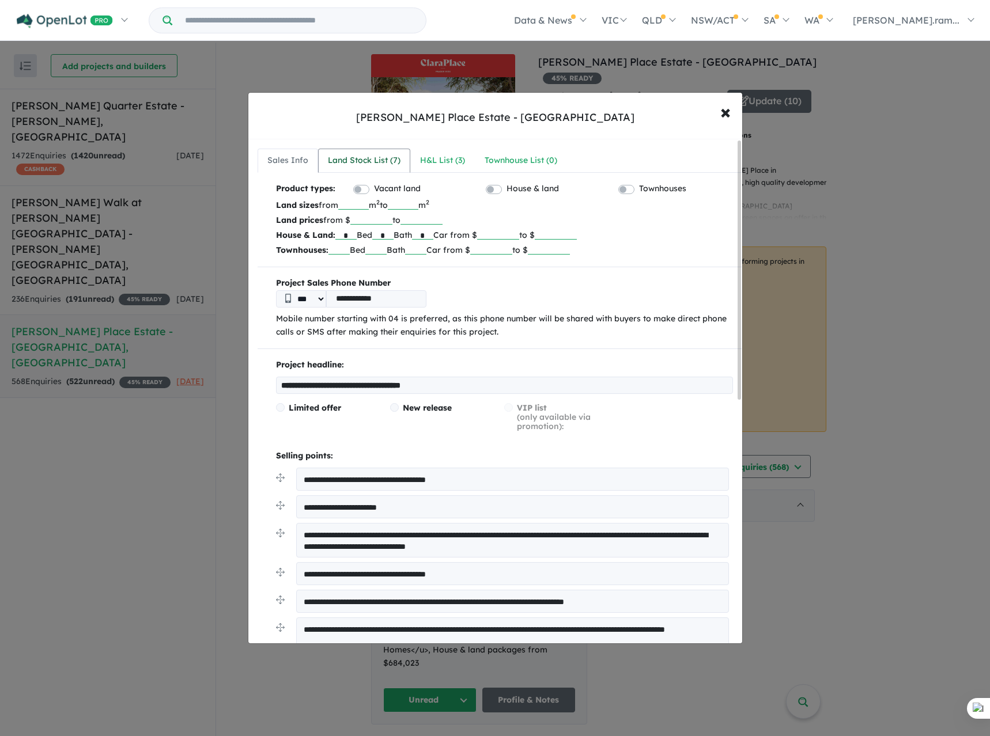
click at [384, 156] on div "Land Stock List ( 7 )" at bounding box center [364, 161] width 73 height 14
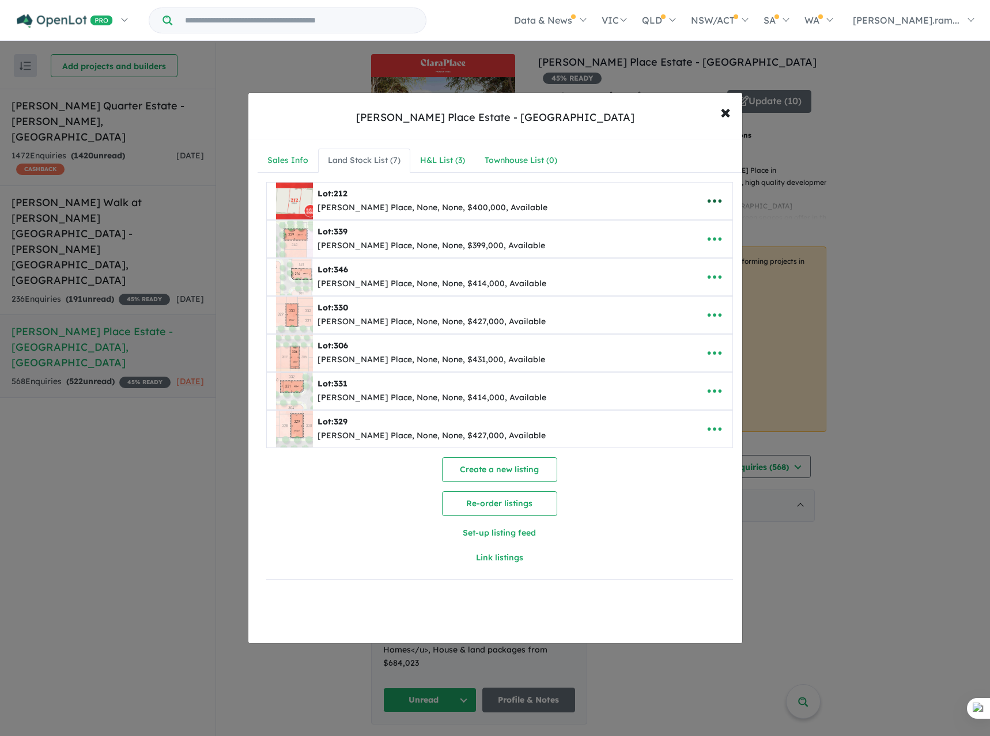
click at [717, 200] on icon "button" at bounding box center [714, 200] width 17 height 17
click at [694, 237] on link "Edit" at bounding box center [688, 229] width 85 height 26
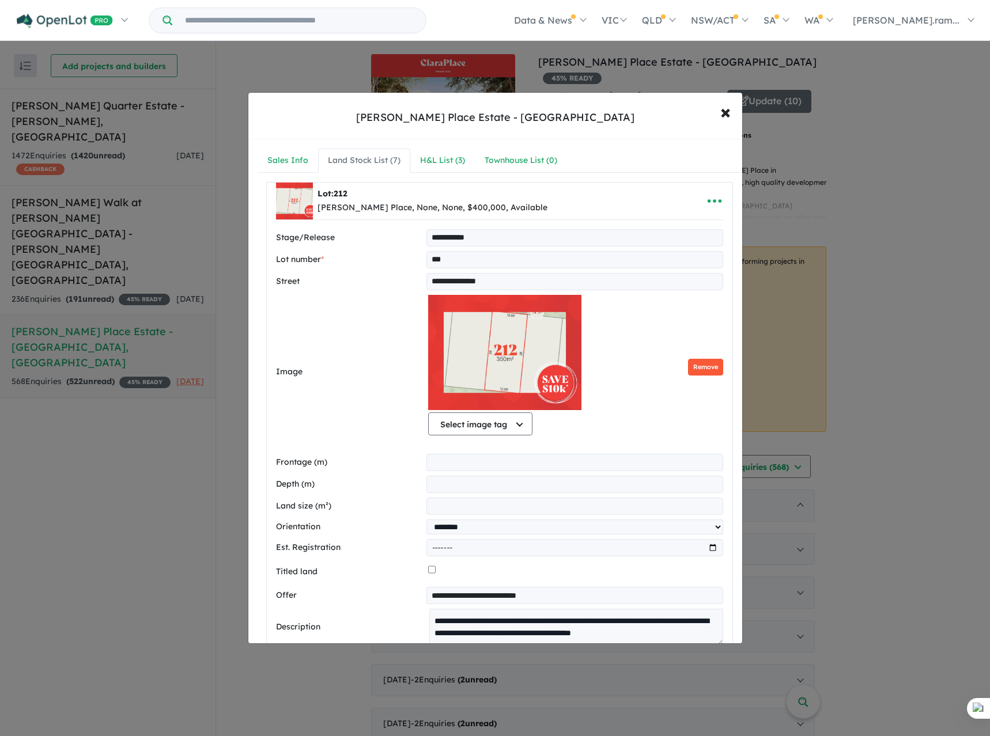
click at [691, 363] on button "Remove" at bounding box center [705, 367] width 35 height 17
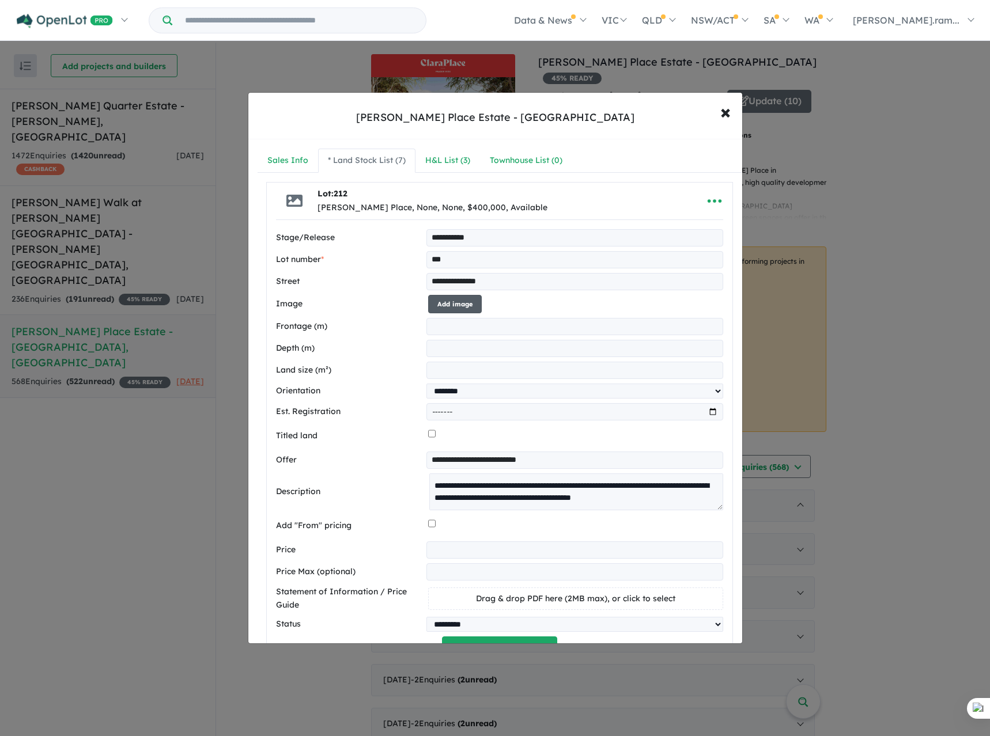
click at [458, 306] on button "Add image" at bounding box center [455, 304] width 54 height 19
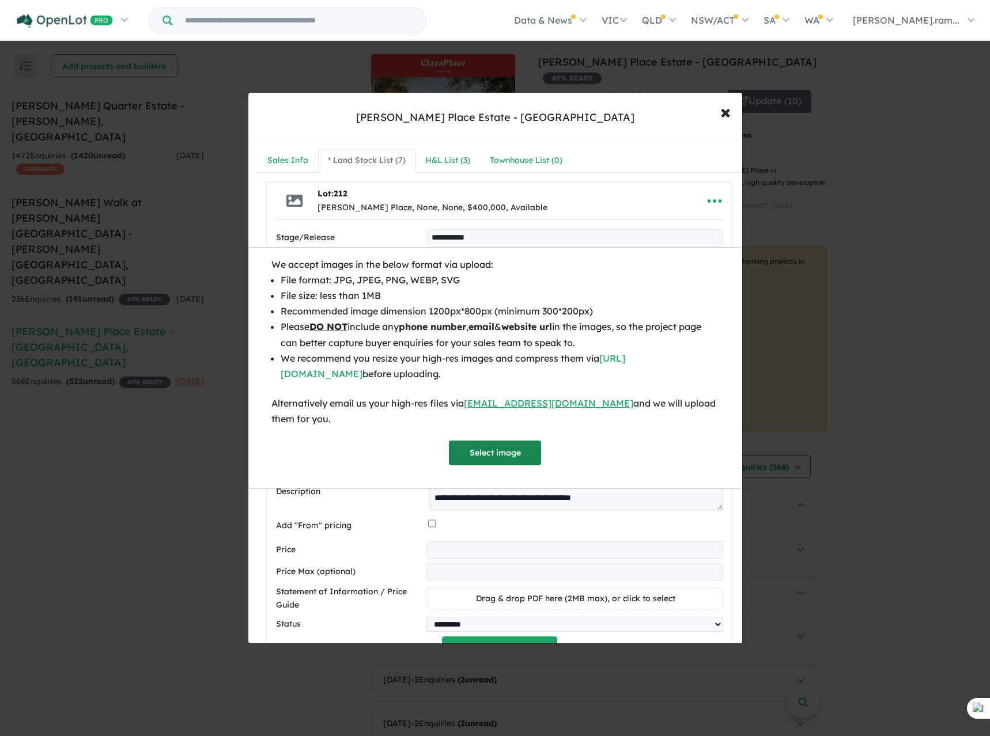
click at [511, 459] on button "Select image" at bounding box center [495, 453] width 92 height 25
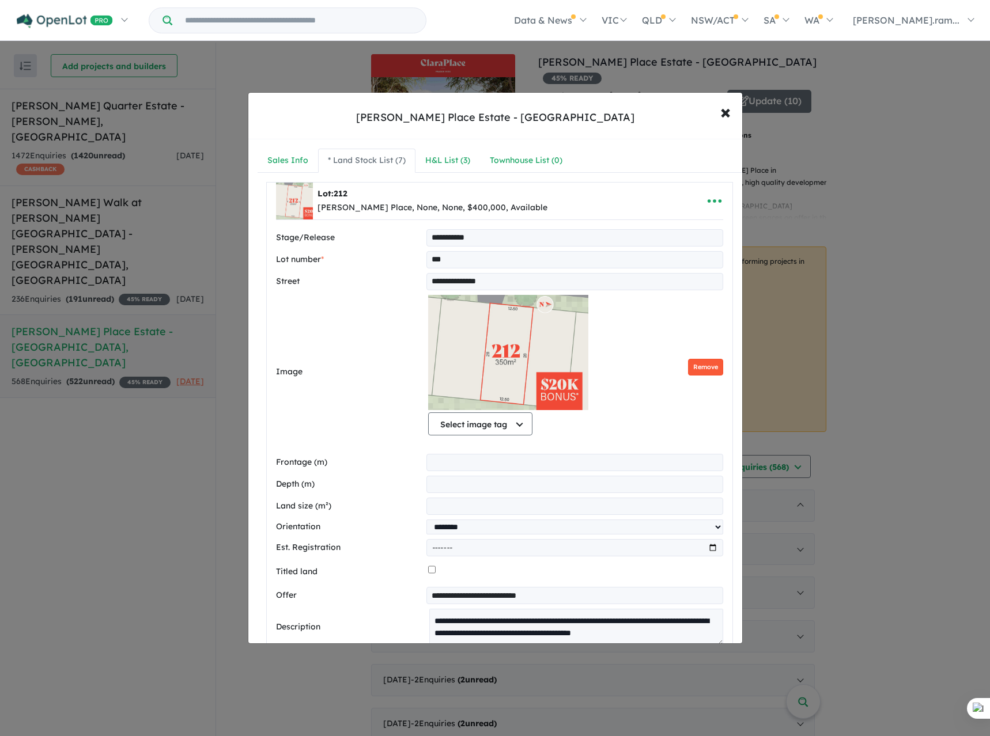
click at [709, 367] on button "Remove" at bounding box center [705, 367] width 35 height 17
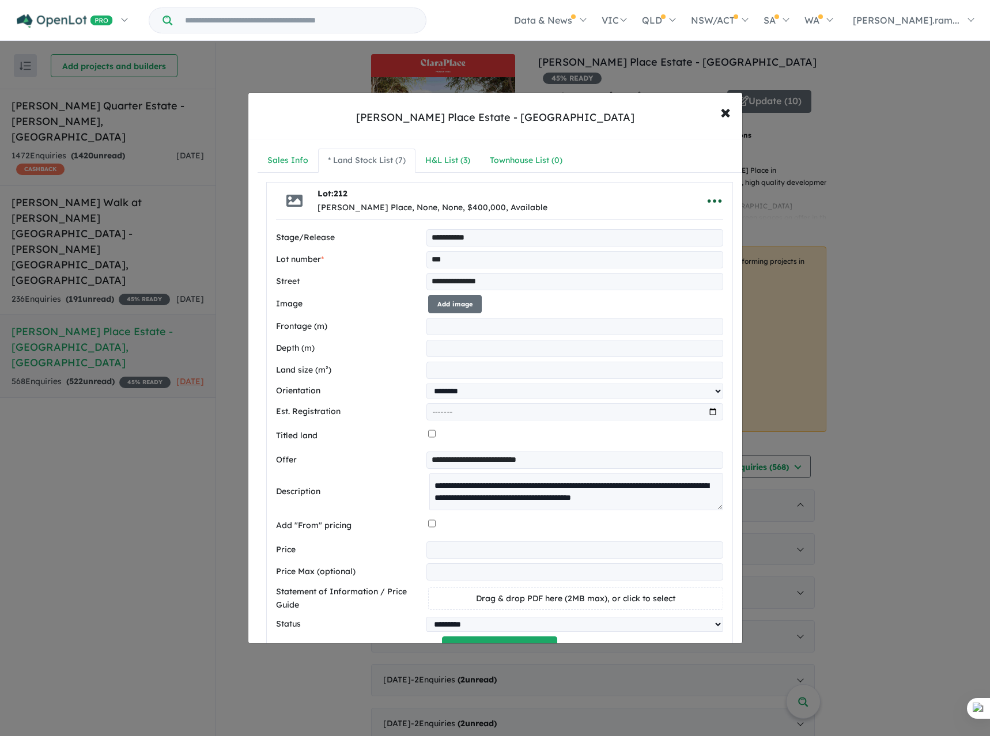
click at [714, 199] on icon "button" at bounding box center [714, 200] width 17 height 17
click at [685, 247] on link "Remove" at bounding box center [688, 255] width 85 height 26
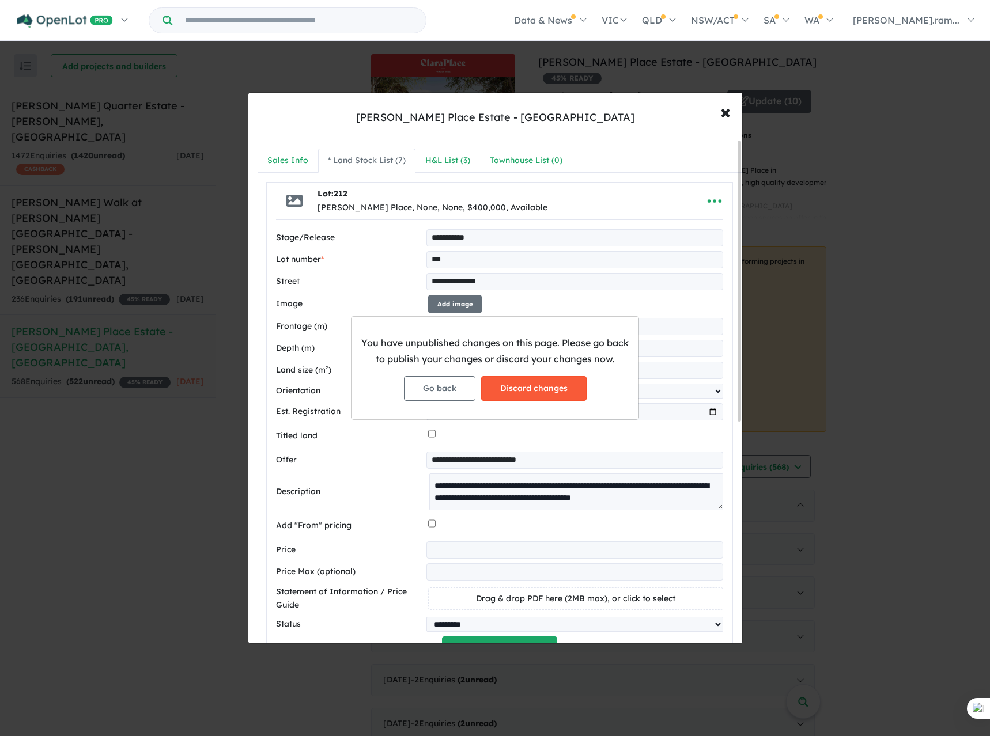
click at [528, 386] on button "Discard changes" at bounding box center [533, 388] width 105 height 25
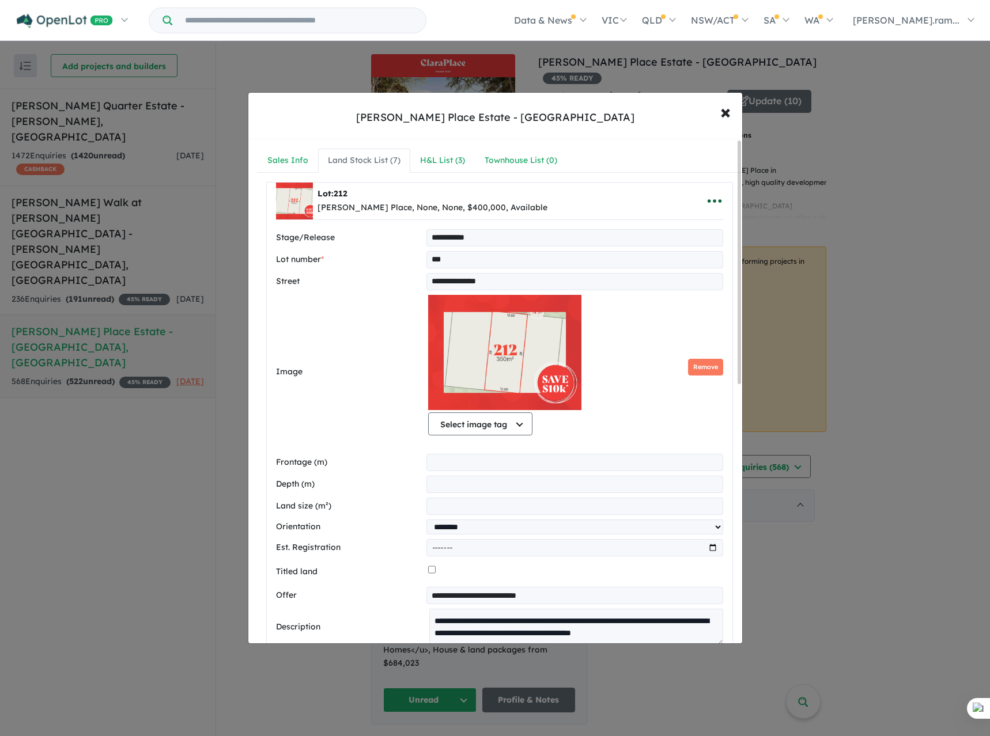
click at [708, 205] on icon "button" at bounding box center [714, 200] width 17 height 17
click at [668, 260] on link "Remove" at bounding box center [688, 255] width 85 height 26
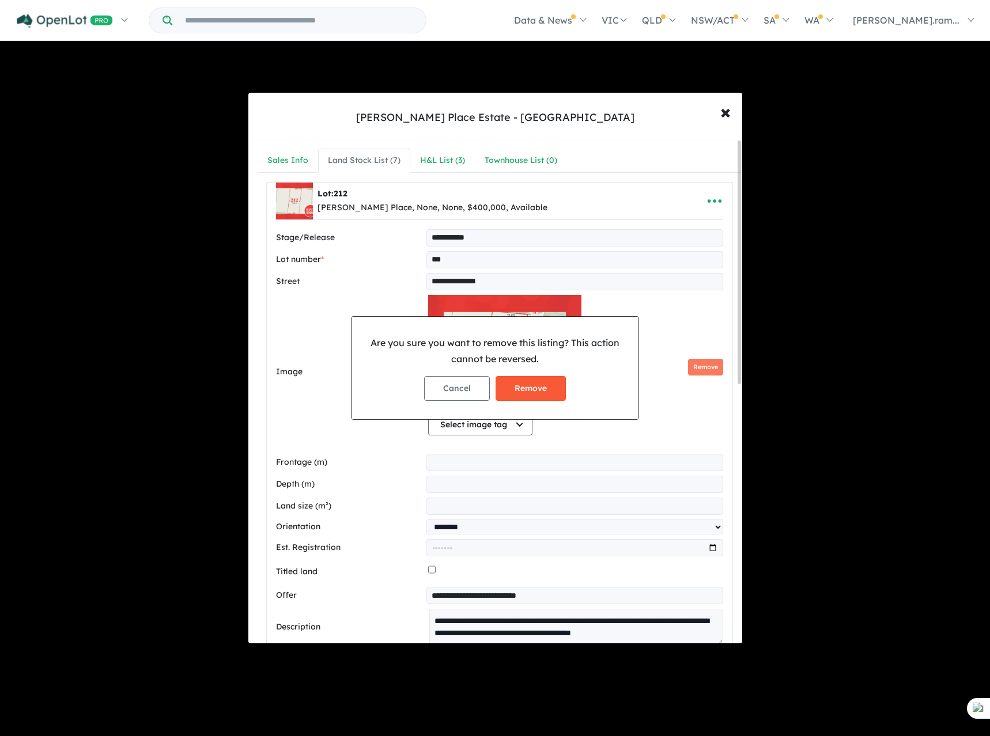
click at [532, 386] on button "Remove" at bounding box center [530, 388] width 70 height 25
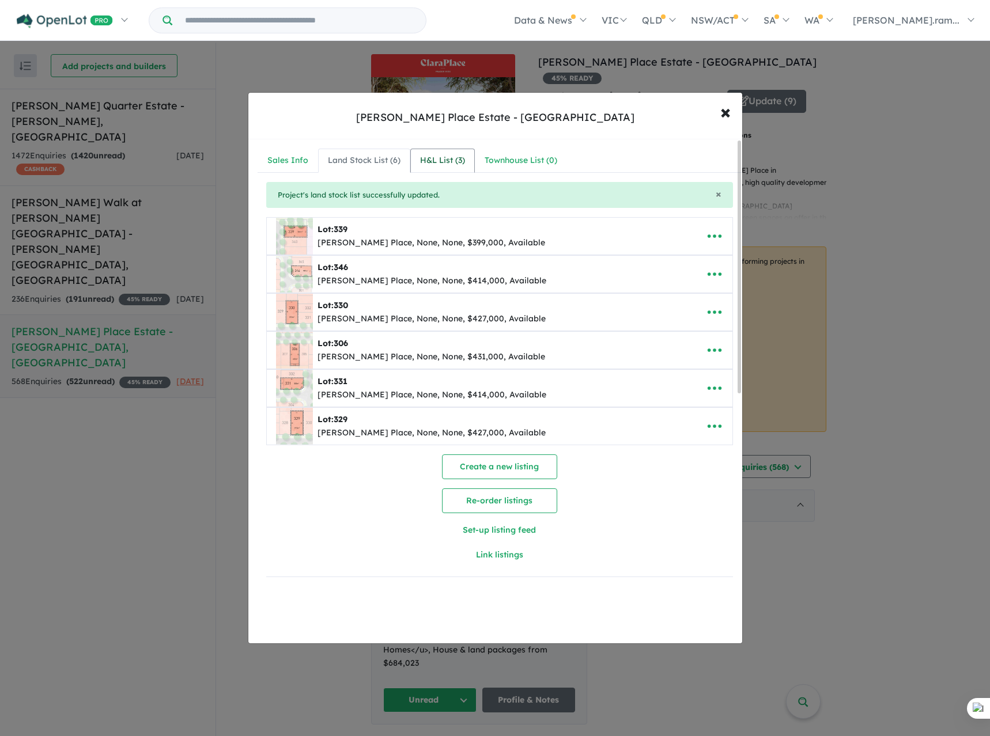
click at [430, 149] on link "H&L List ( 3 )" at bounding box center [442, 161] width 65 height 24
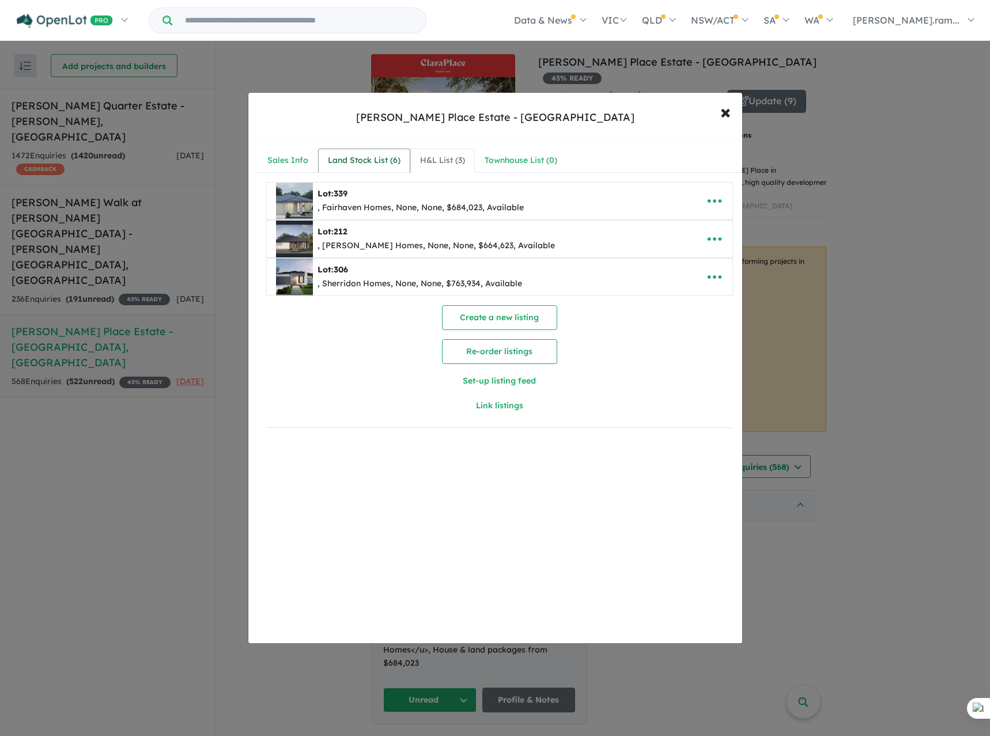
click at [372, 156] on div "Land Stock List ( 6 )" at bounding box center [364, 161] width 73 height 14
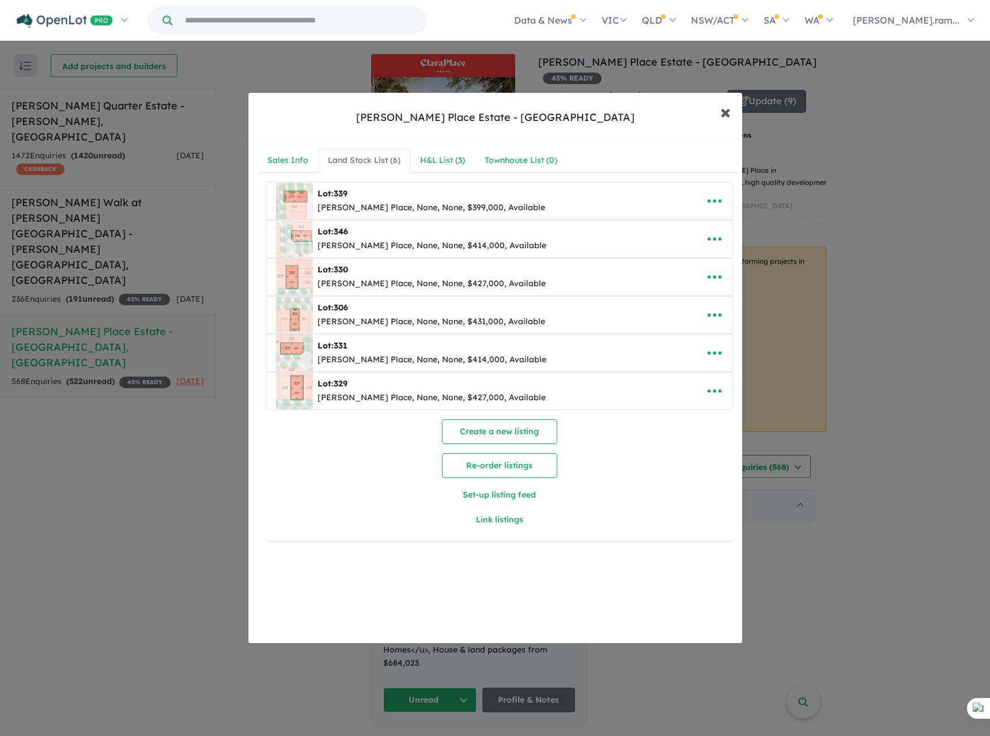
click at [721, 116] on span "×" at bounding box center [725, 111] width 10 height 25
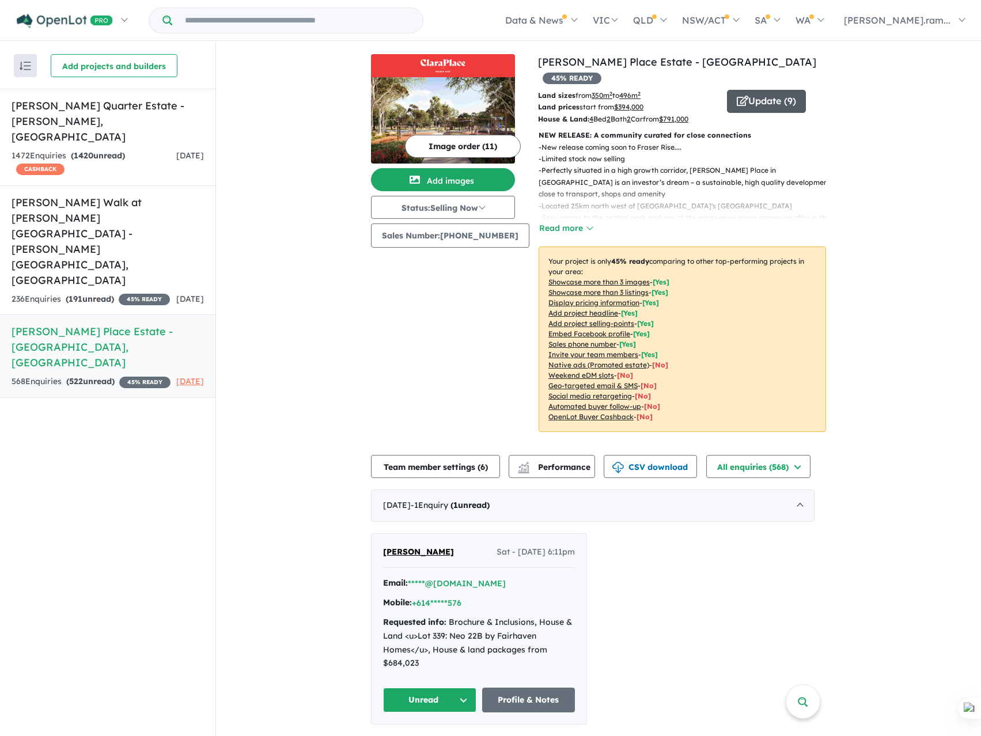
click at [771, 90] on button "Update ( 9 )" at bounding box center [766, 101] width 79 height 23
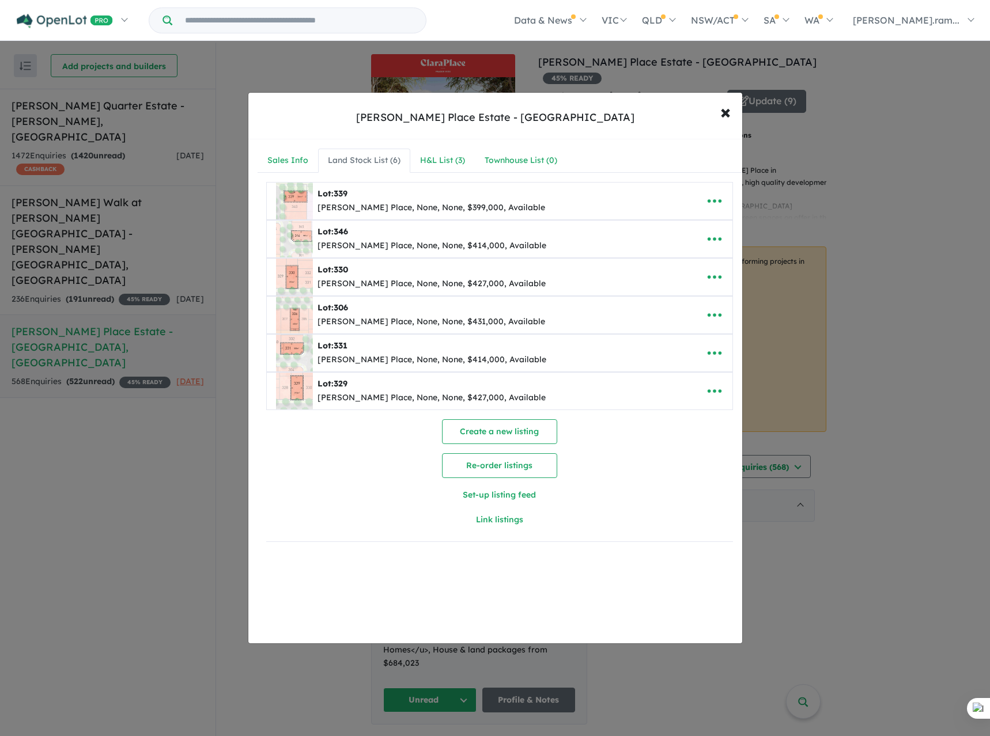
click at [352, 487] on div "Create a new listing Re-order listings Set-up listing feed Link listings" at bounding box center [499, 475] width 467 height 113
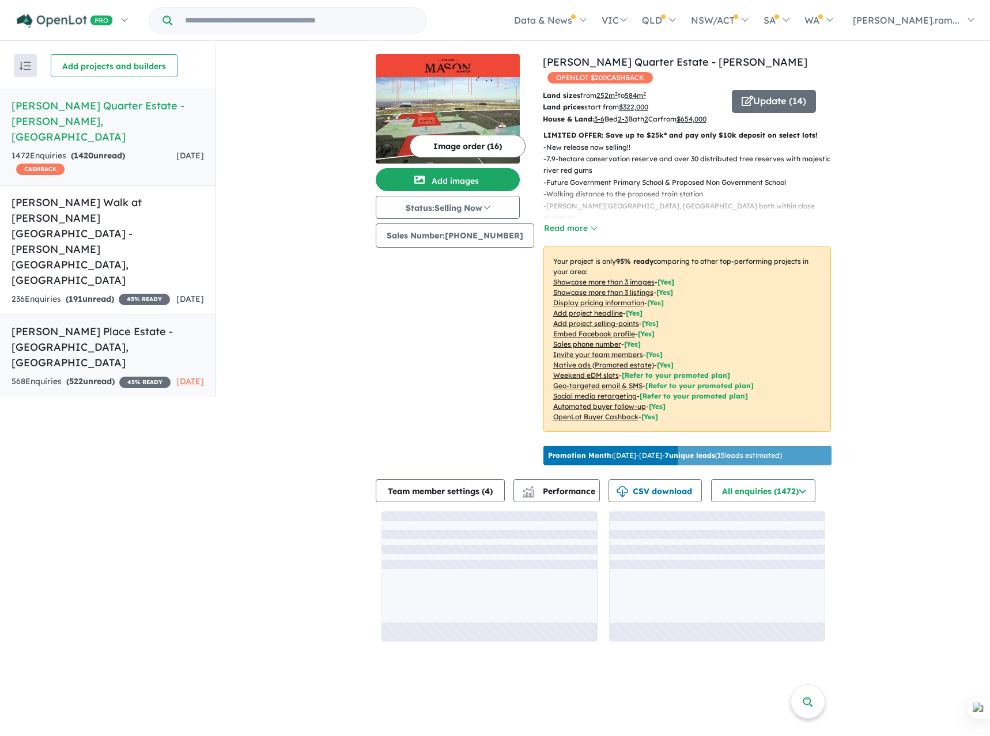
click at [113, 375] on div "568 Enquir ies ( 522 unread) 45 % READY" at bounding box center [91, 382] width 159 height 14
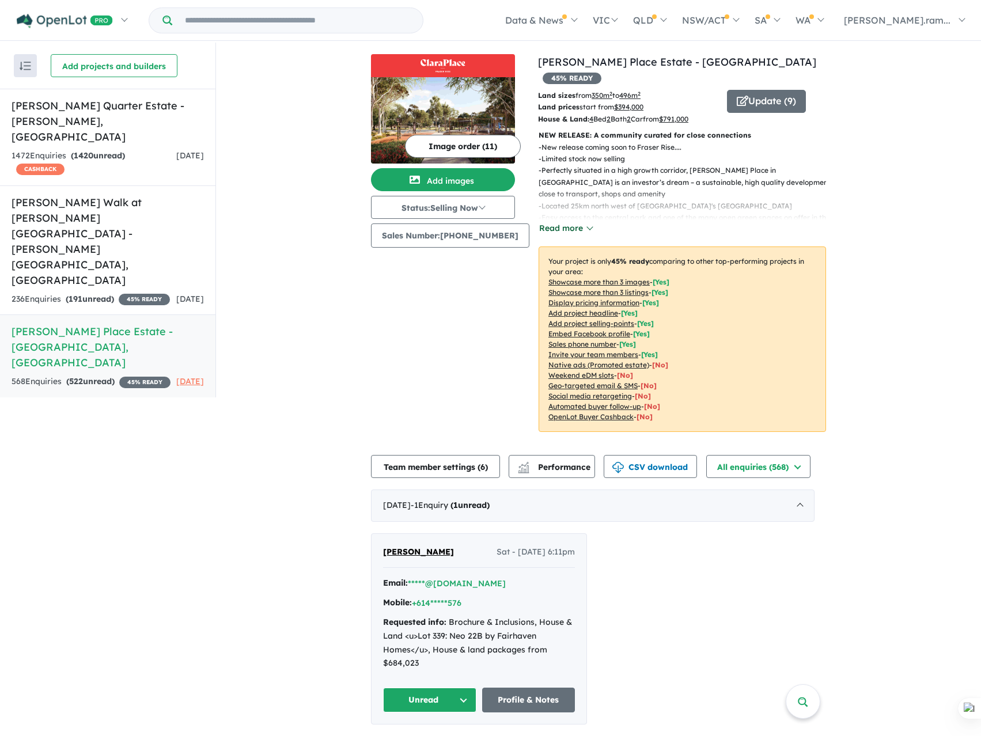
click at [574, 222] on button "Read more" at bounding box center [566, 228] width 54 height 13
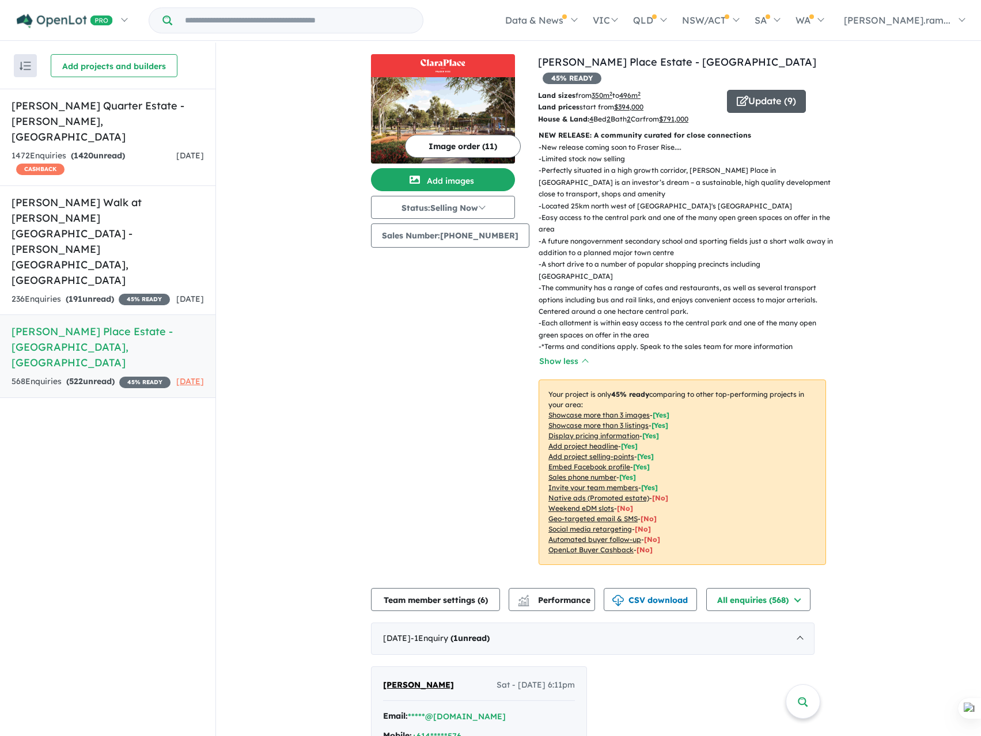
click at [744, 90] on button "Update ( 9 )" at bounding box center [766, 101] width 79 height 23
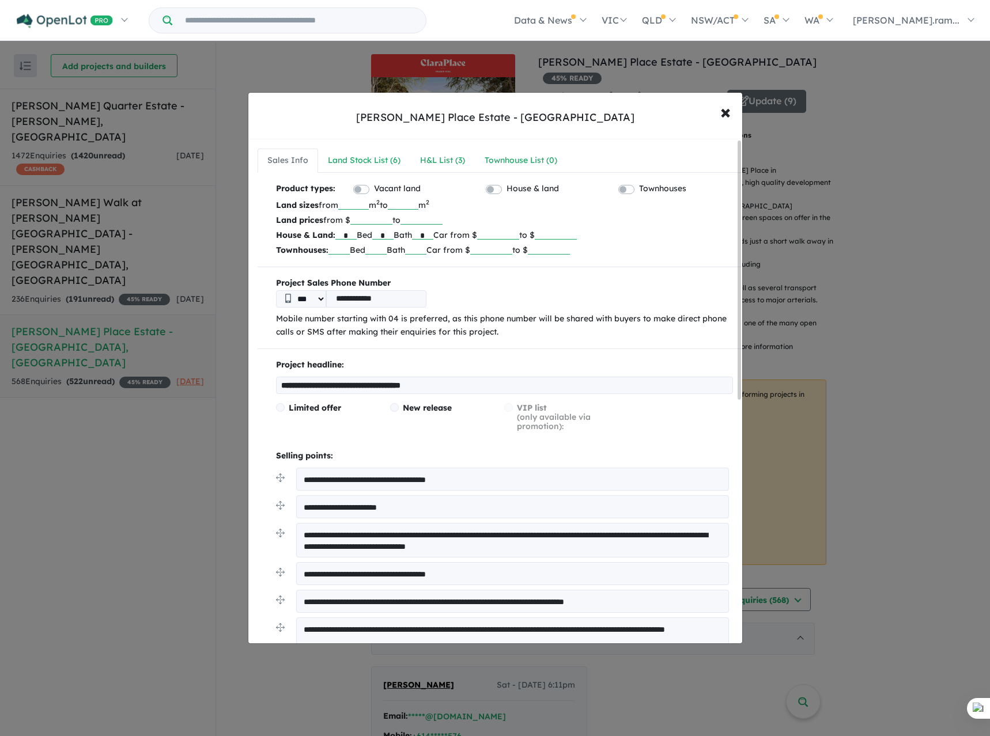
drag, startPoint x: 422, startPoint y: 479, endPoint x: 357, endPoint y: 479, distance: 65.1
click at [357, 479] on textarea "**********" at bounding box center [512, 479] width 433 height 23
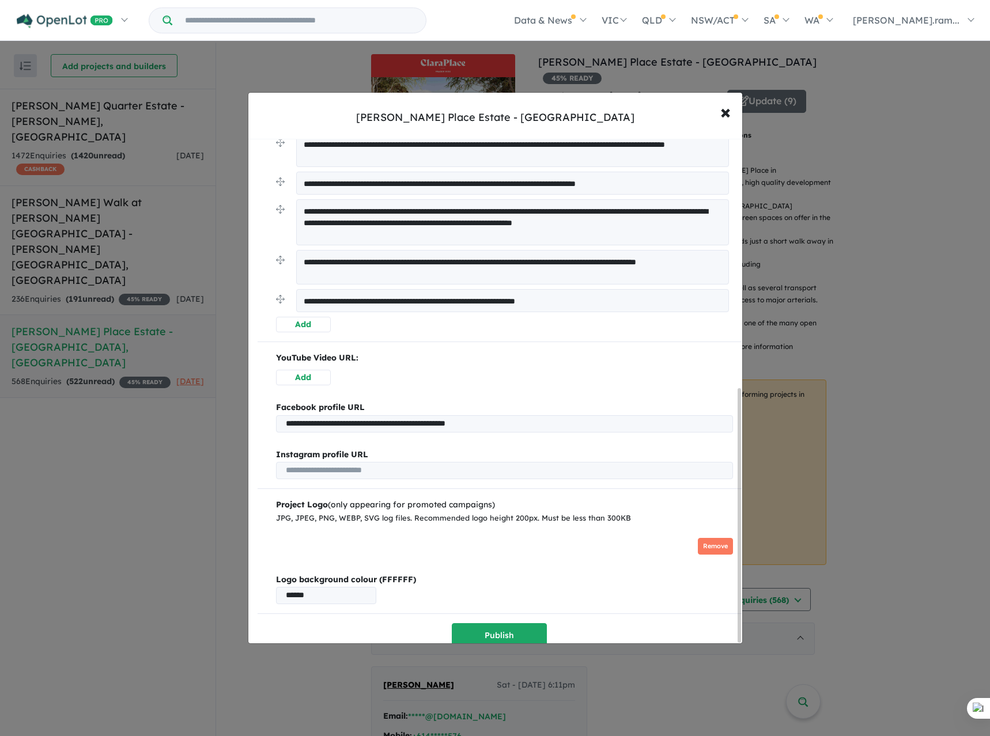
scroll to position [497, 0]
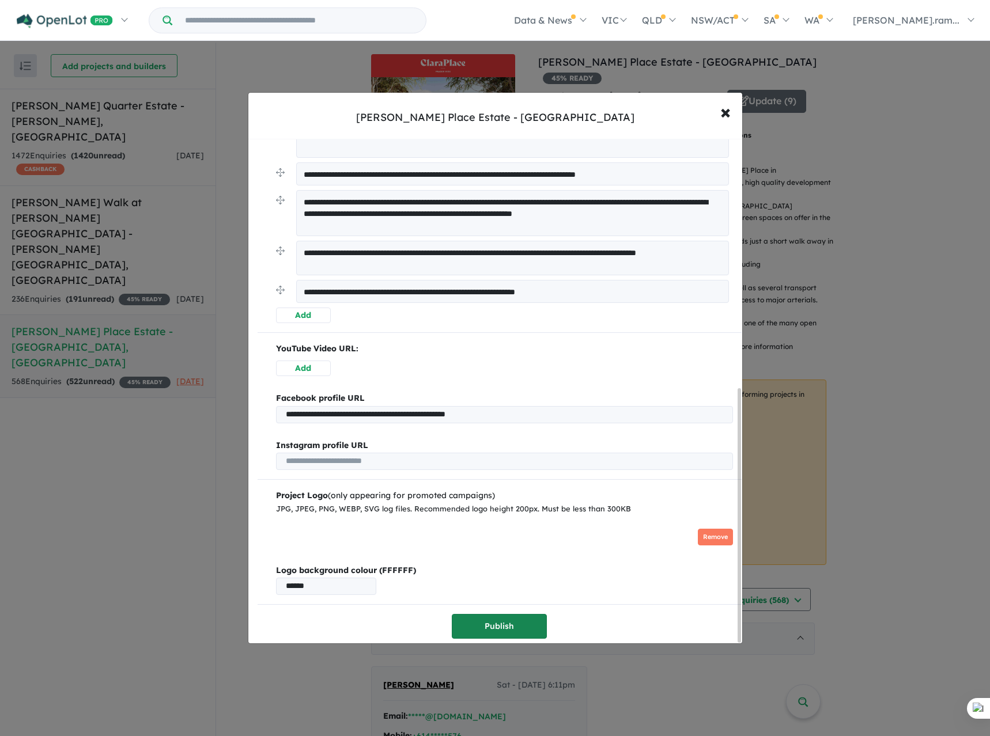
type textarea "**********"
click at [506, 624] on button "Publish" at bounding box center [499, 626] width 95 height 25
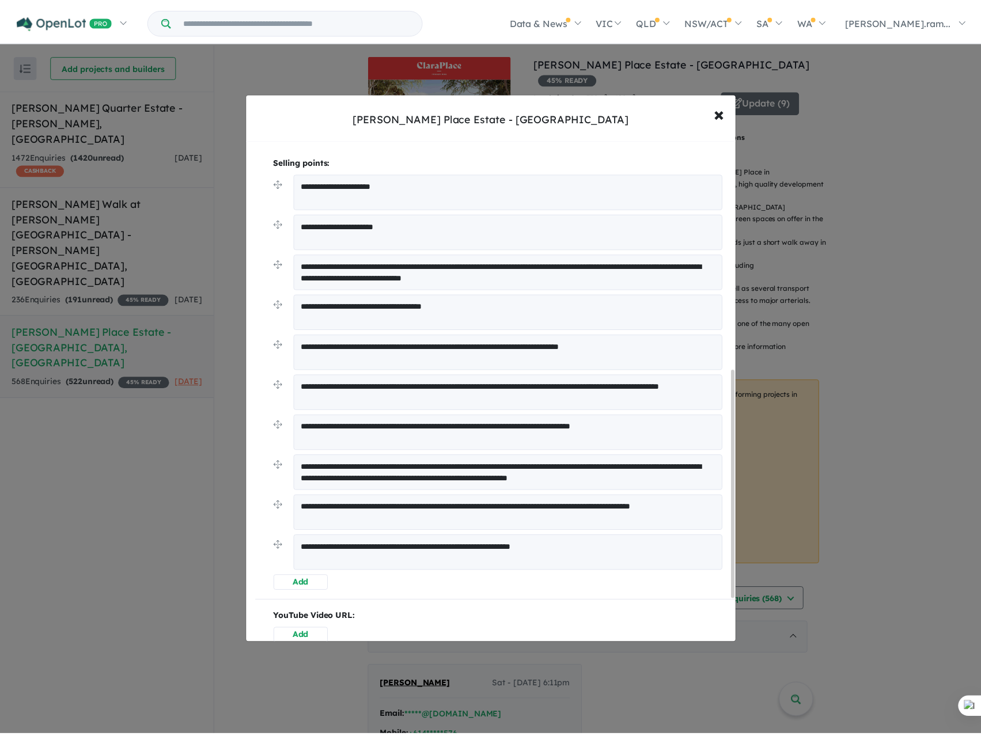
scroll to position [0, 0]
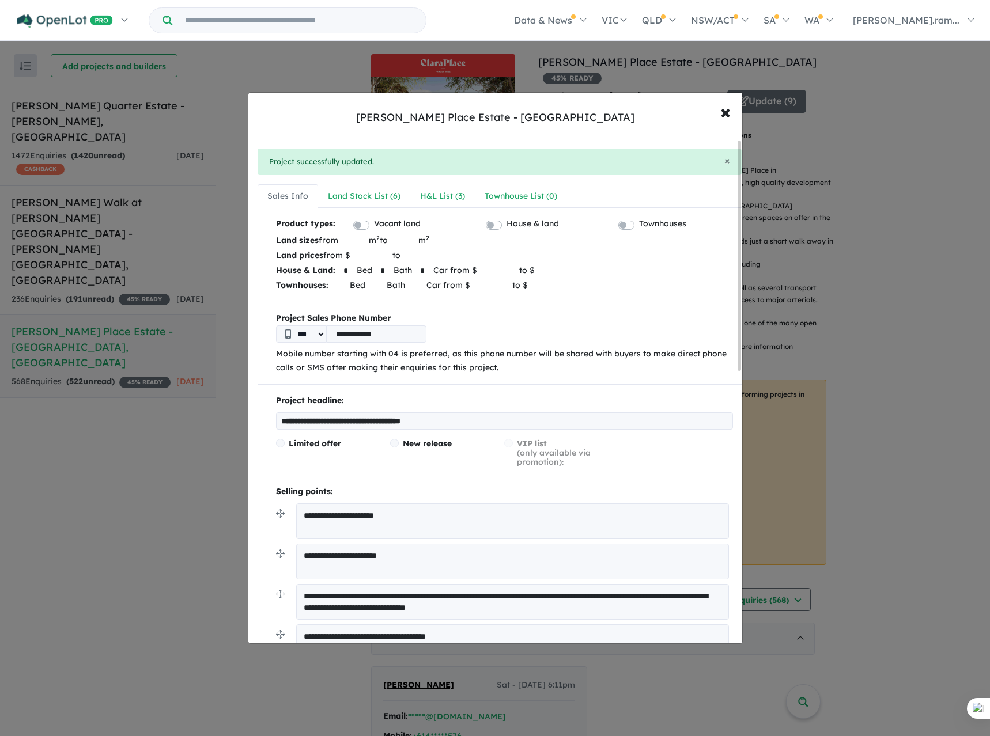
drag, startPoint x: 437, startPoint y: 426, endPoint x: 435, endPoint y: 183, distance: 243.1
click at [346, 196] on div "Land Stock List ( 6 )" at bounding box center [364, 196] width 73 height 14
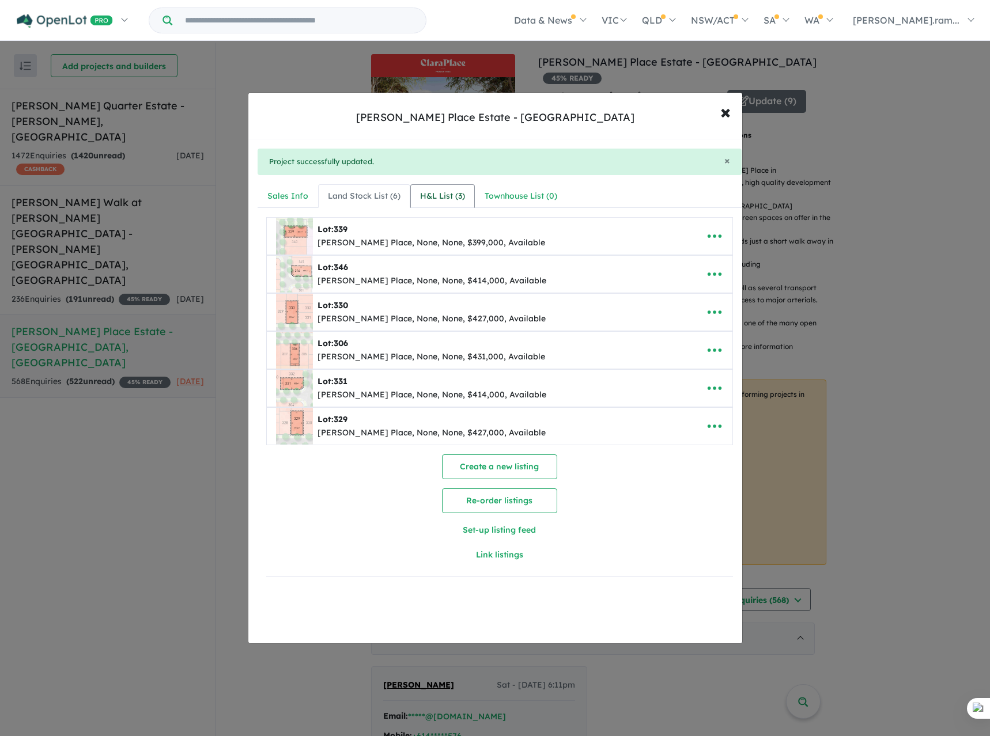
click at [453, 195] on div "H&L List ( 3 )" at bounding box center [442, 196] width 45 height 14
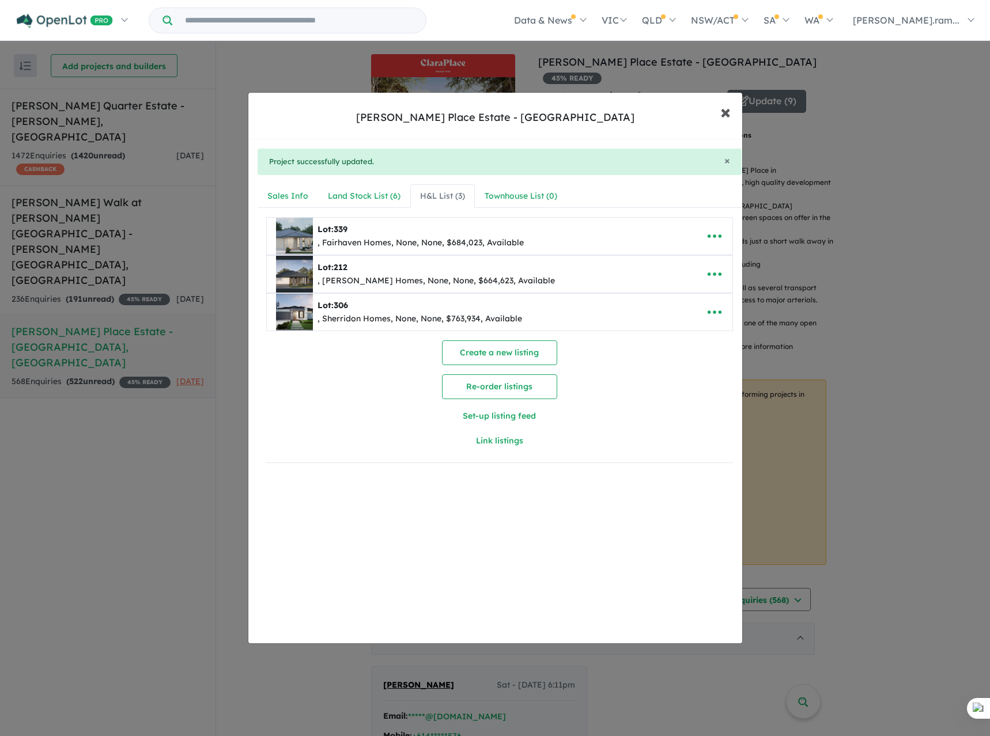
click at [724, 119] on span "×" at bounding box center [725, 111] width 10 height 25
